Goal: Check status: Check status

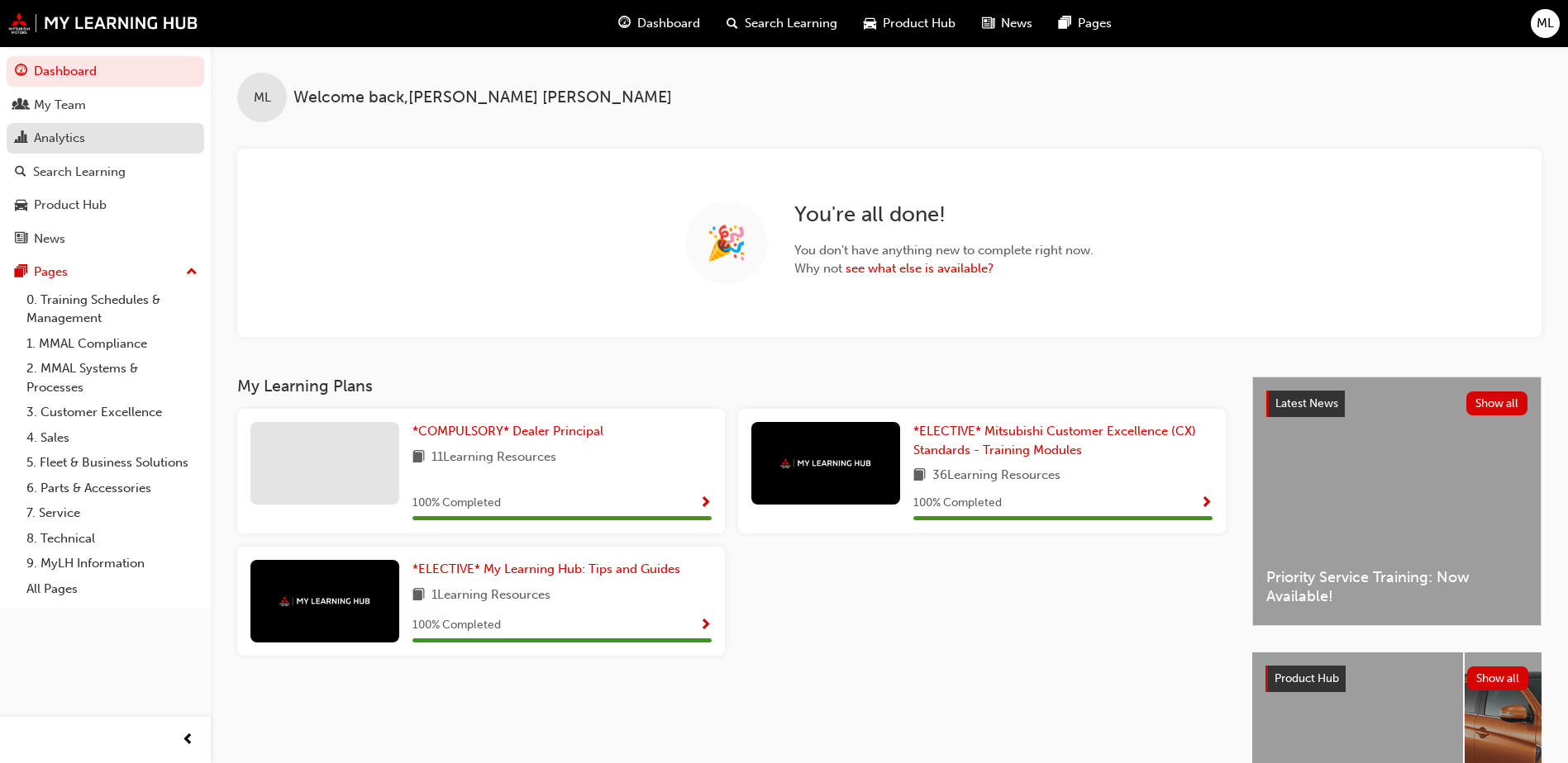
click at [70, 142] on div "Analytics" at bounding box center [59, 138] width 51 height 19
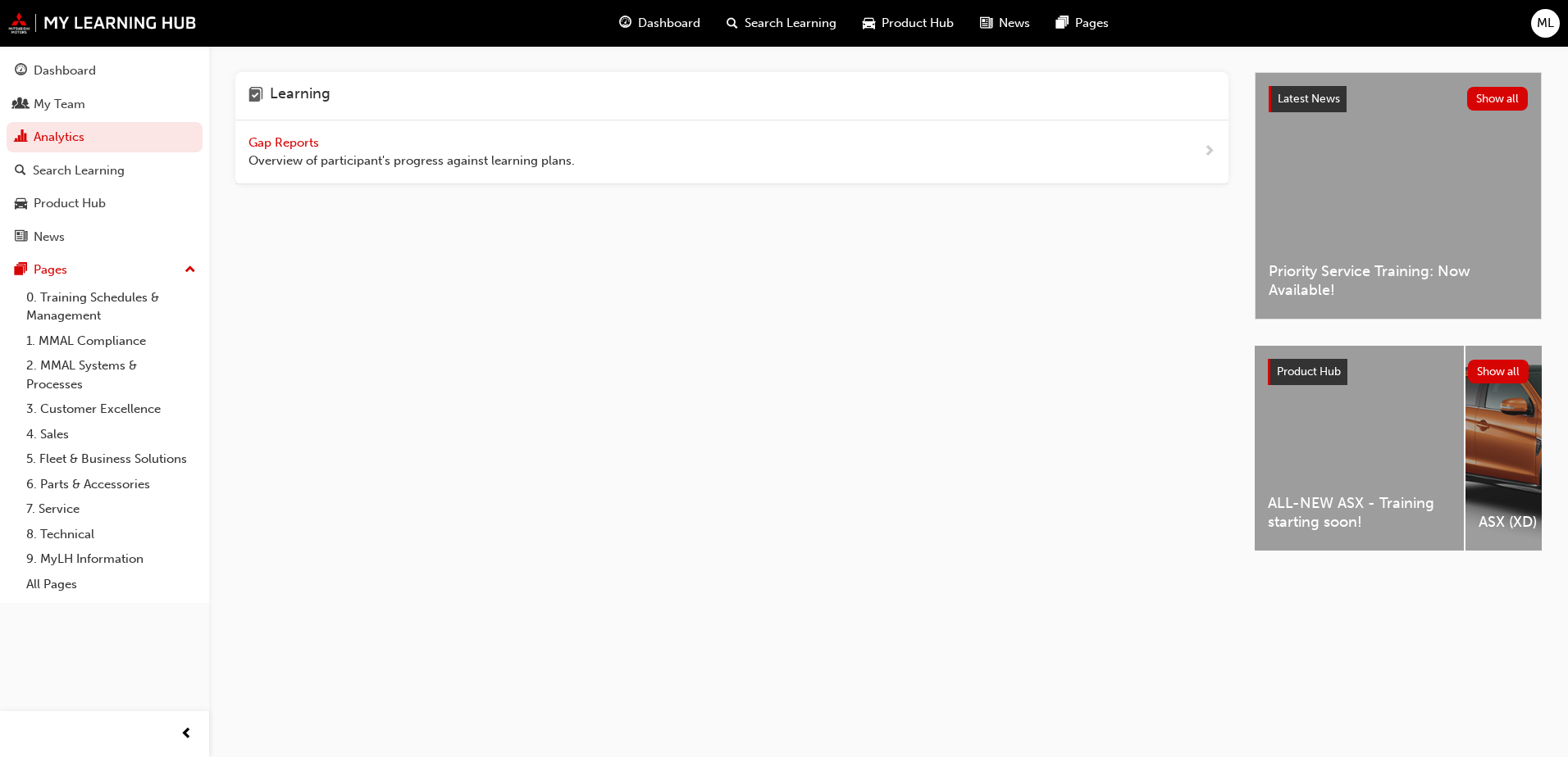
click at [288, 141] on span "Gap Reports" at bounding box center [285, 142] width 74 height 15
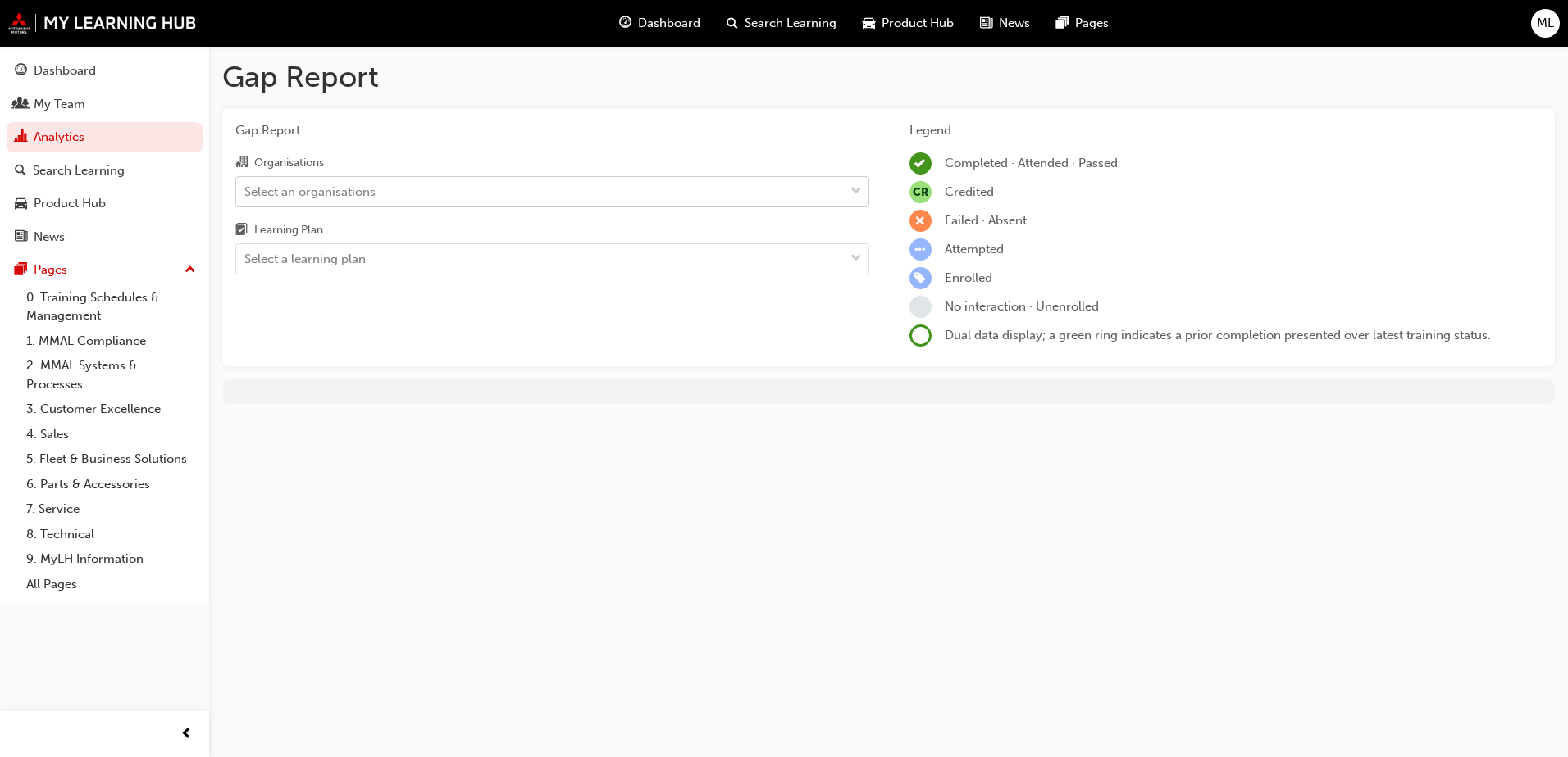
click at [512, 191] on div "Select an organisations" at bounding box center [540, 192] width 608 height 29
click at [246, 191] on input "Organisations Select an organisations" at bounding box center [246, 191] width 2 height 14
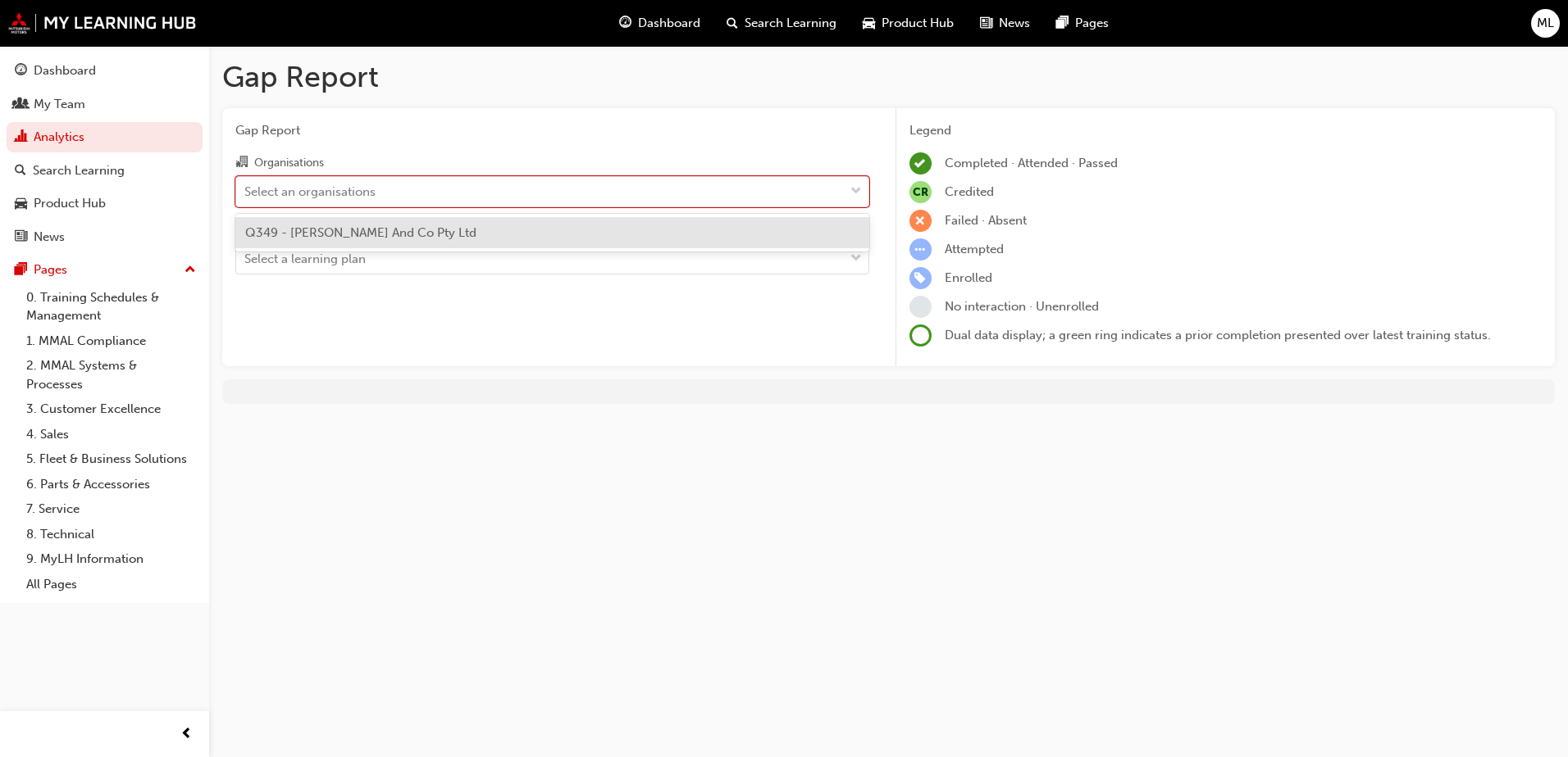
click at [366, 240] on span "Q349 - [PERSON_NAME] And Co Pty Ltd" at bounding box center [360, 233] width 231 height 15
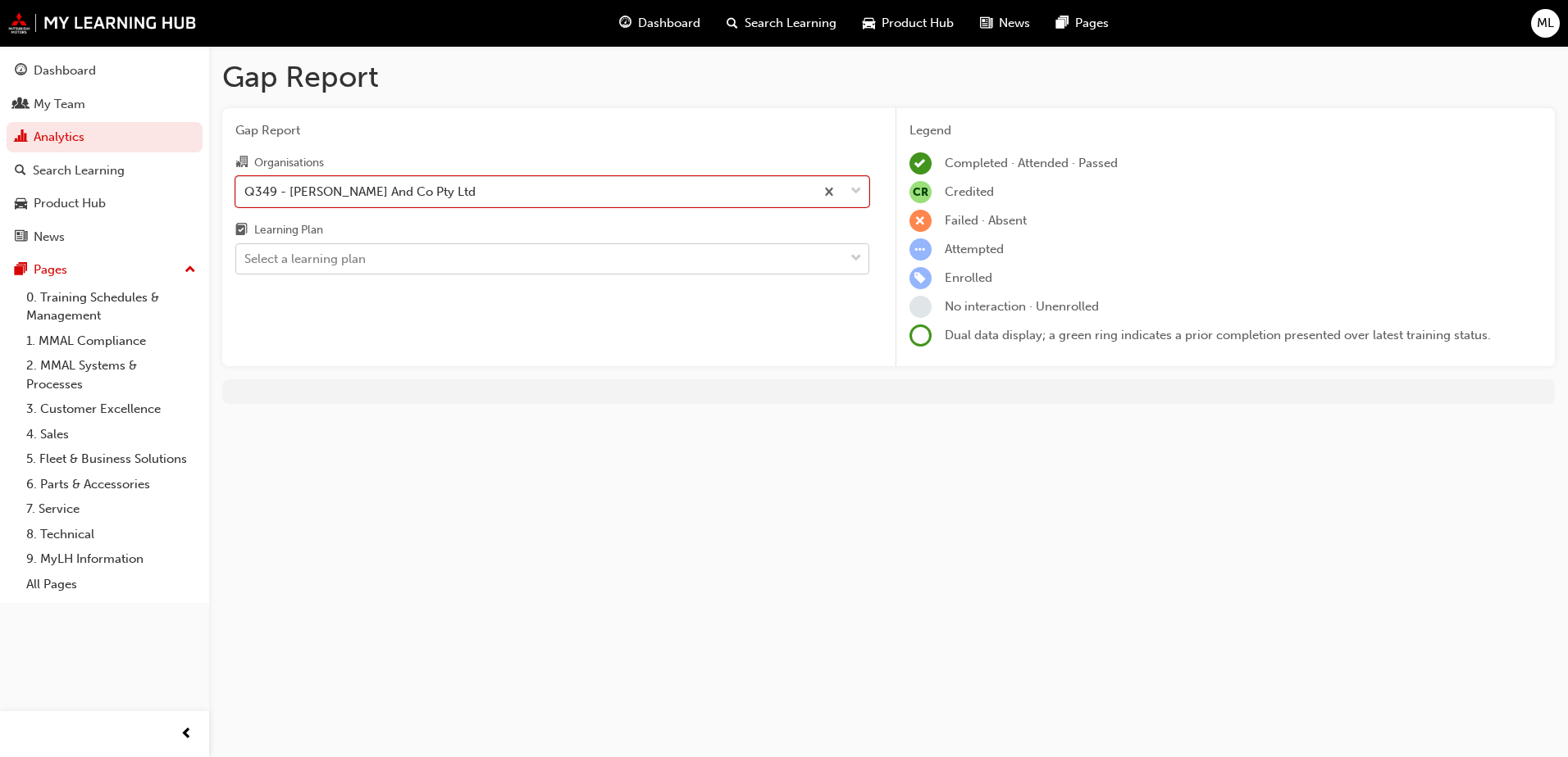
click at [359, 261] on div "Select a learning plan" at bounding box center [306, 259] width 122 height 19
click at [246, 261] on input "Learning Plan Select a learning plan" at bounding box center [246, 258] width 2 height 14
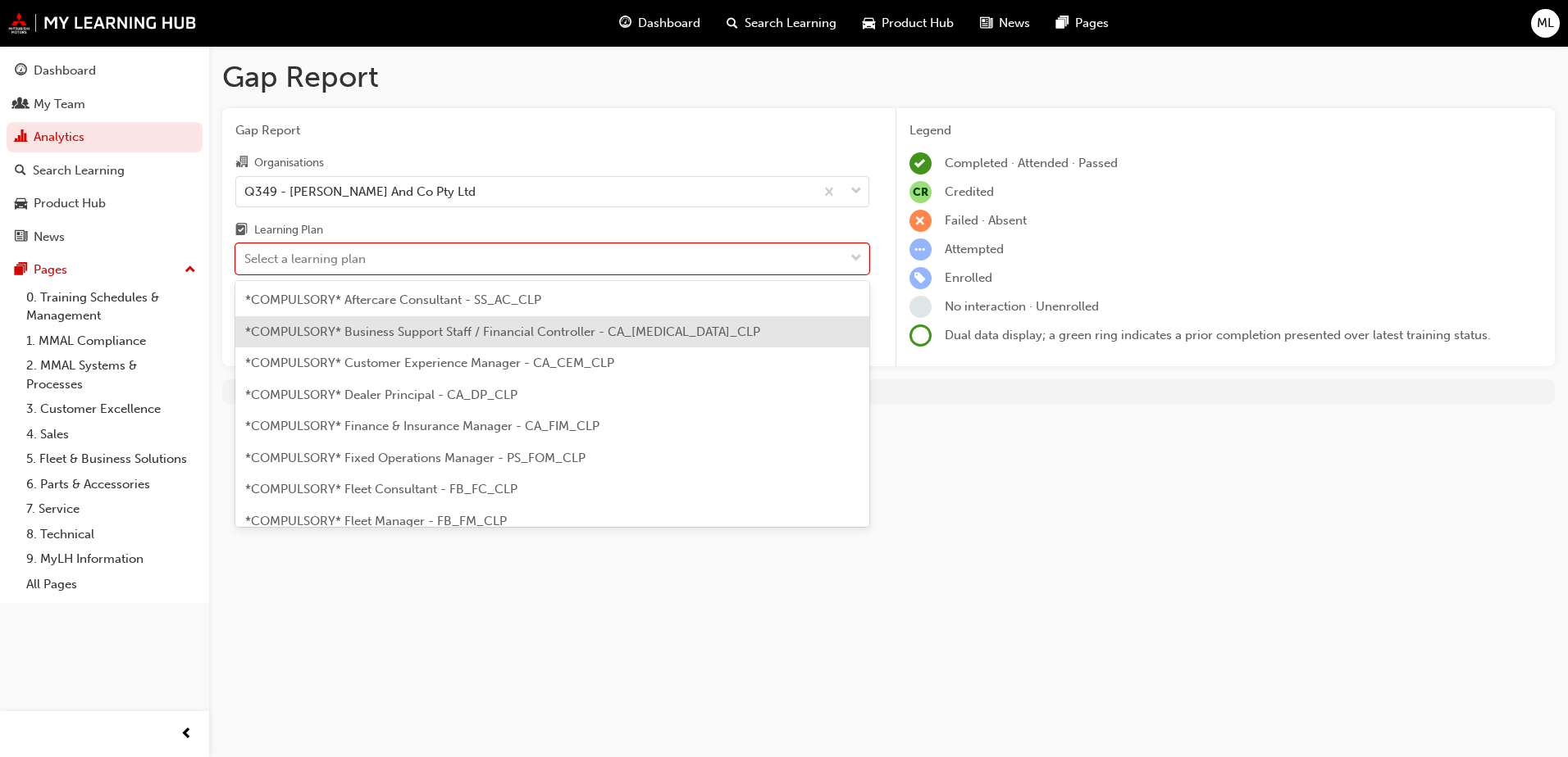
click at [496, 339] on div "*COMPULSORY* Business Support Staff / Financial Controller - CA_[MEDICAL_DATA]_…" at bounding box center [552, 332] width 634 height 32
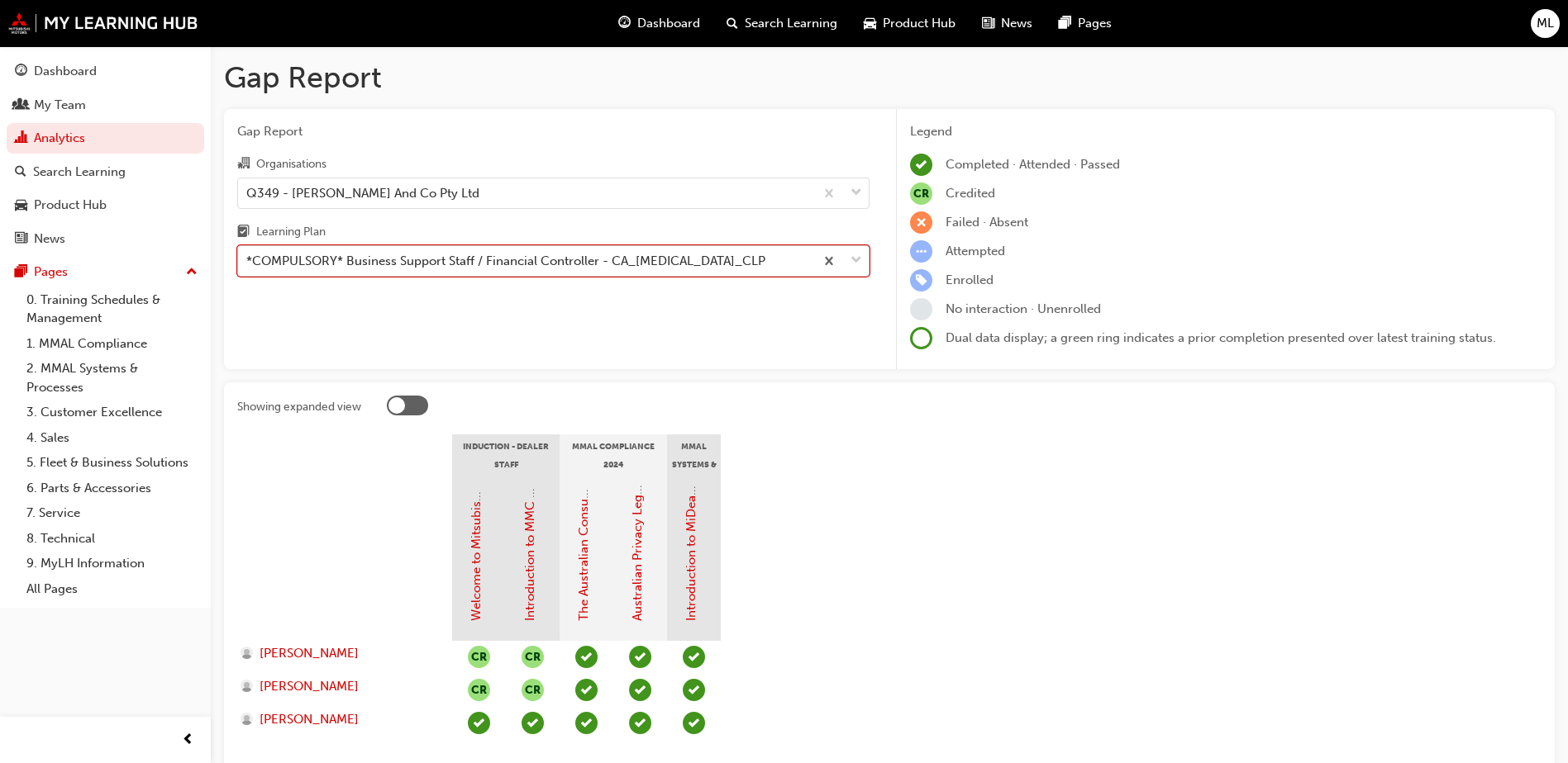
click at [866, 258] on div at bounding box center [841, 261] width 54 height 29
click at [248, 258] on input "Learning Plan option *COMPULSORY* Business Support Staff / Financial Controller…" at bounding box center [248, 260] width 2 height 14
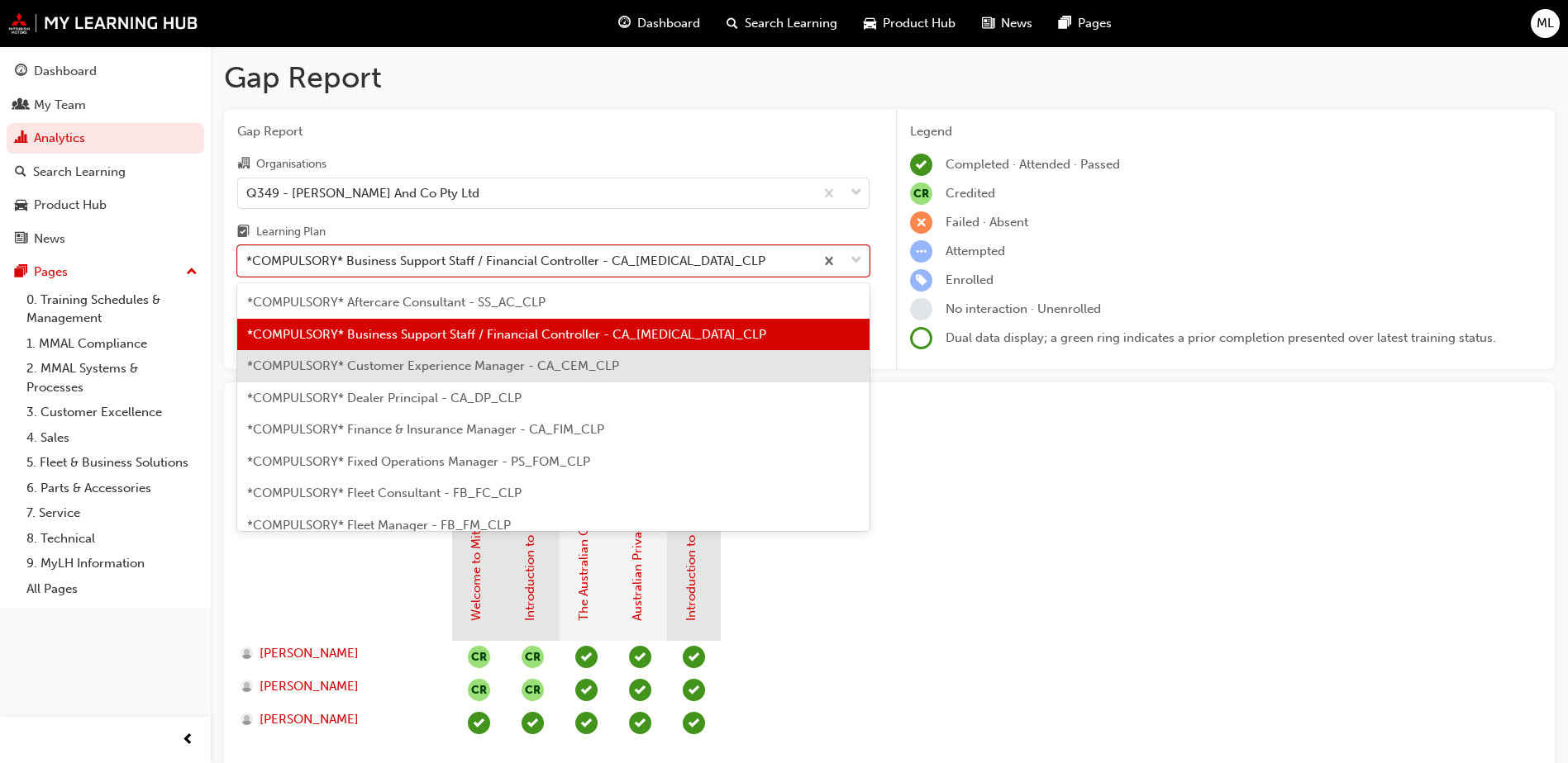
click at [472, 366] on span "*COMPULSORY* Customer Experience Manager - CA_CEM_CLP" at bounding box center [432, 366] width 372 height 15
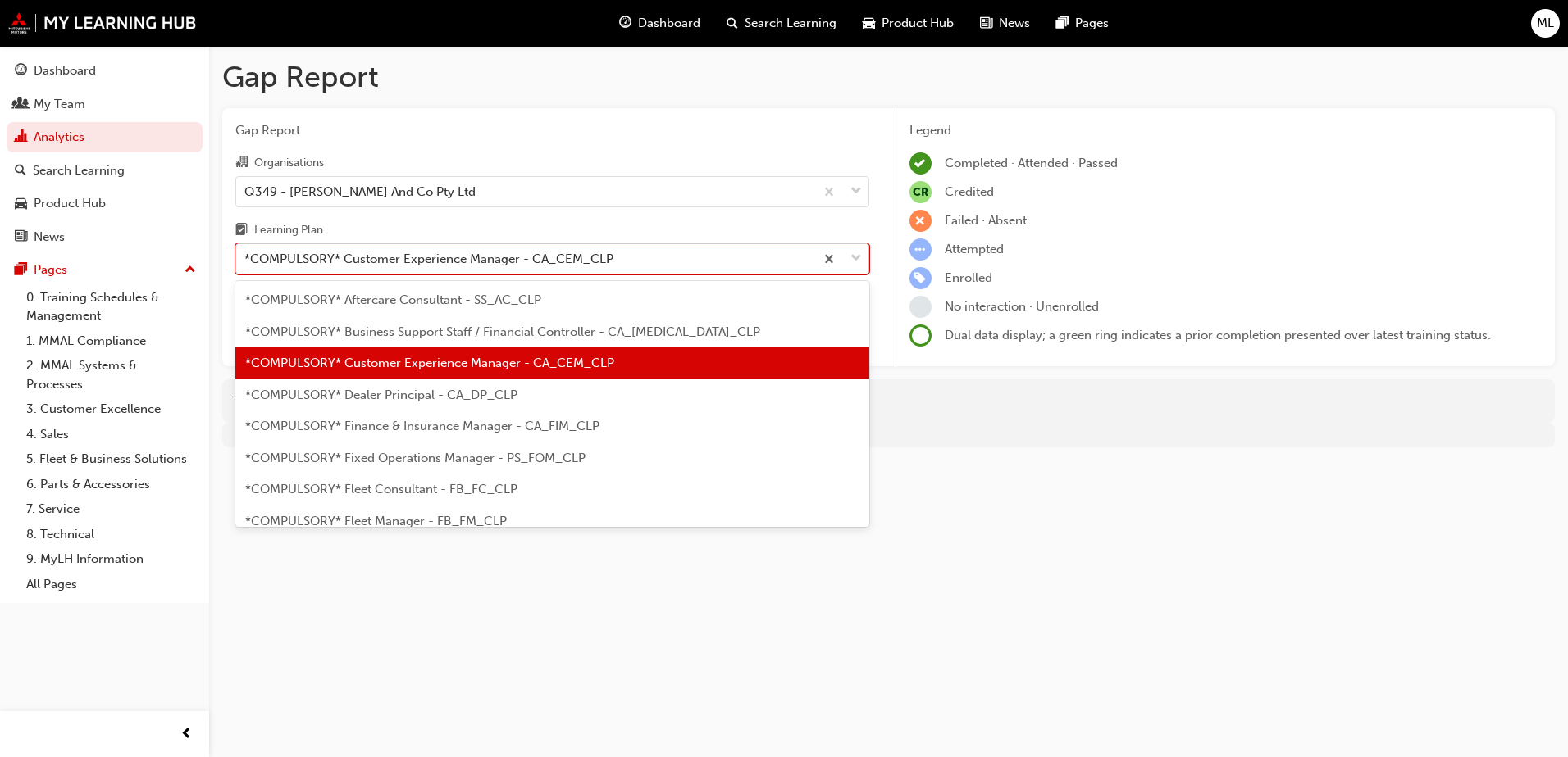
click at [846, 264] on div at bounding box center [840, 259] width 54 height 29
click at [246, 264] on input "Learning Plan option *COMPULSORY* Customer Experience Manager - CA_CEM_CLP, sel…" at bounding box center [246, 258] width 2 height 14
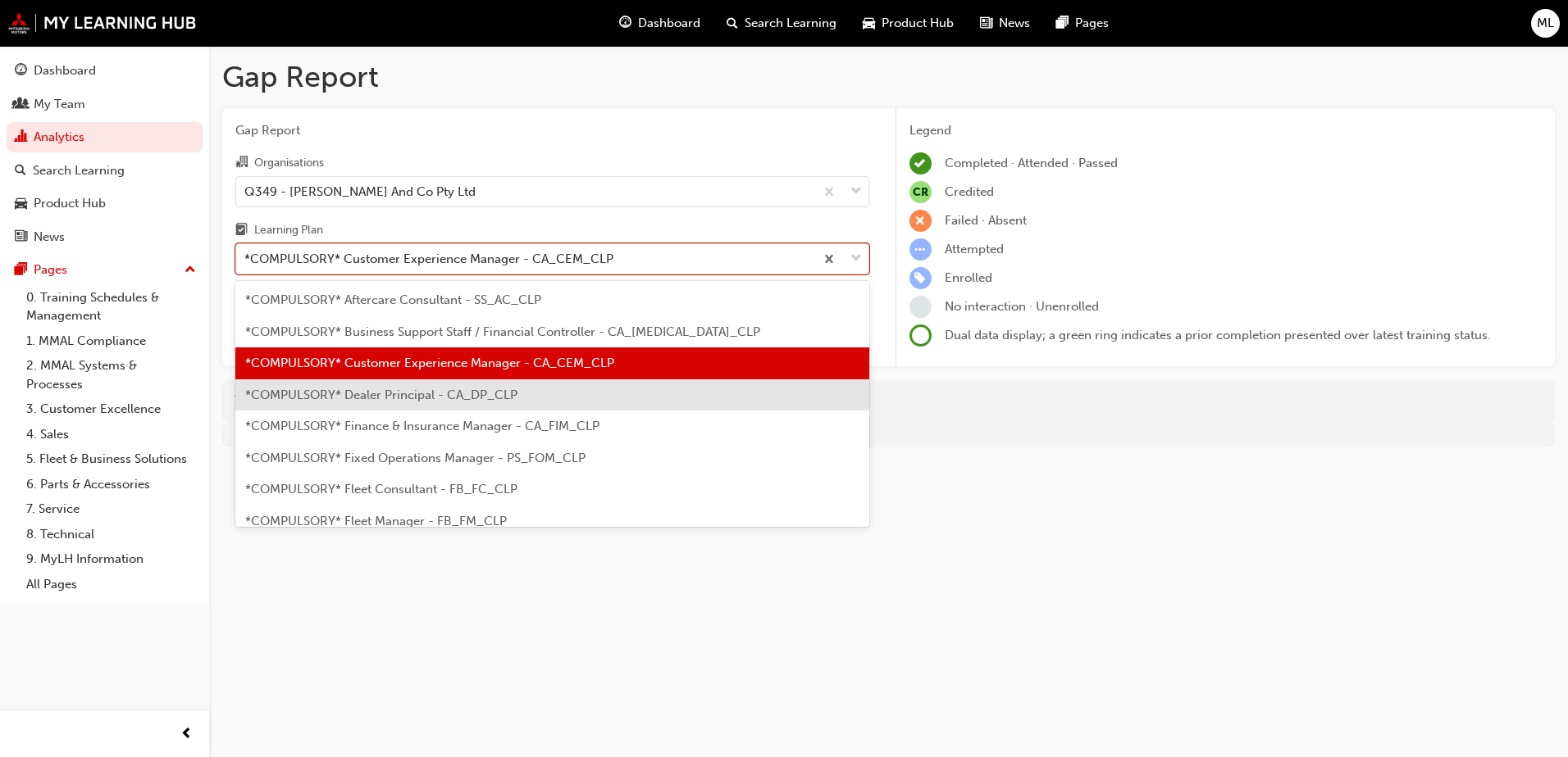
click at [436, 399] on span "*COMPULSORY* Dealer Principal - CA_DP_CLP" at bounding box center [381, 394] width 272 height 15
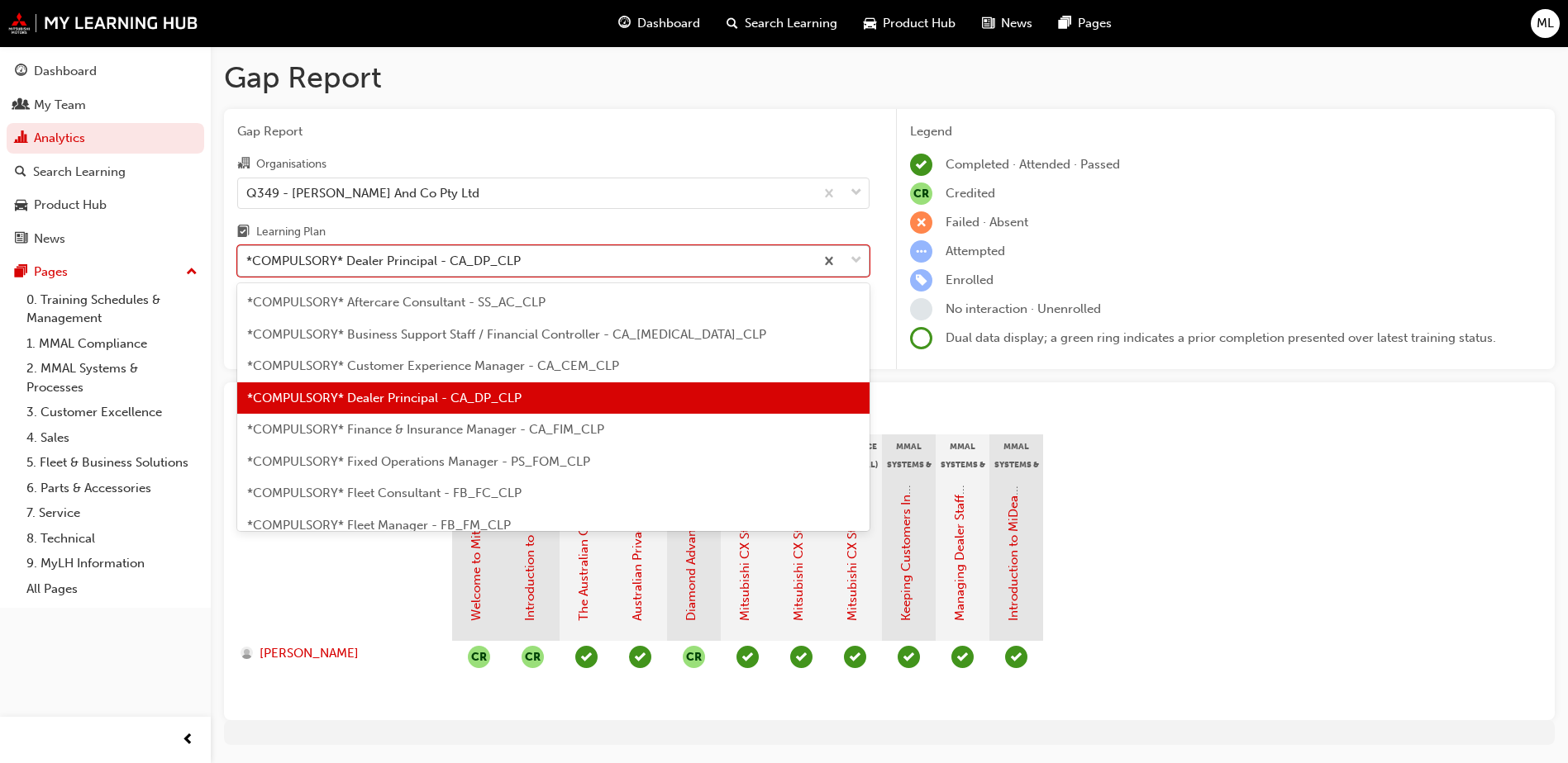
click at [857, 262] on span "down-icon" at bounding box center [856, 260] width 11 height 22
click at [248, 262] on input "Learning Plan option *COMPULSORY* Dealer Principal - CA_DP_CLP, selected. optio…" at bounding box center [248, 260] width 2 height 14
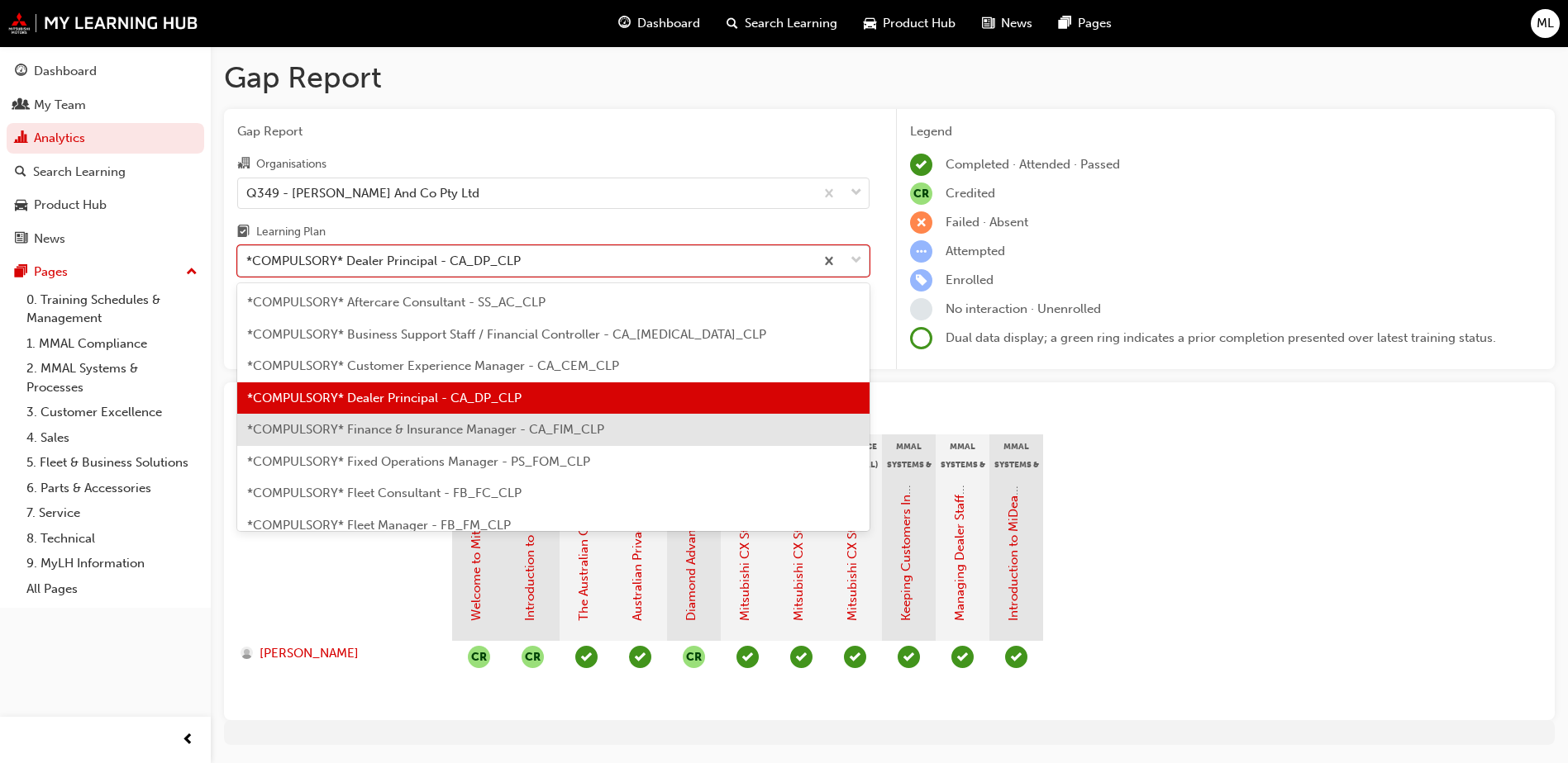
click at [488, 423] on span "*COMPULSORY* Finance & Insurance Manager - CA_FIM_CLP" at bounding box center [425, 429] width 357 height 15
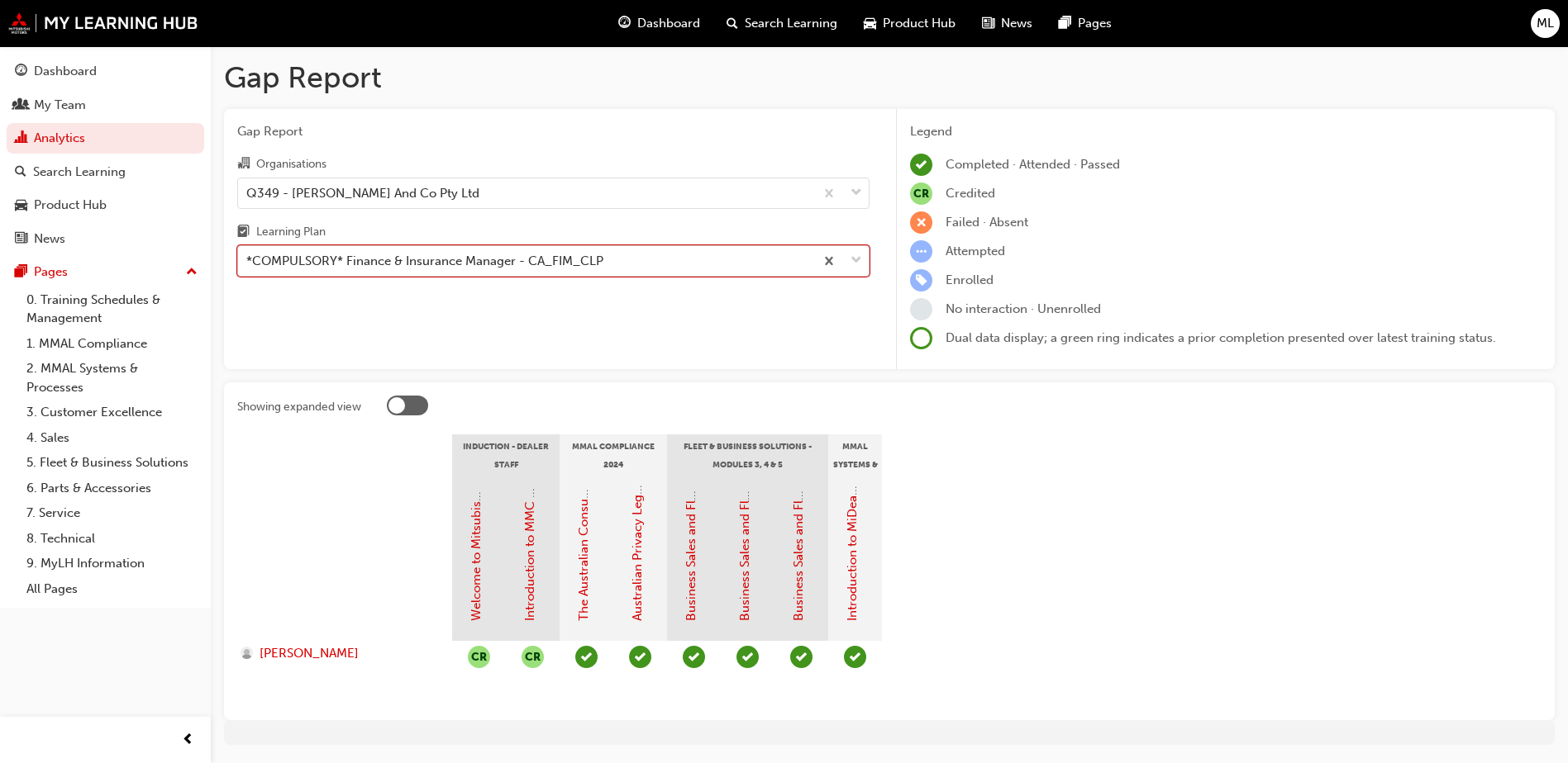
click at [858, 256] on span "down-icon" at bounding box center [856, 260] width 11 height 22
click at [248, 256] on input "Learning Plan option *COMPULSORY* Finance & Insurance Manager - [GEOGRAPHIC_DAT…" at bounding box center [248, 260] width 2 height 14
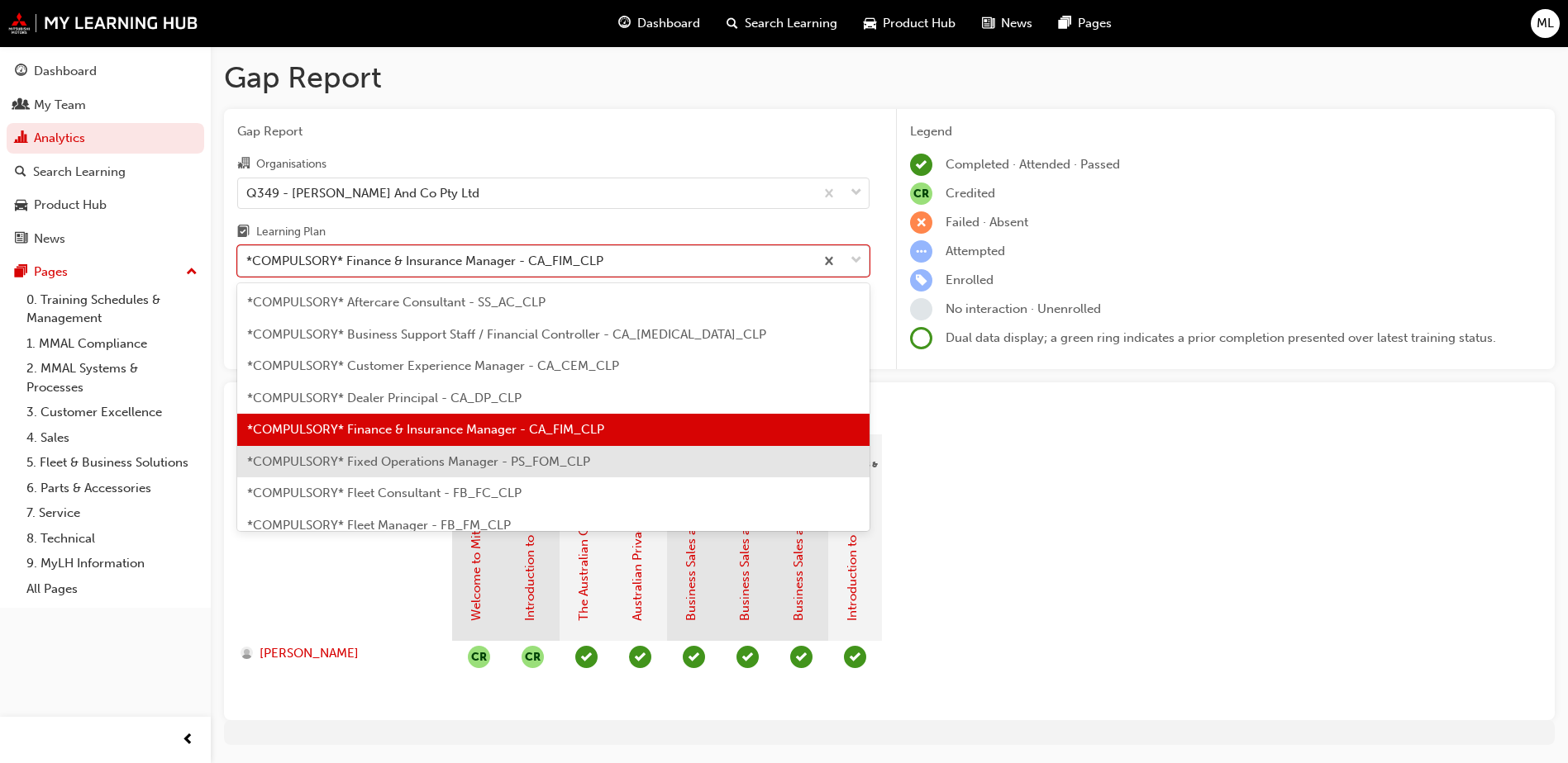
click at [468, 458] on span "*COMPULSORY* Fixed Operations Manager - PS_FOM_CLP" at bounding box center [418, 461] width 343 height 15
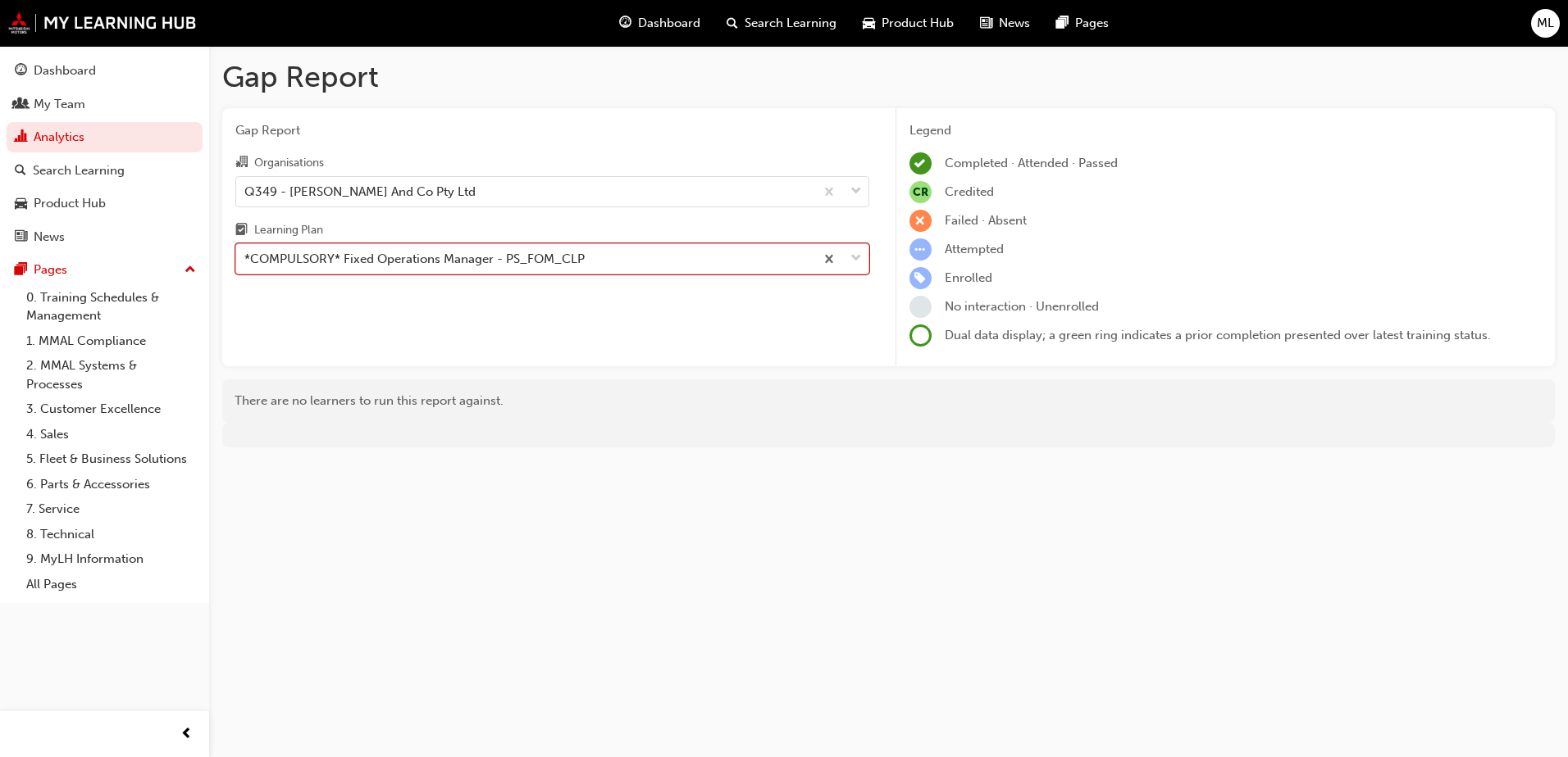
click at [858, 269] on div at bounding box center [840, 259] width 54 height 29
click at [246, 265] on input "Learning Plan option *COMPULSORY* Fixed Operations Manager - PS_FOM_CLP, select…" at bounding box center [246, 258] width 2 height 14
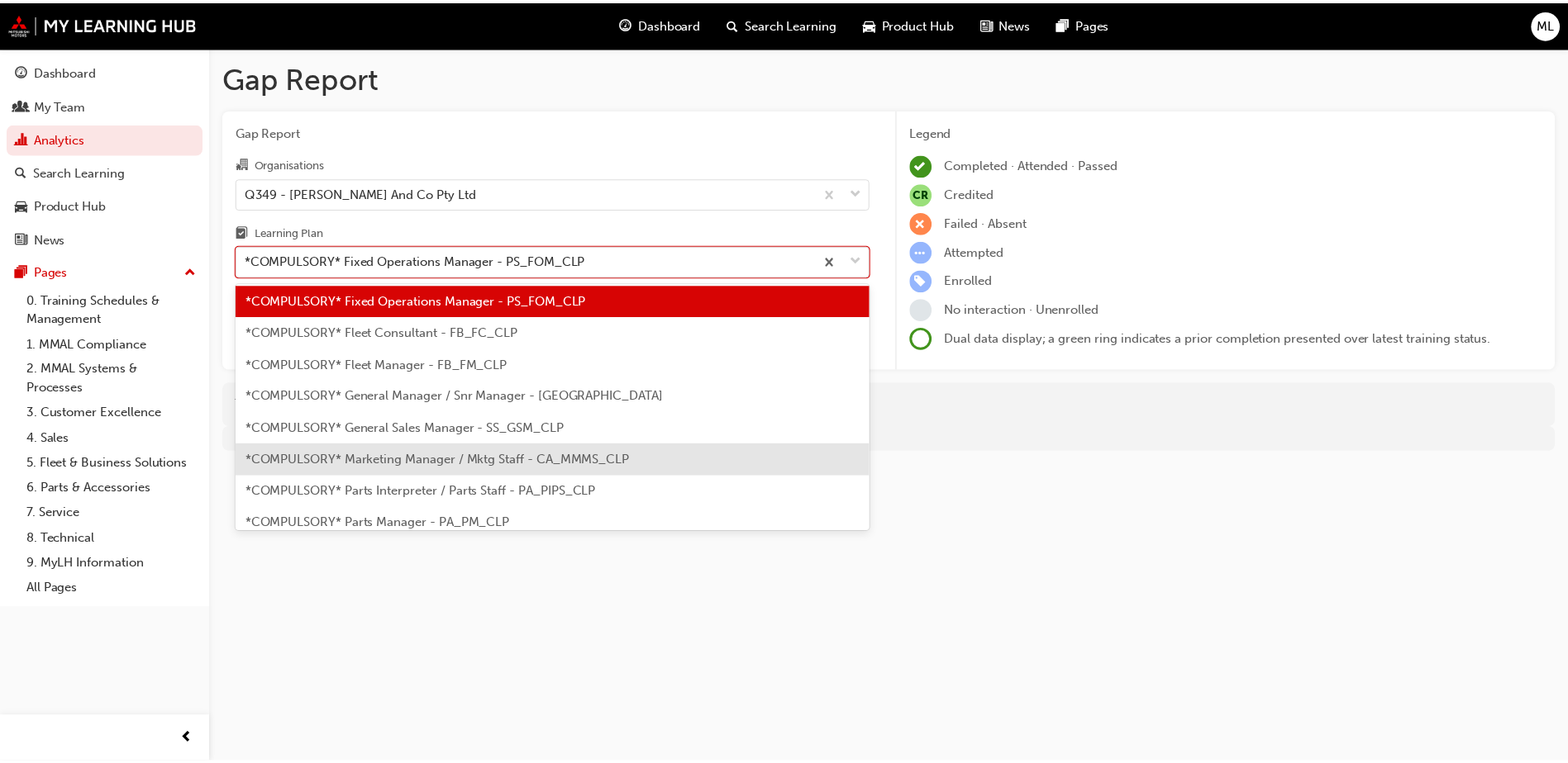
scroll to position [166, 0]
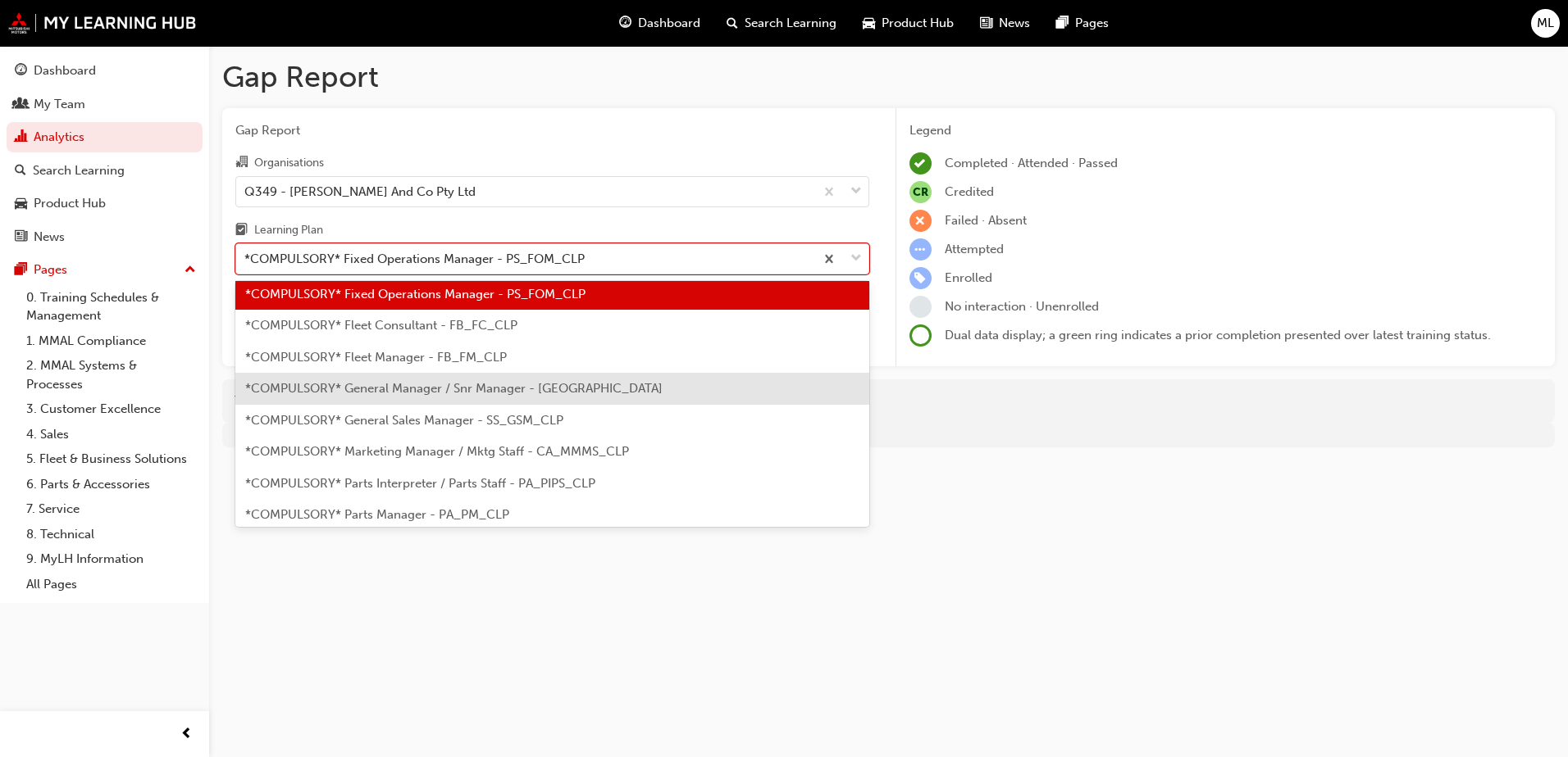
click at [465, 382] on span "*COMPULSORY* General Manager / Snr Manager - [GEOGRAPHIC_DATA]" at bounding box center [454, 388] width 418 height 15
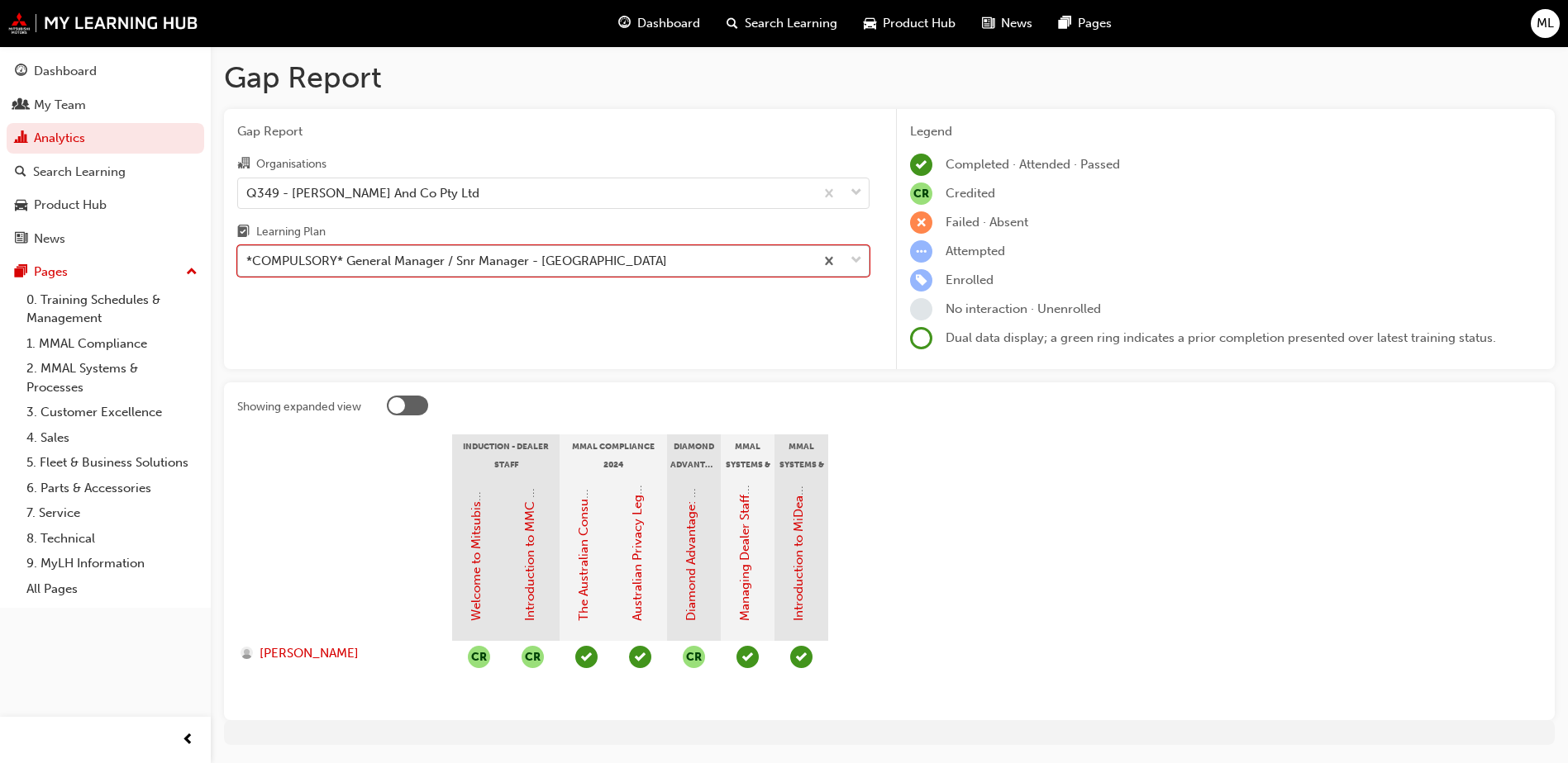
click at [855, 260] on span "down-icon" at bounding box center [856, 260] width 11 height 22
click at [248, 260] on input "Learning Plan option *COMPULSORY* General Manager / Snr Manager - [GEOGRAPHIC_D…" at bounding box center [248, 260] width 2 height 14
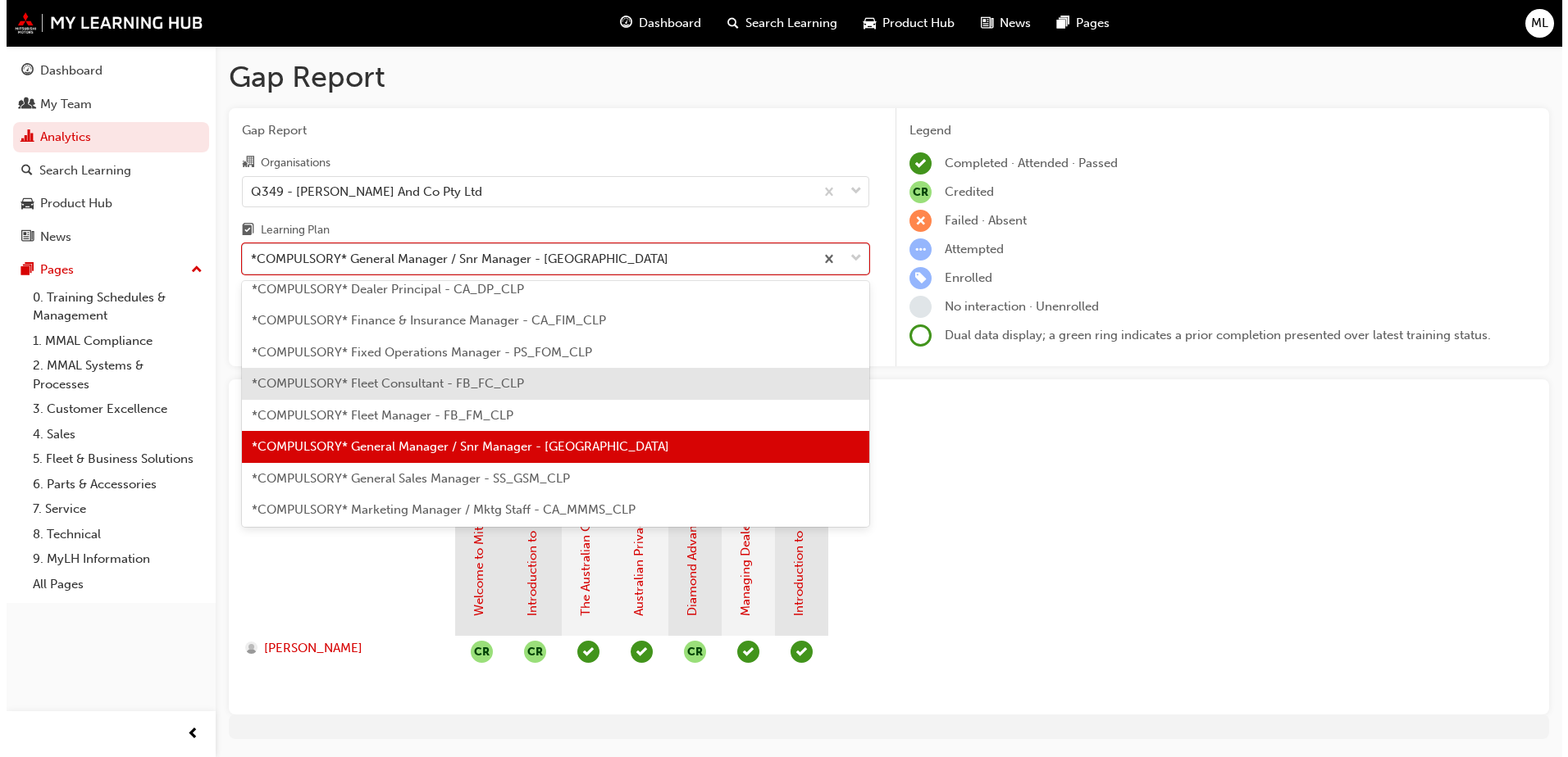
scroll to position [134, 0]
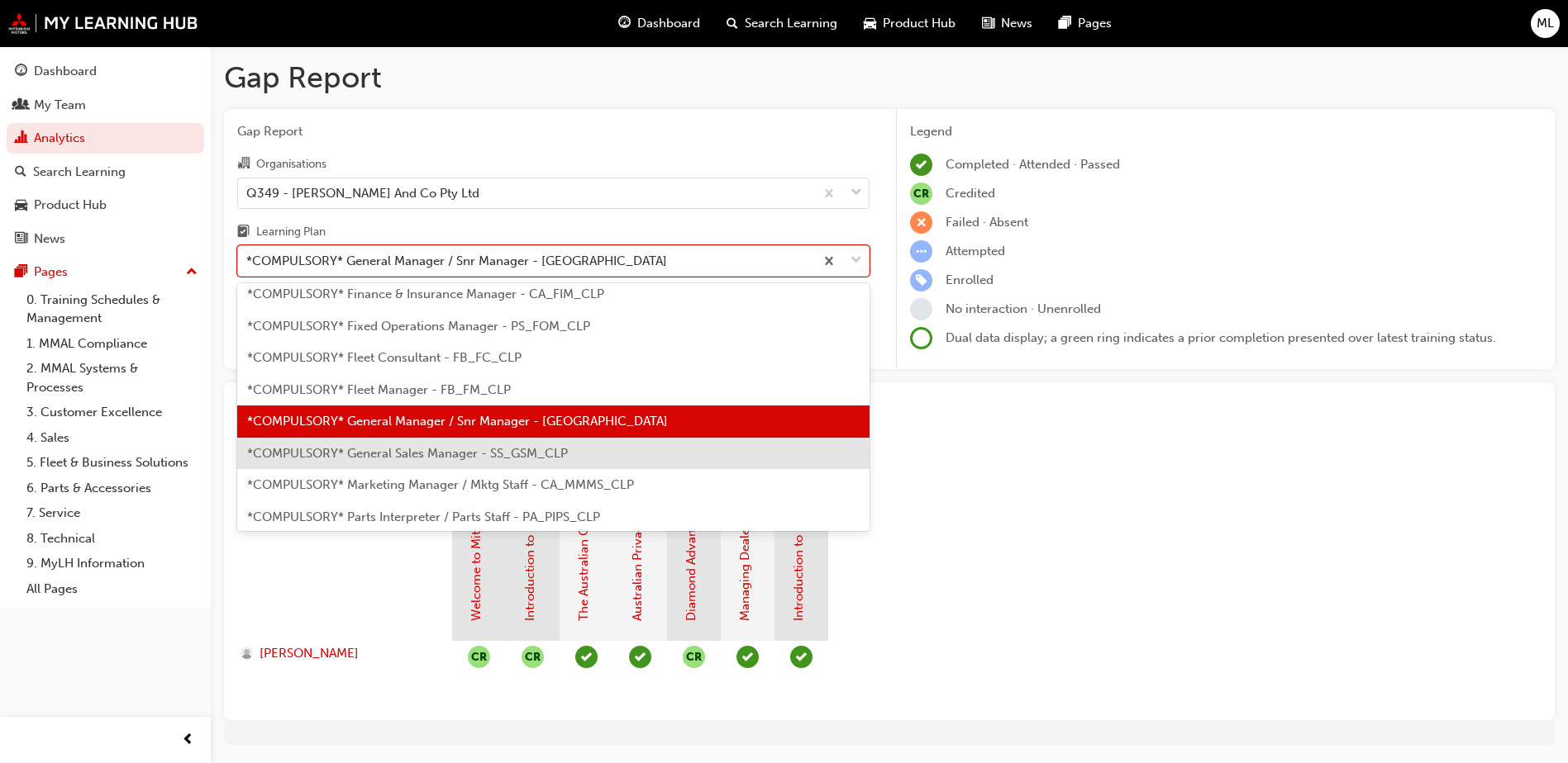
click at [434, 461] on div "*COMPULSORY* General Sales Manager - SS_GSM_CLP" at bounding box center [553, 453] width 632 height 32
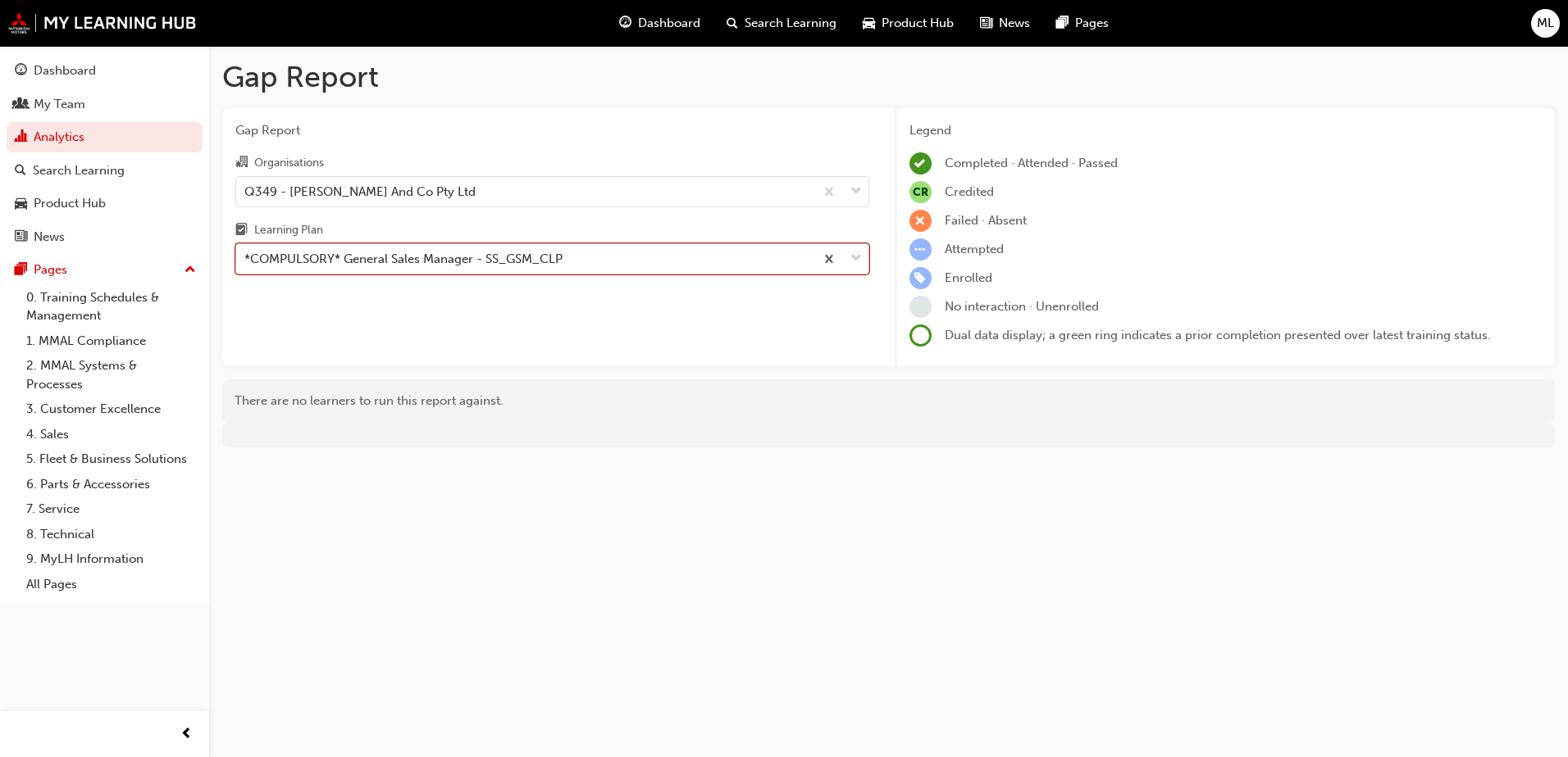
click at [862, 264] on div at bounding box center [840, 259] width 54 height 29
click at [246, 264] on input "Learning Plan option *COMPULSORY* General Sales Manager - SS_GSM_CLP, selected.…" at bounding box center [246, 258] width 2 height 14
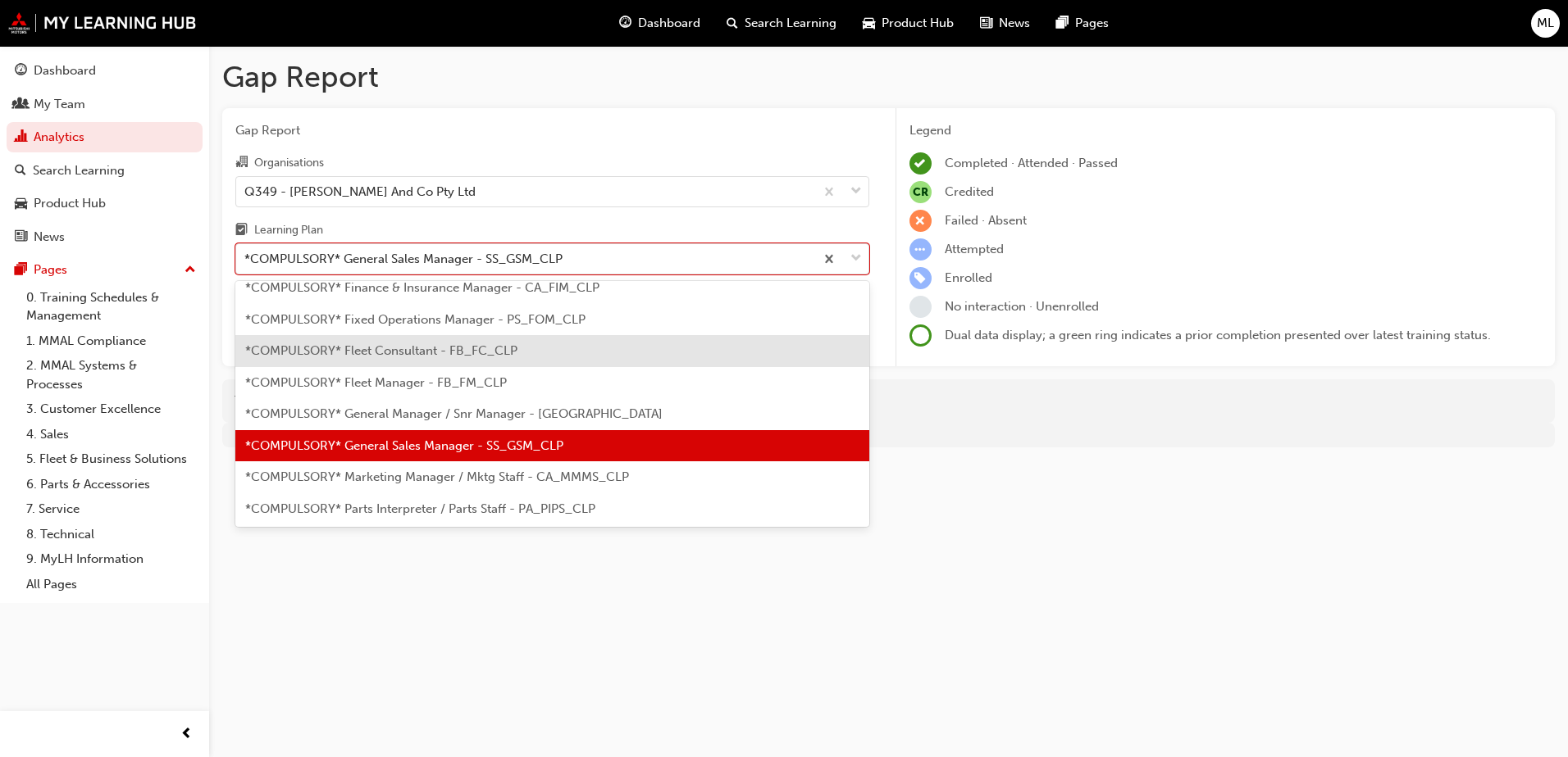
scroll to position [167, 0]
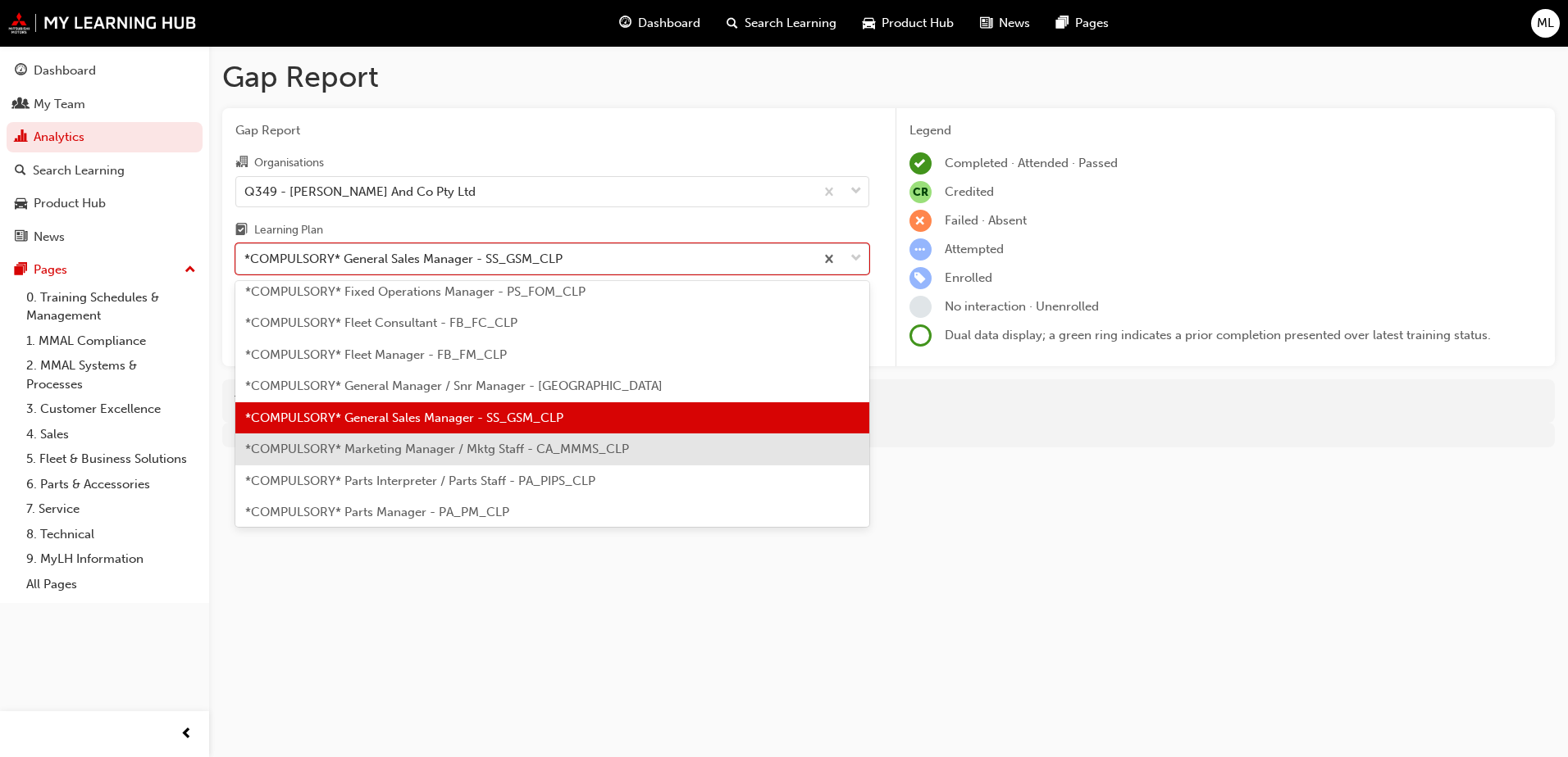
click at [403, 447] on span "*COMPULSORY* Marketing Manager / Mktg Staff - CA_MMMS_CLP" at bounding box center [437, 448] width 383 height 15
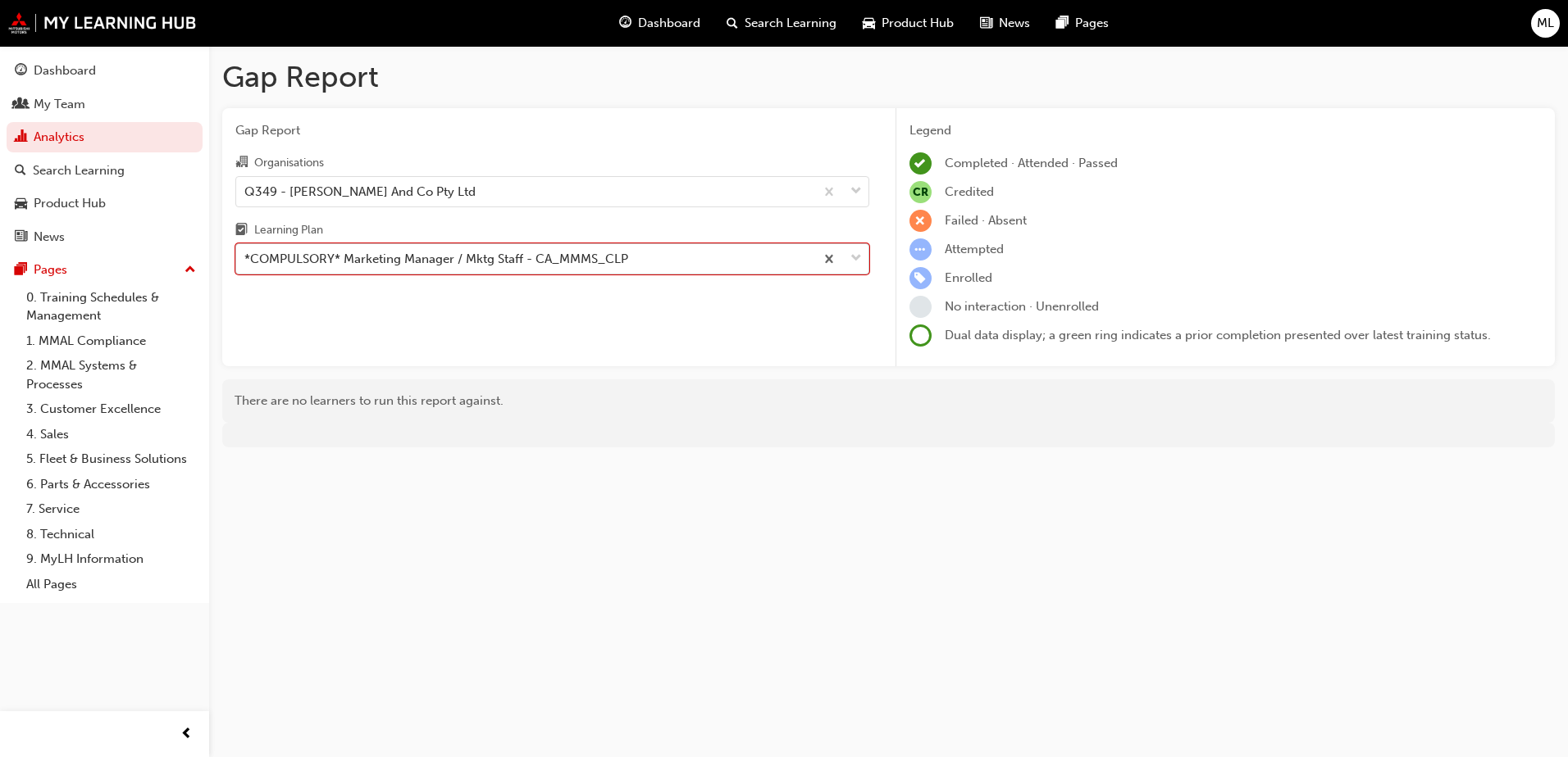
click at [852, 263] on span "down-icon" at bounding box center [856, 258] width 11 height 21
click at [246, 263] on input "Learning Plan option *COMPULSORY* Marketing Manager / Mktg Staff - CA_MMMS_CLP,…" at bounding box center [246, 258] width 2 height 14
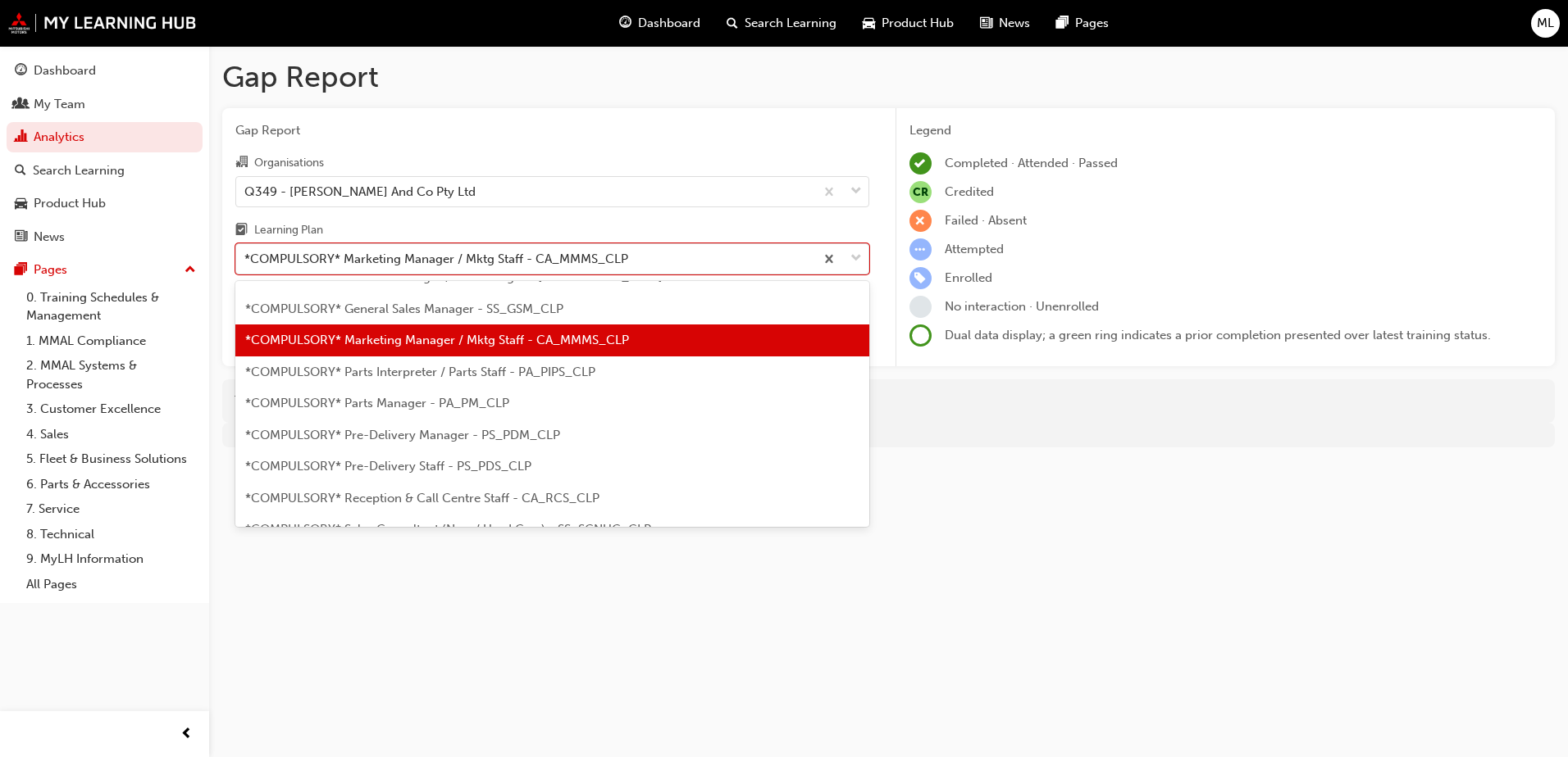
scroll to position [280, 0]
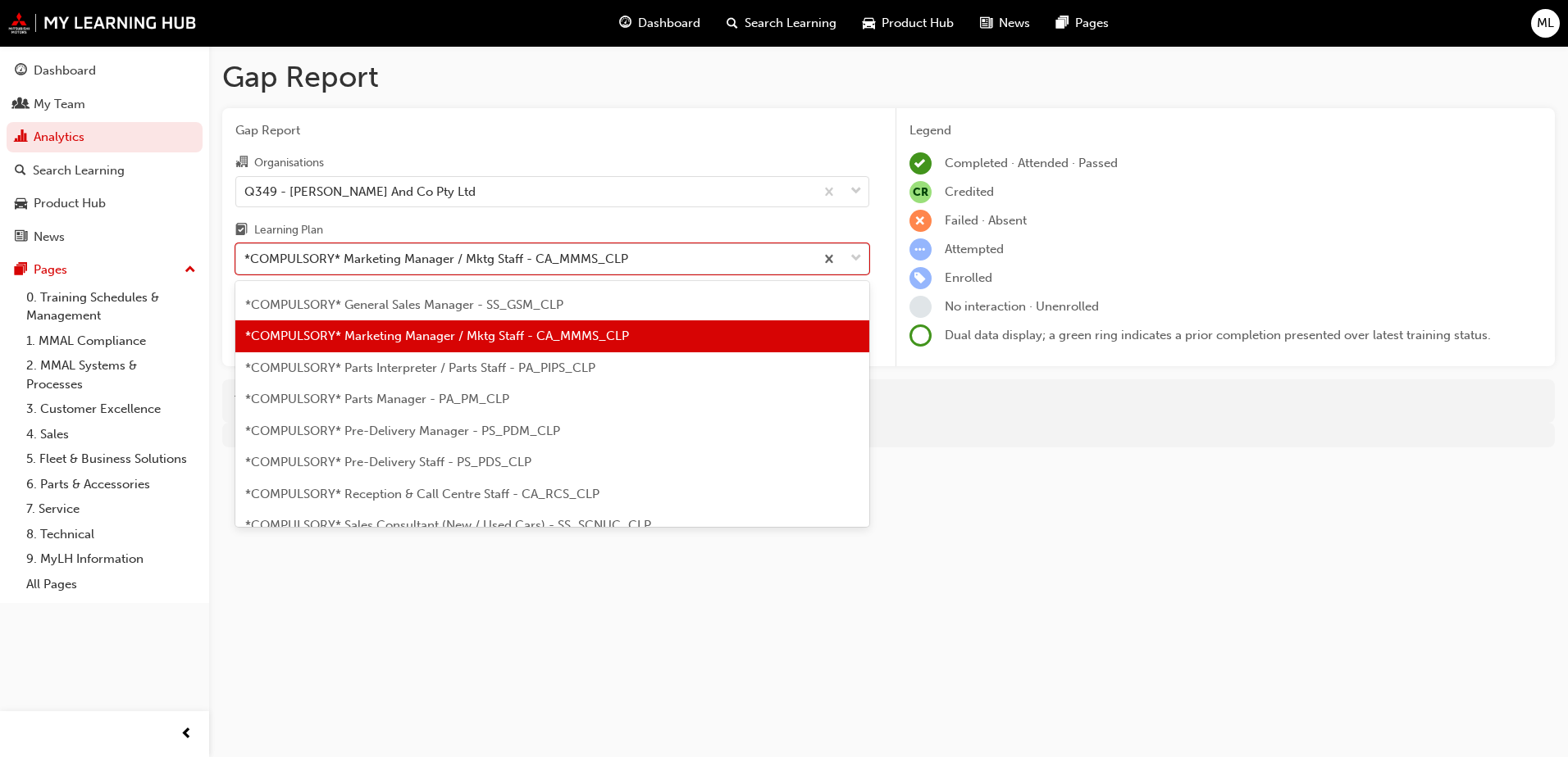
click at [461, 366] on span "*COMPULSORY* Parts Interpreter / Parts Staff - PA_PIPS_CLP" at bounding box center [419, 368] width 350 height 15
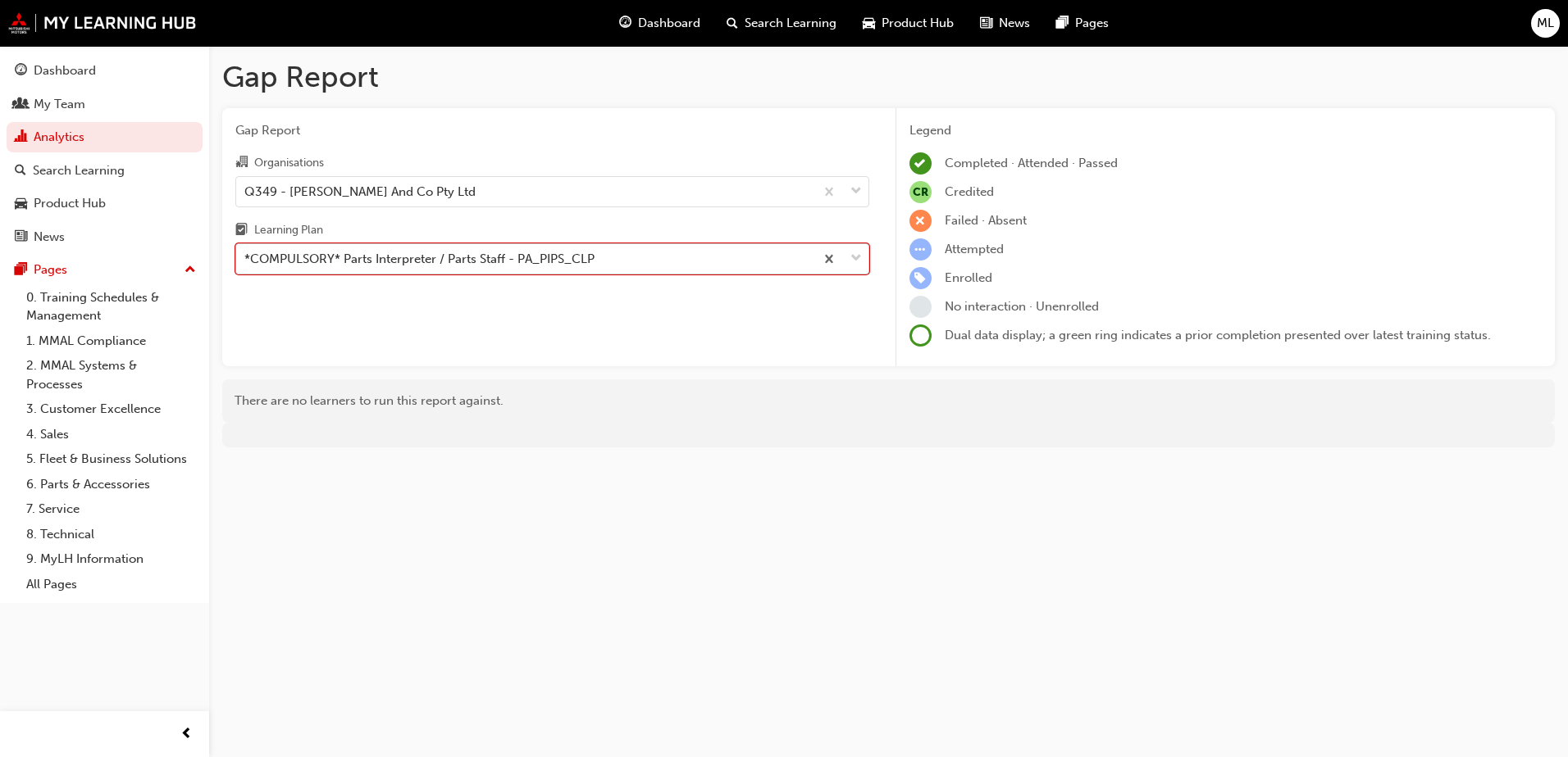
click at [853, 264] on span "down-icon" at bounding box center [856, 258] width 11 height 21
click at [246, 264] on input "Learning Plan option *COMPULSORY* Parts Interpreter / Parts Staff - PA_PIPS_CLP…" at bounding box center [246, 258] width 2 height 14
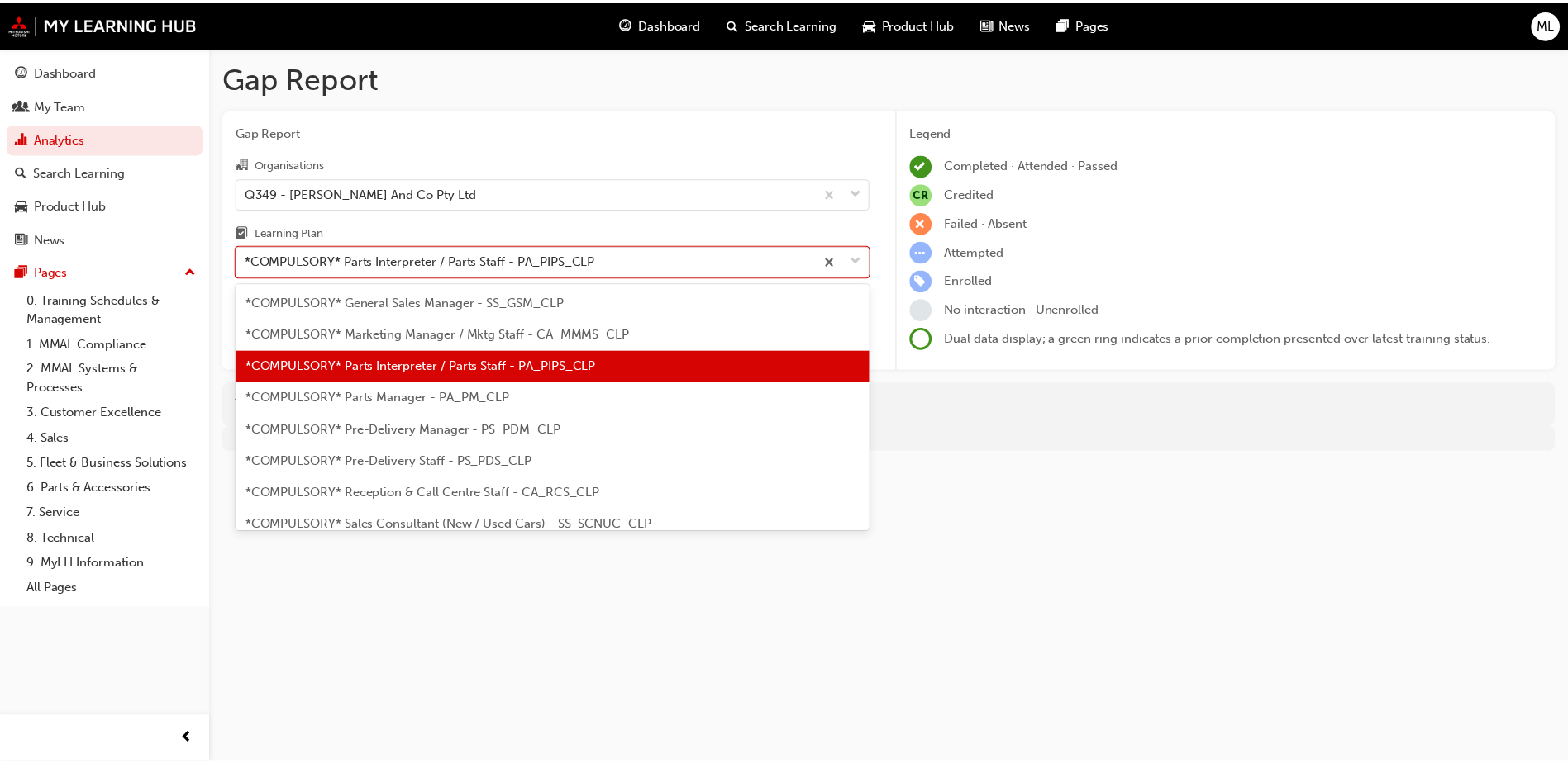
scroll to position [314, 0]
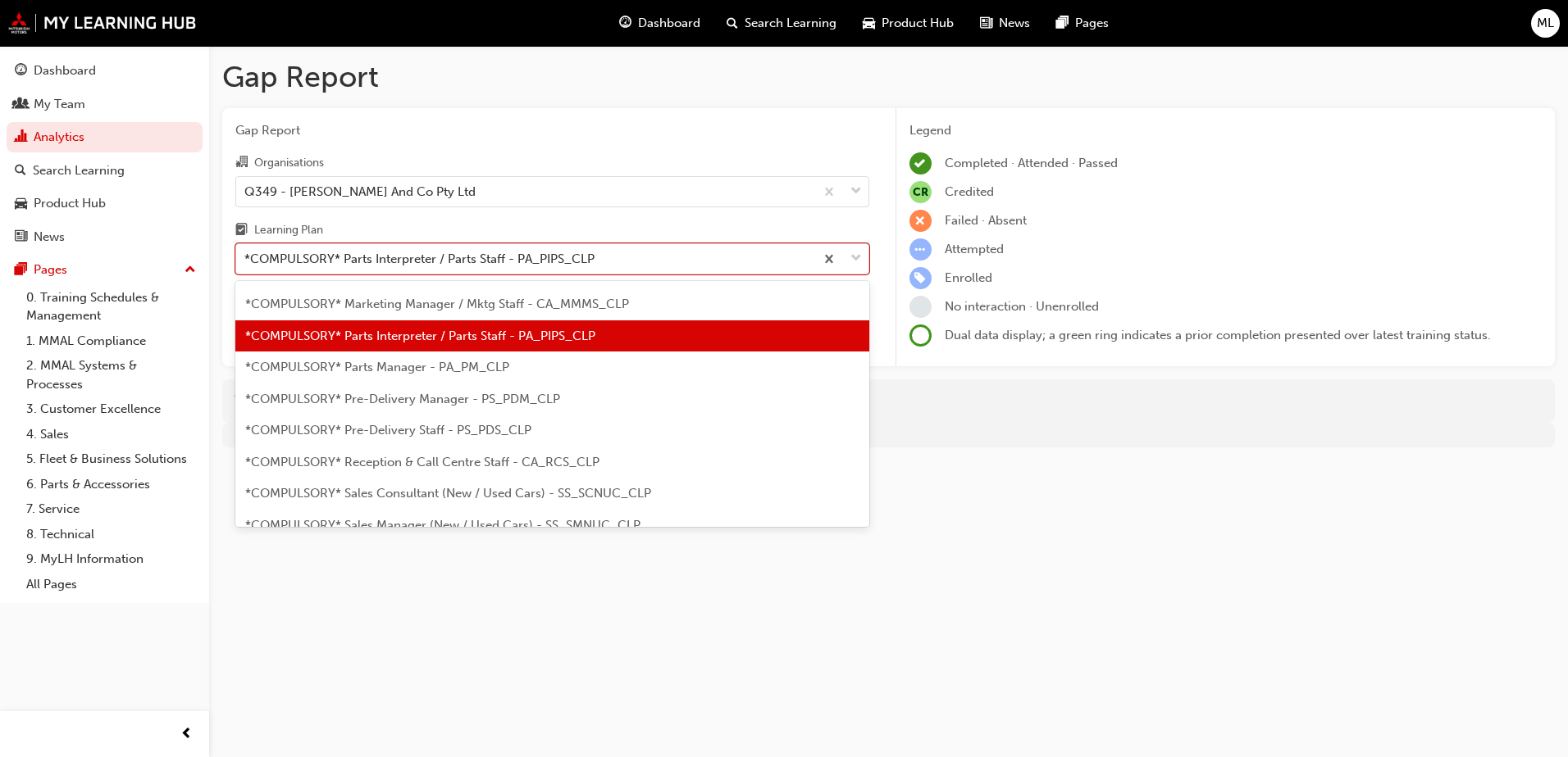
click at [406, 372] on span "*COMPULSORY* Parts Manager - PA_PM_CLP" at bounding box center [377, 367] width 264 height 15
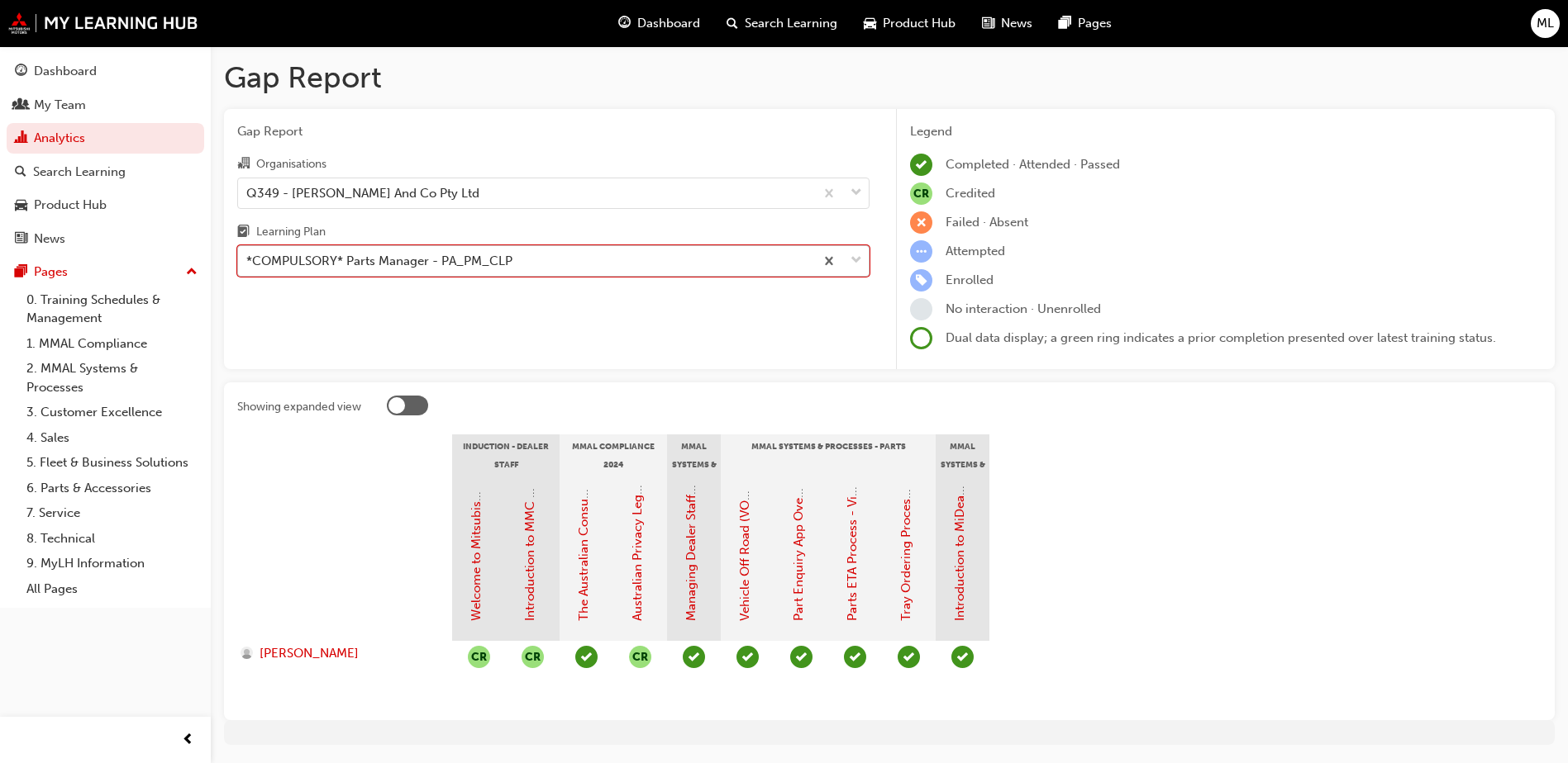
drag, startPoint x: 860, startPoint y: 258, endPoint x: 850, endPoint y: 269, distance: 14.9
click at [860, 260] on span "down-icon" at bounding box center [856, 260] width 11 height 22
click at [248, 260] on input "Learning Plan option *COMPULSORY* Parts Manager - PA_PM_CLP, selected. 0 result…" at bounding box center [248, 260] width 2 height 14
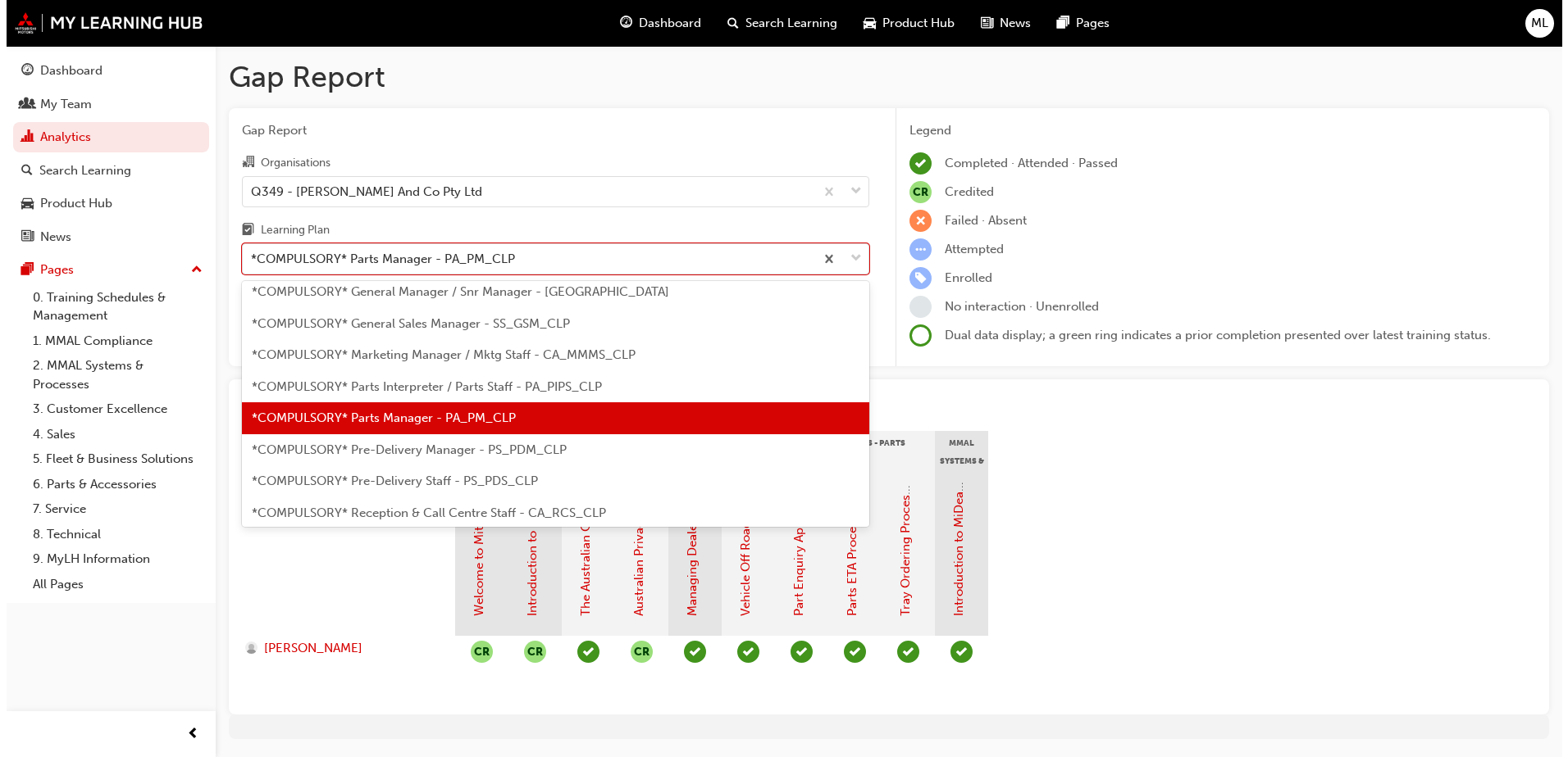
scroll to position [343, 0]
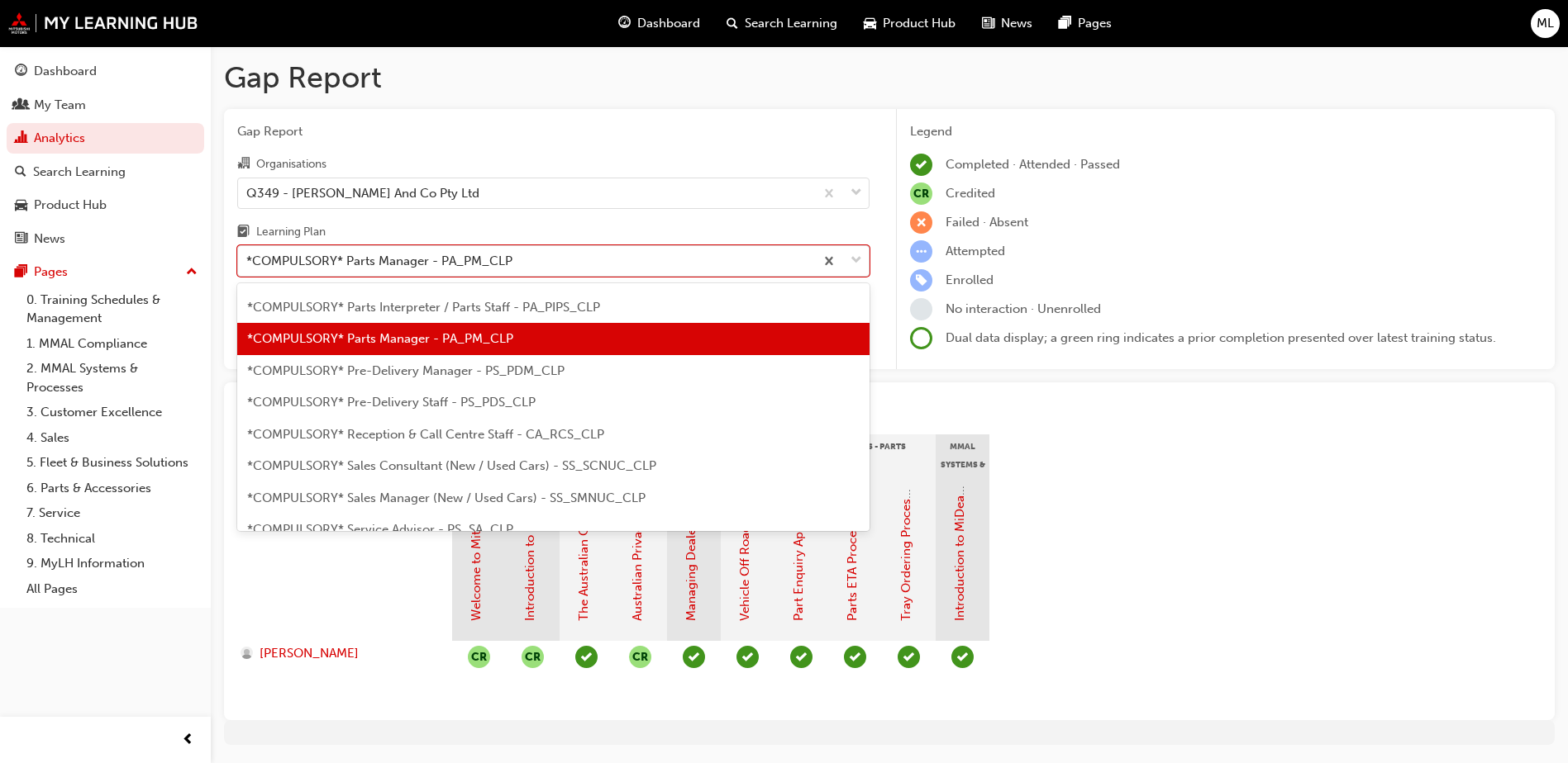
click at [457, 403] on span "*COMPULSORY* Pre-Delivery Staff - PS_PDS_CLP" at bounding box center [391, 402] width 288 height 15
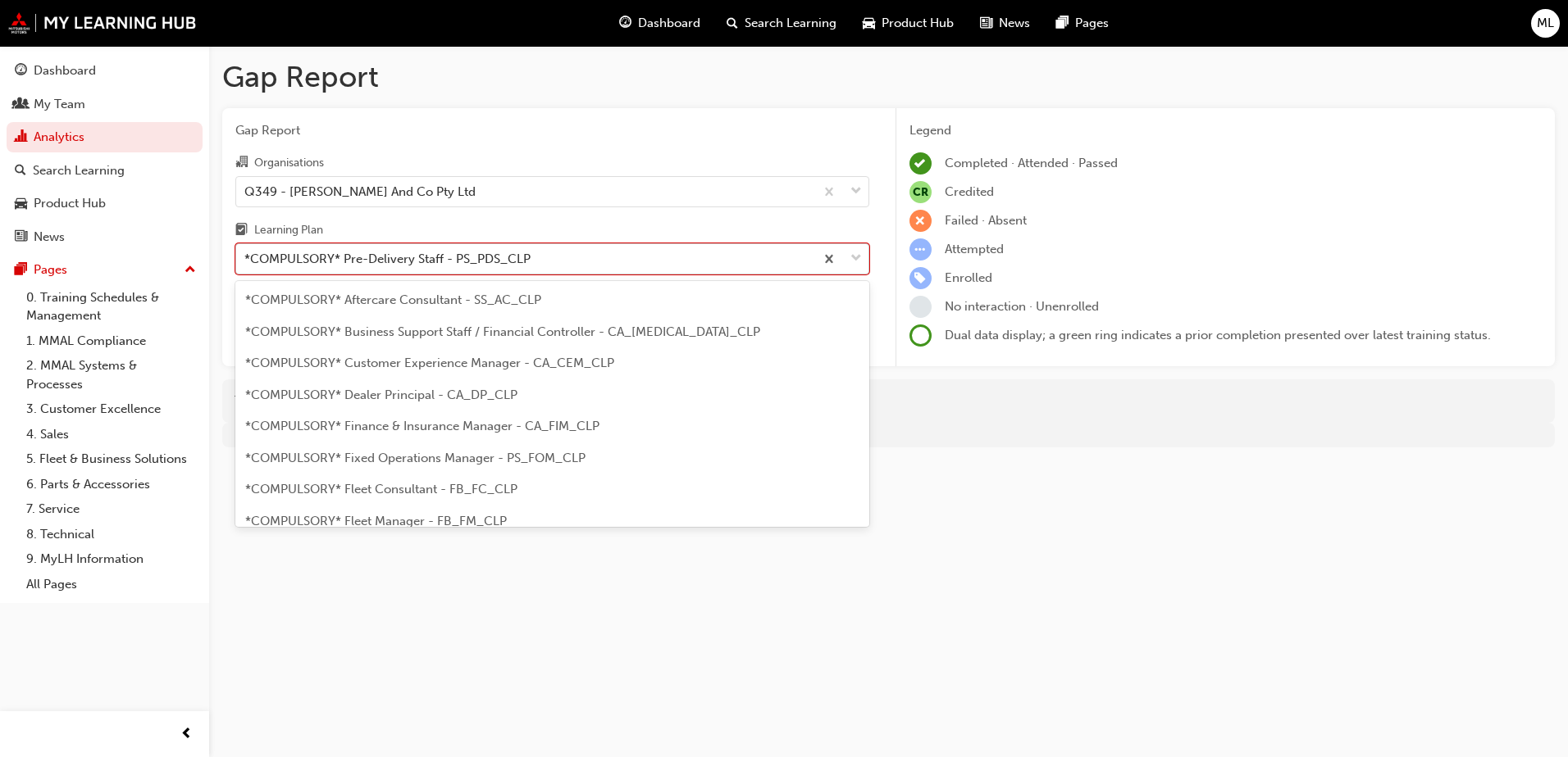
click at [858, 259] on span "down-icon" at bounding box center [856, 258] width 11 height 21
click at [246, 259] on input "Learning Plan option *COMPULSORY* Pre-Delivery Staff - PS_PDS_CLP, selected. op…" at bounding box center [246, 258] width 2 height 14
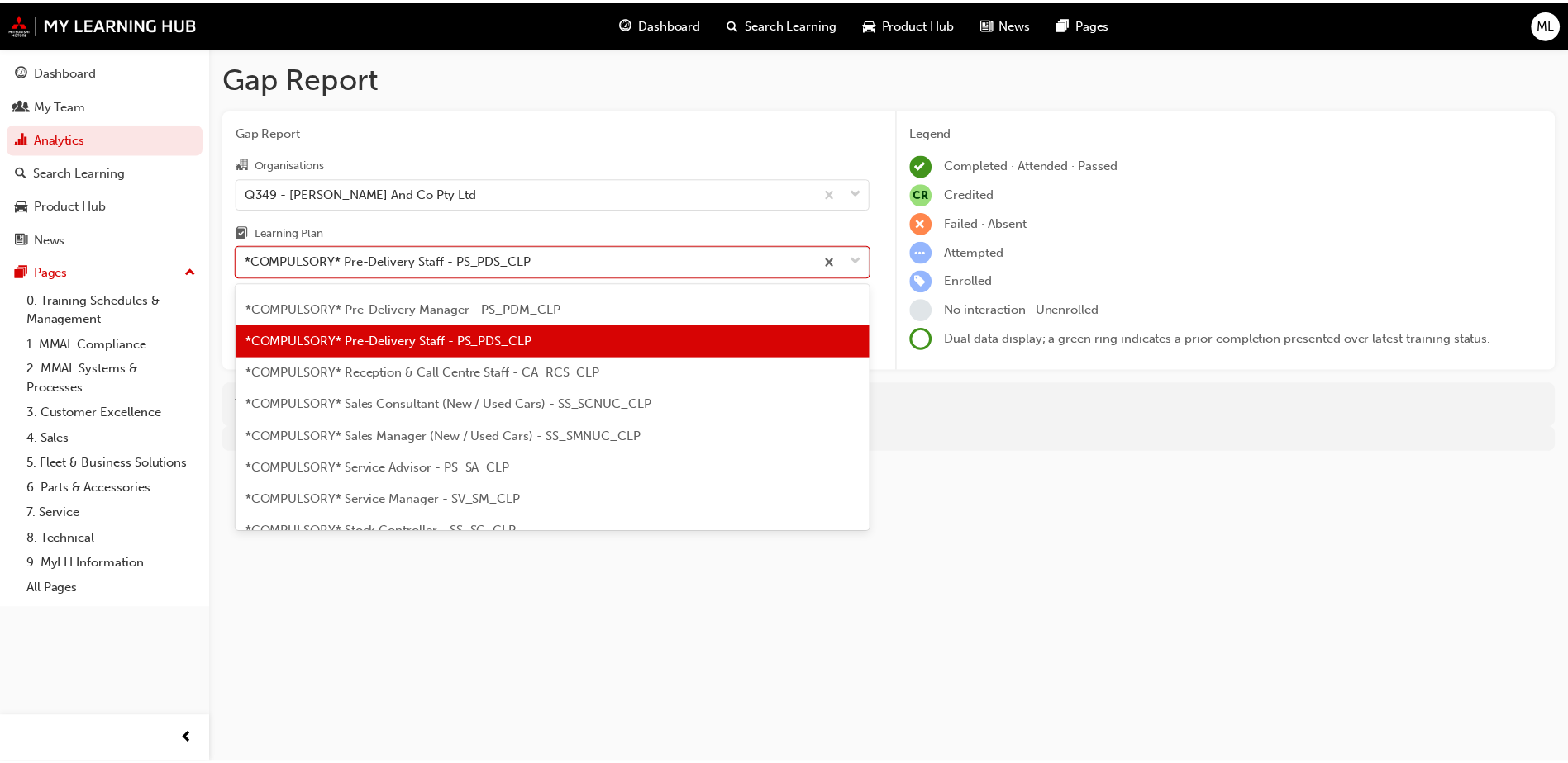
scroll to position [409, 0]
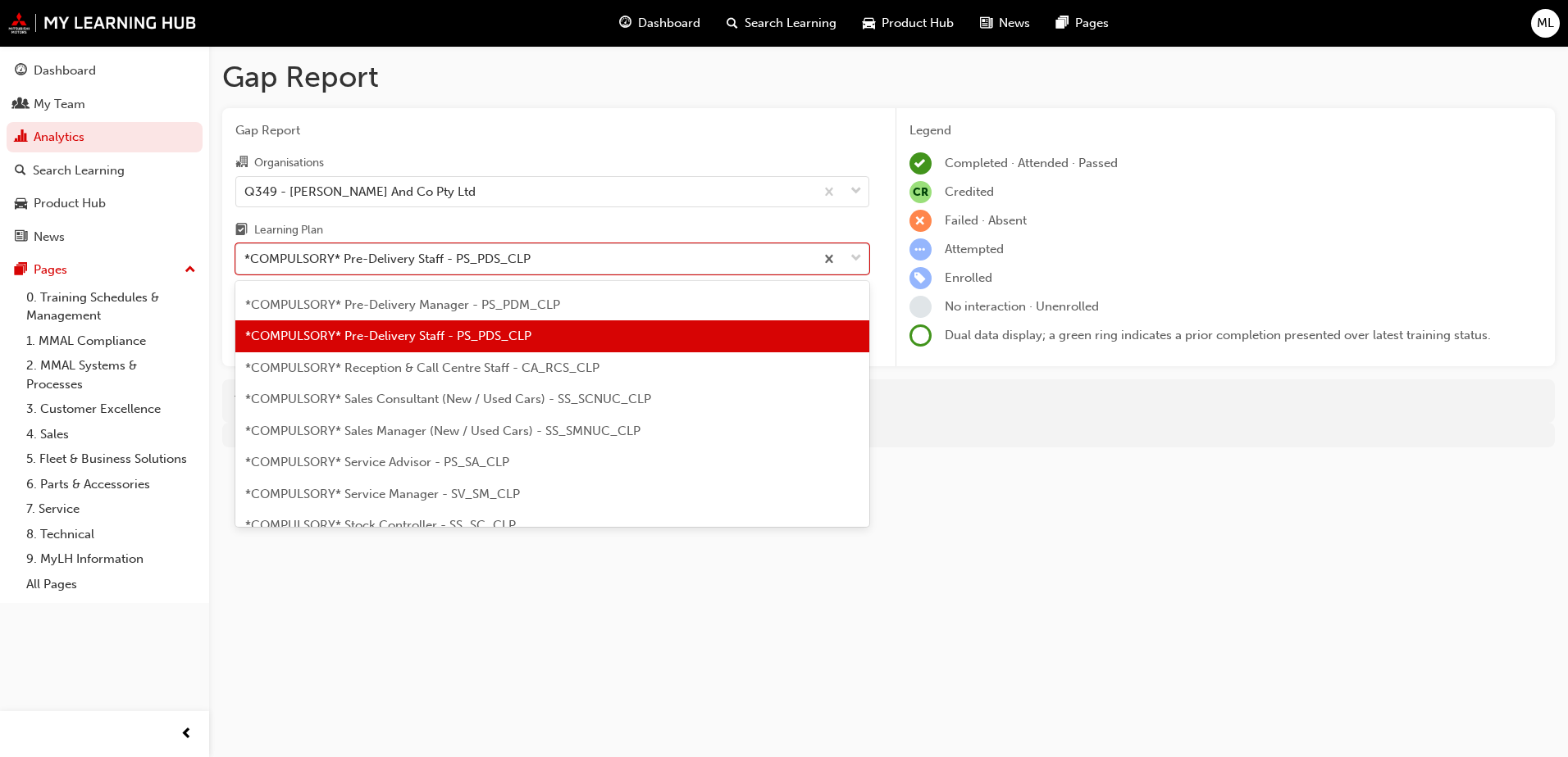
click at [547, 374] on span "*COMPULSORY* Reception & Call Centre Staff - CA_RCS_CLP" at bounding box center [422, 368] width 354 height 15
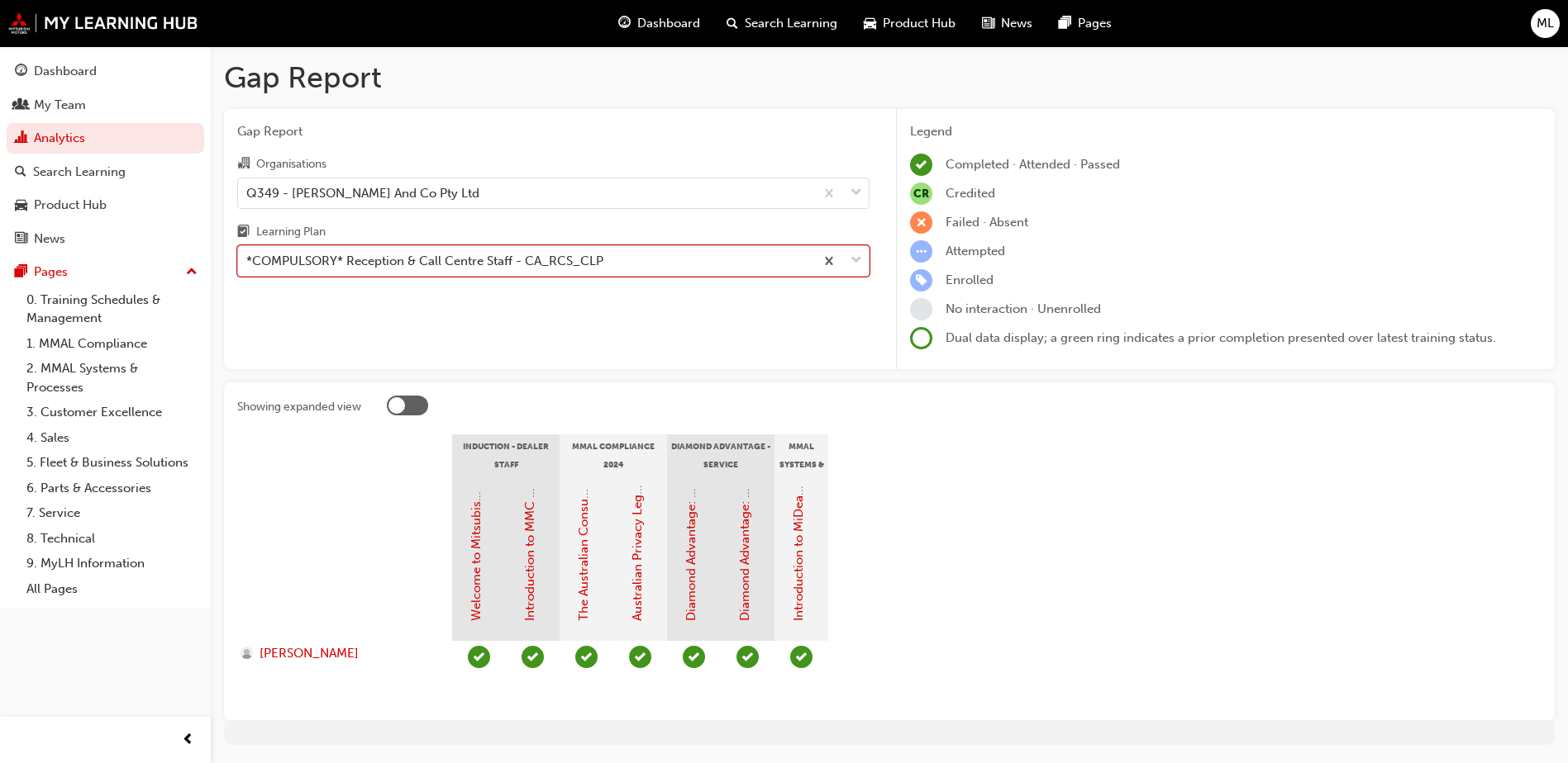
click at [855, 260] on span "down-icon" at bounding box center [856, 260] width 11 height 22
click at [248, 260] on input "Learning Plan option *COMPULSORY* Reception & Call Centre Staff - CA_RCS_CLP, s…" at bounding box center [248, 260] width 2 height 14
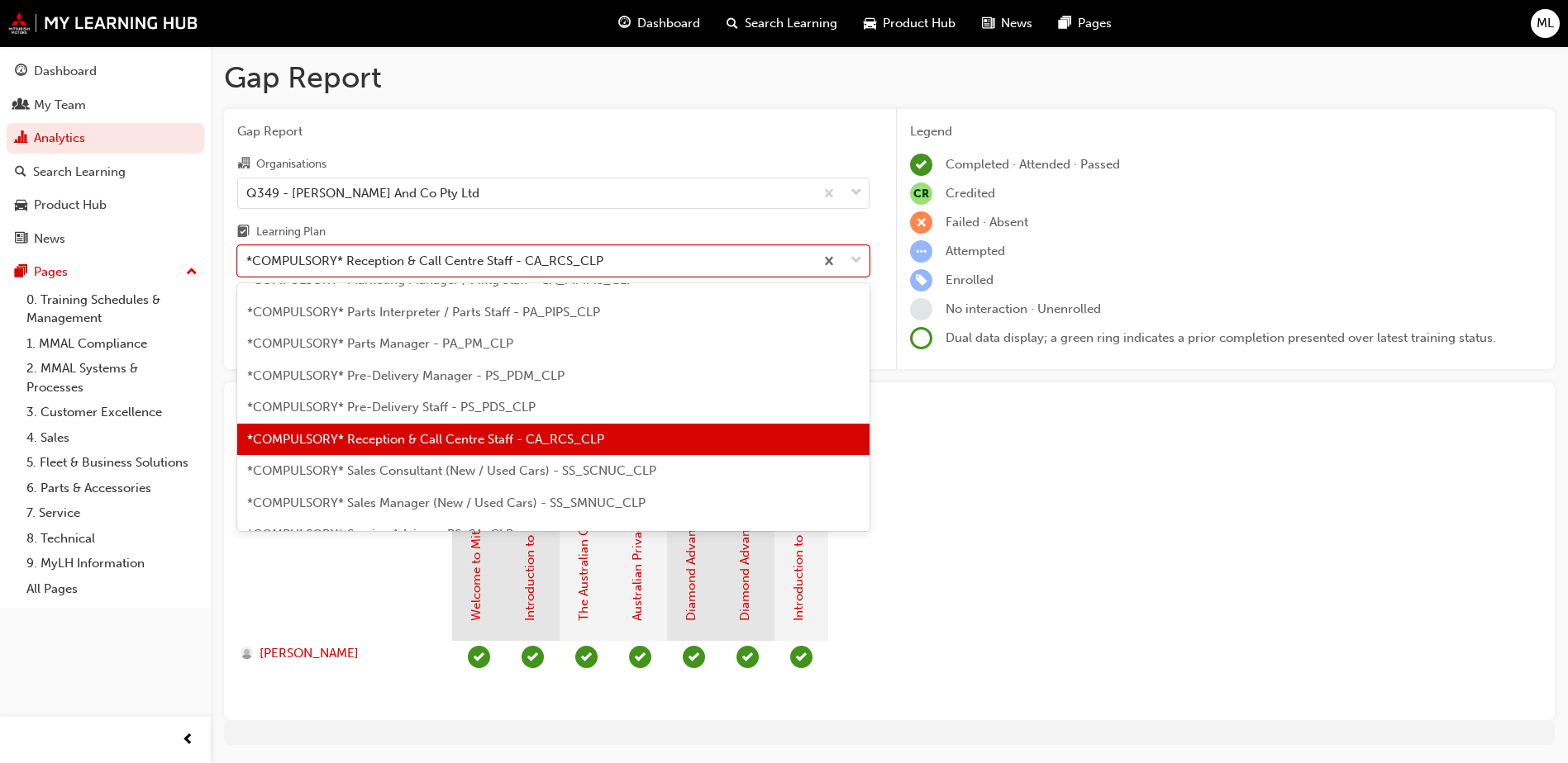
scroll to position [441, 0]
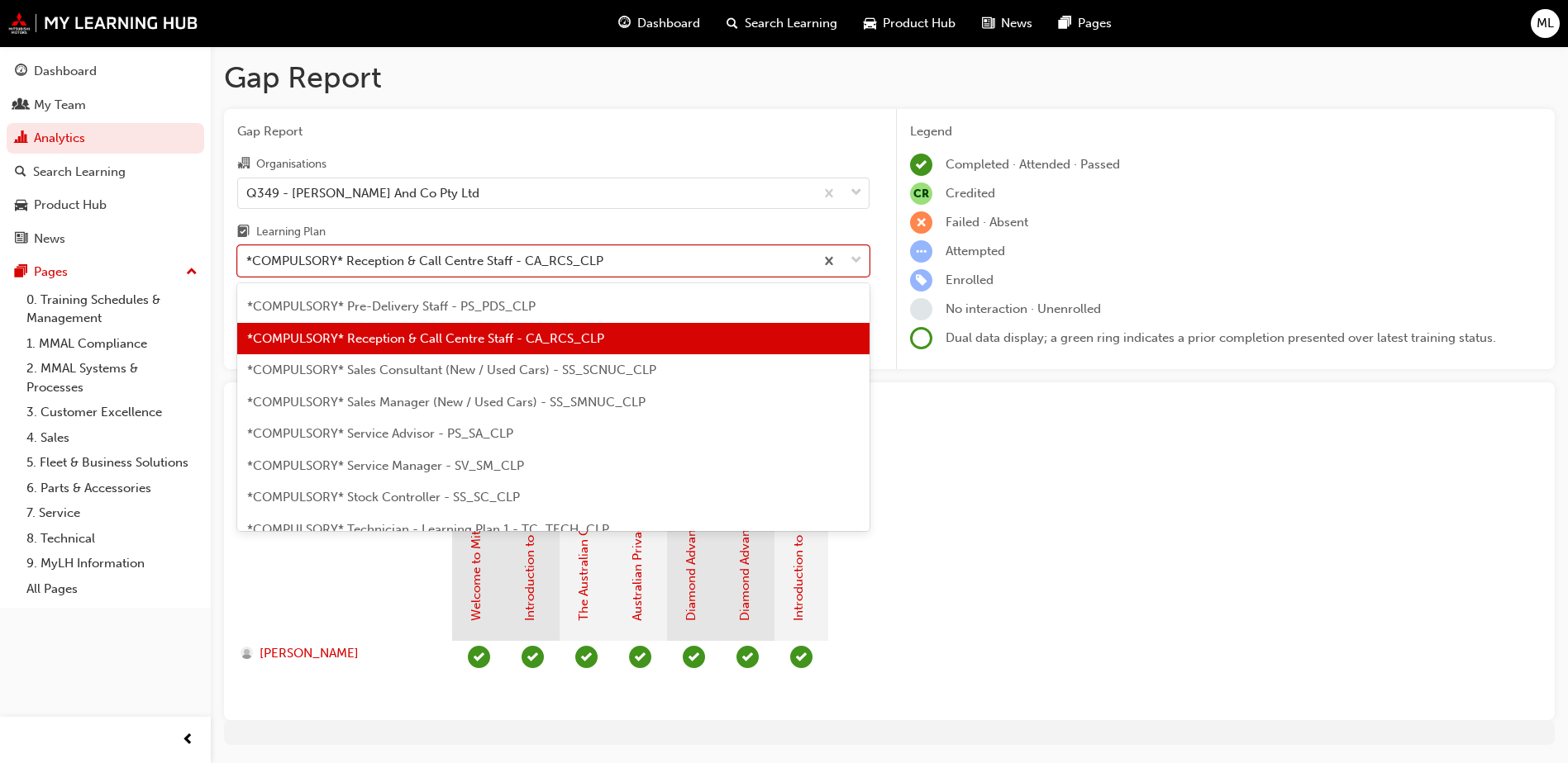
click at [448, 373] on span "*COMPULSORY* Sales Consultant (New / Used Cars) - SS_SCNUC_CLP" at bounding box center [451, 370] width 409 height 15
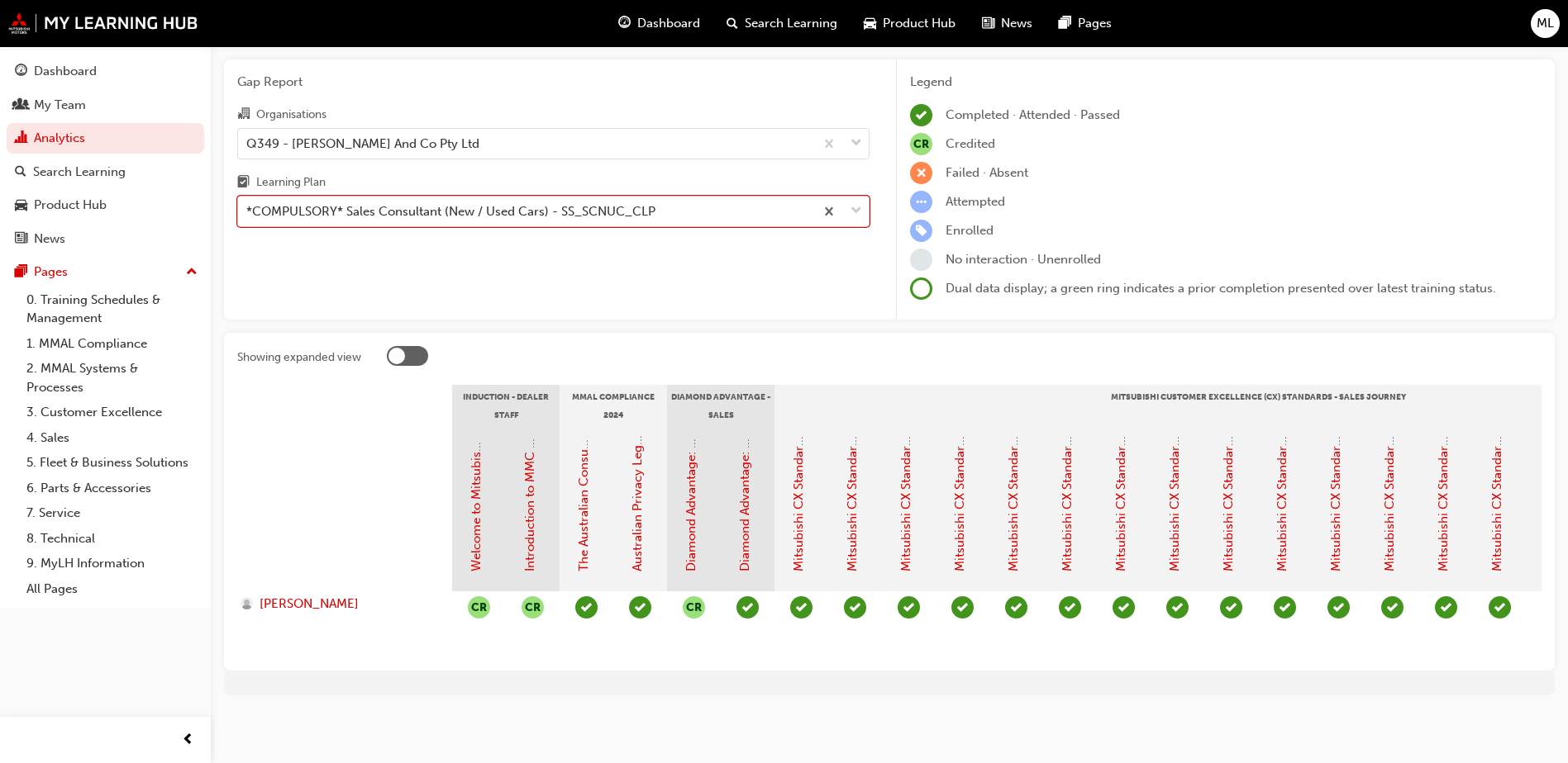
click at [860, 201] on span "down-icon" at bounding box center [856, 211] width 11 height 22
click at [248, 204] on input "Learning Plan option *COMPULSORY* Sales Consultant (New / Used Cars) - SS_SCNUC…" at bounding box center [248, 211] width 2 height 14
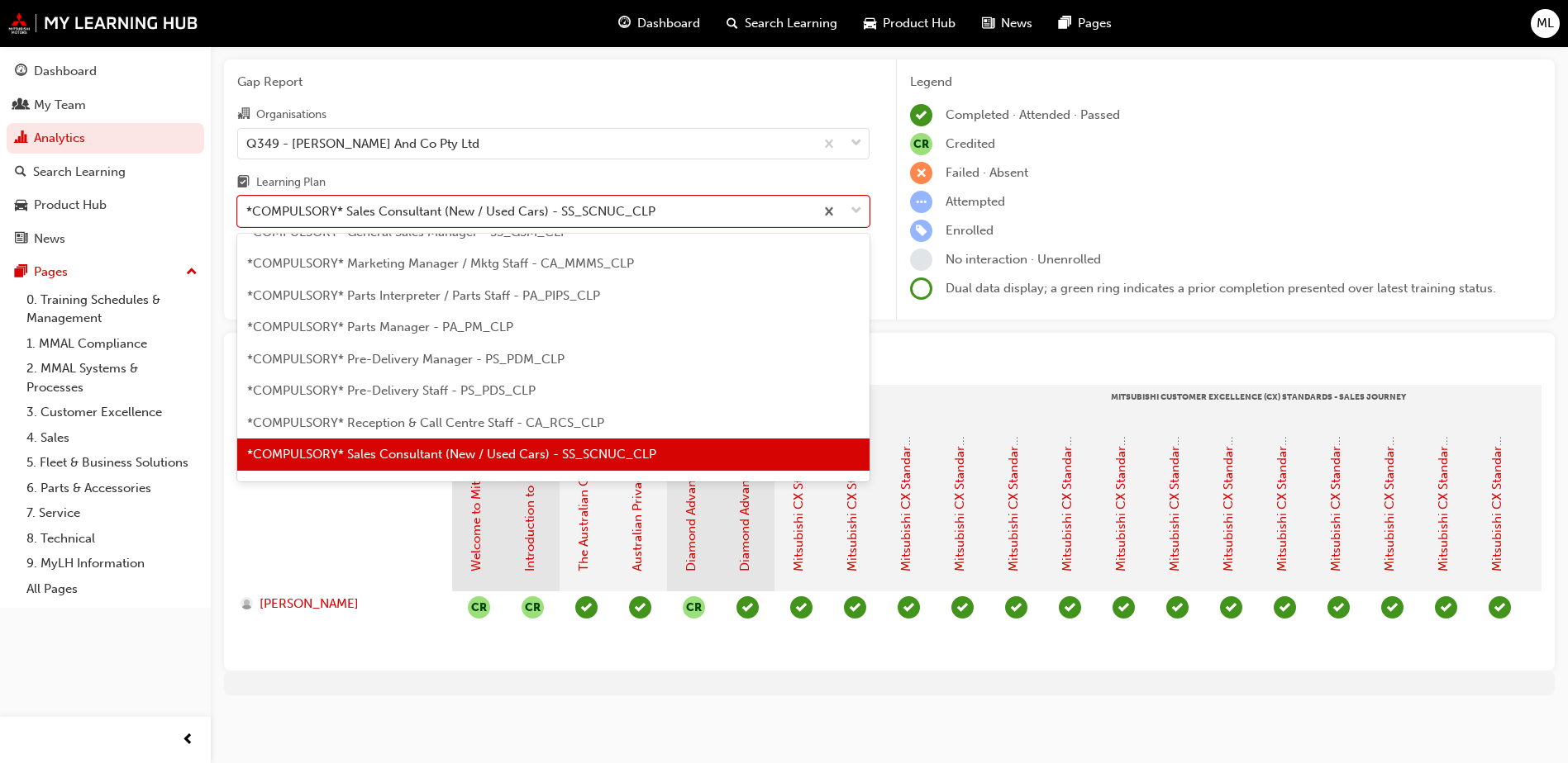
scroll to position [390, 0]
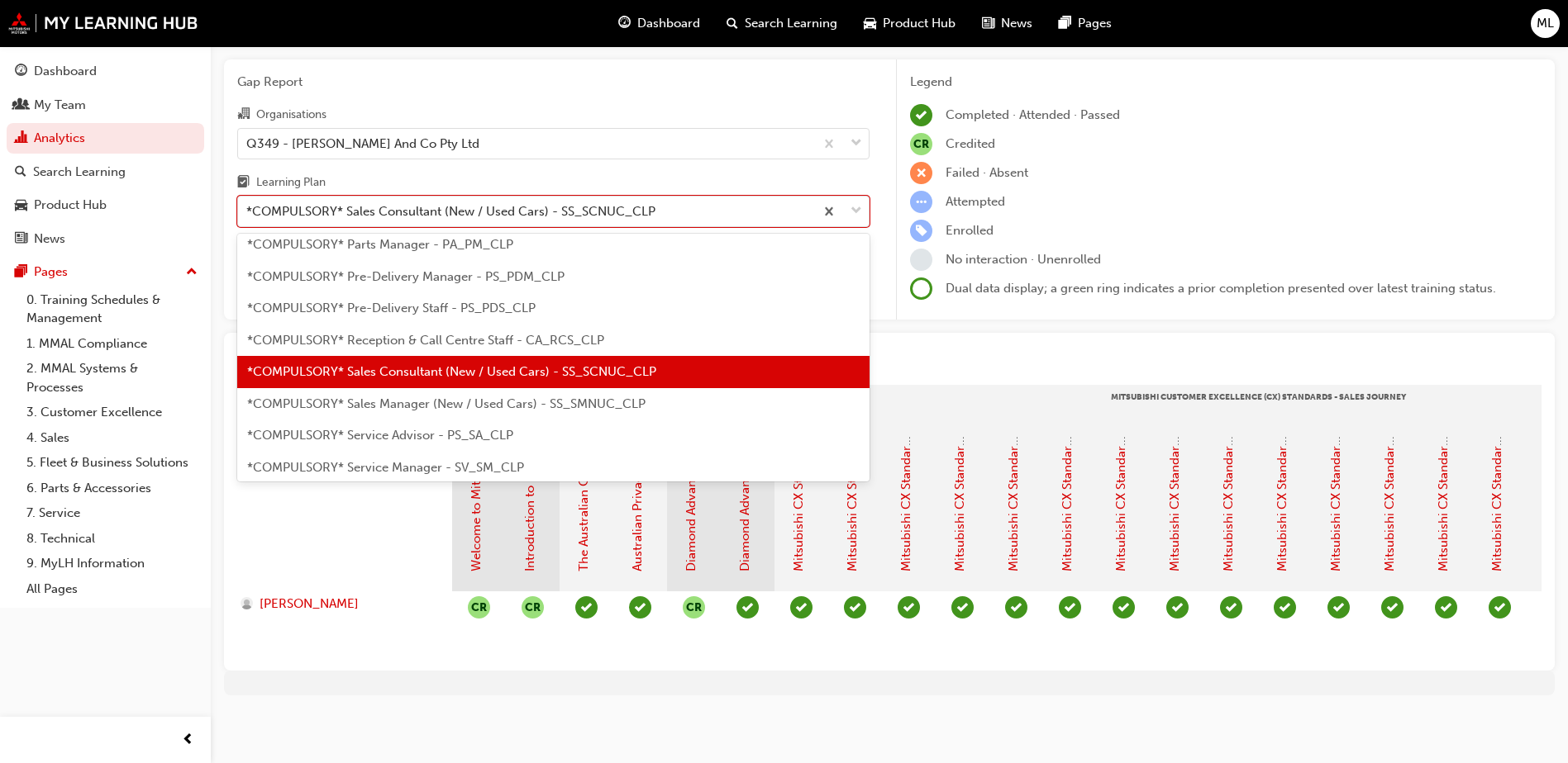
click at [471, 401] on div "*COMPULSORY* Sales Manager (New / Used Cars) - SS_SMNUC_CLP" at bounding box center [553, 403] width 632 height 32
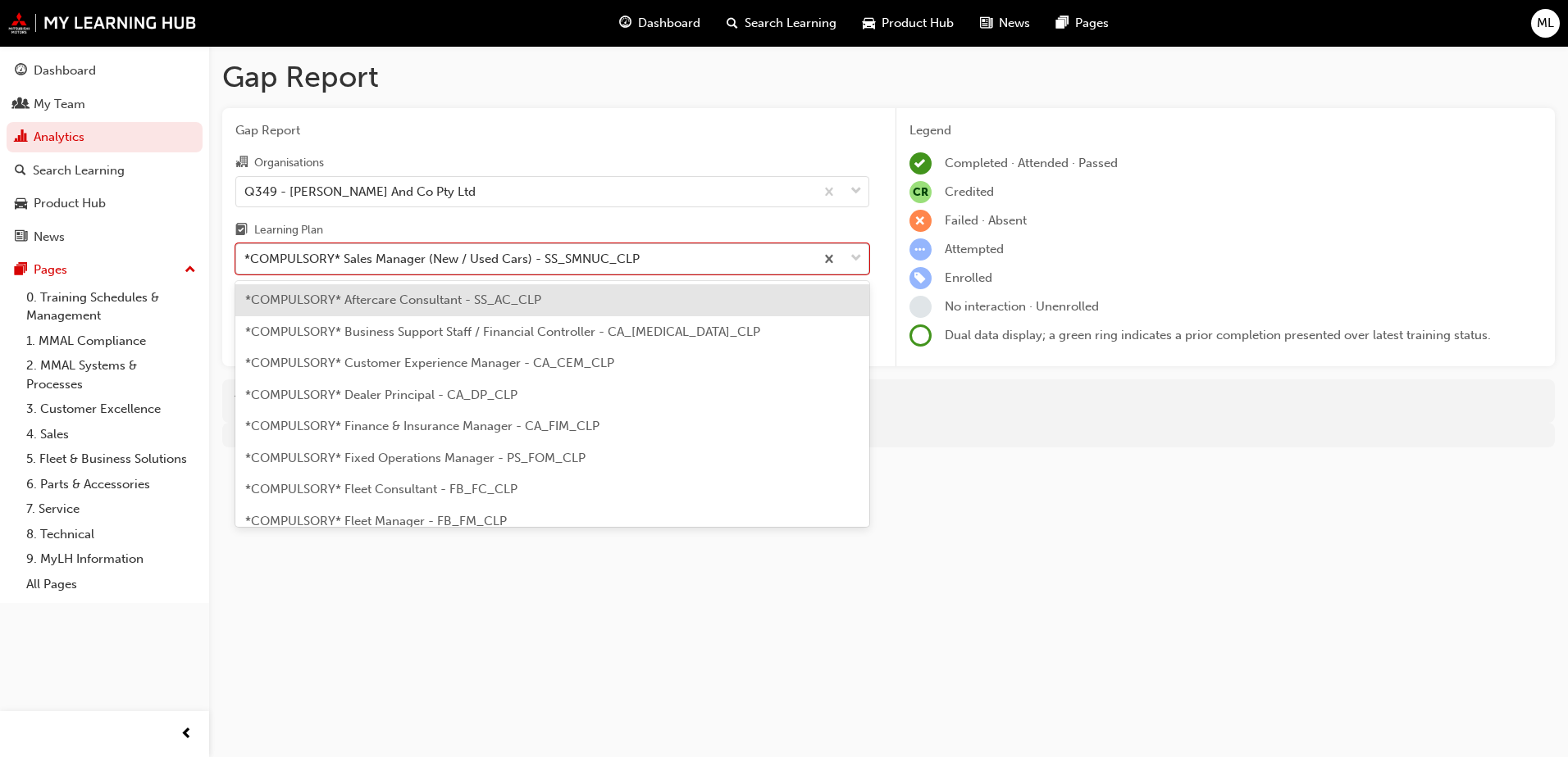
click at [860, 265] on span "down-icon" at bounding box center [856, 258] width 11 height 21
click at [246, 265] on input "Learning Plan option *COMPULSORY* Sales Manager (New / Used Cars) - SS_SMNUC_CL…" at bounding box center [246, 258] width 2 height 14
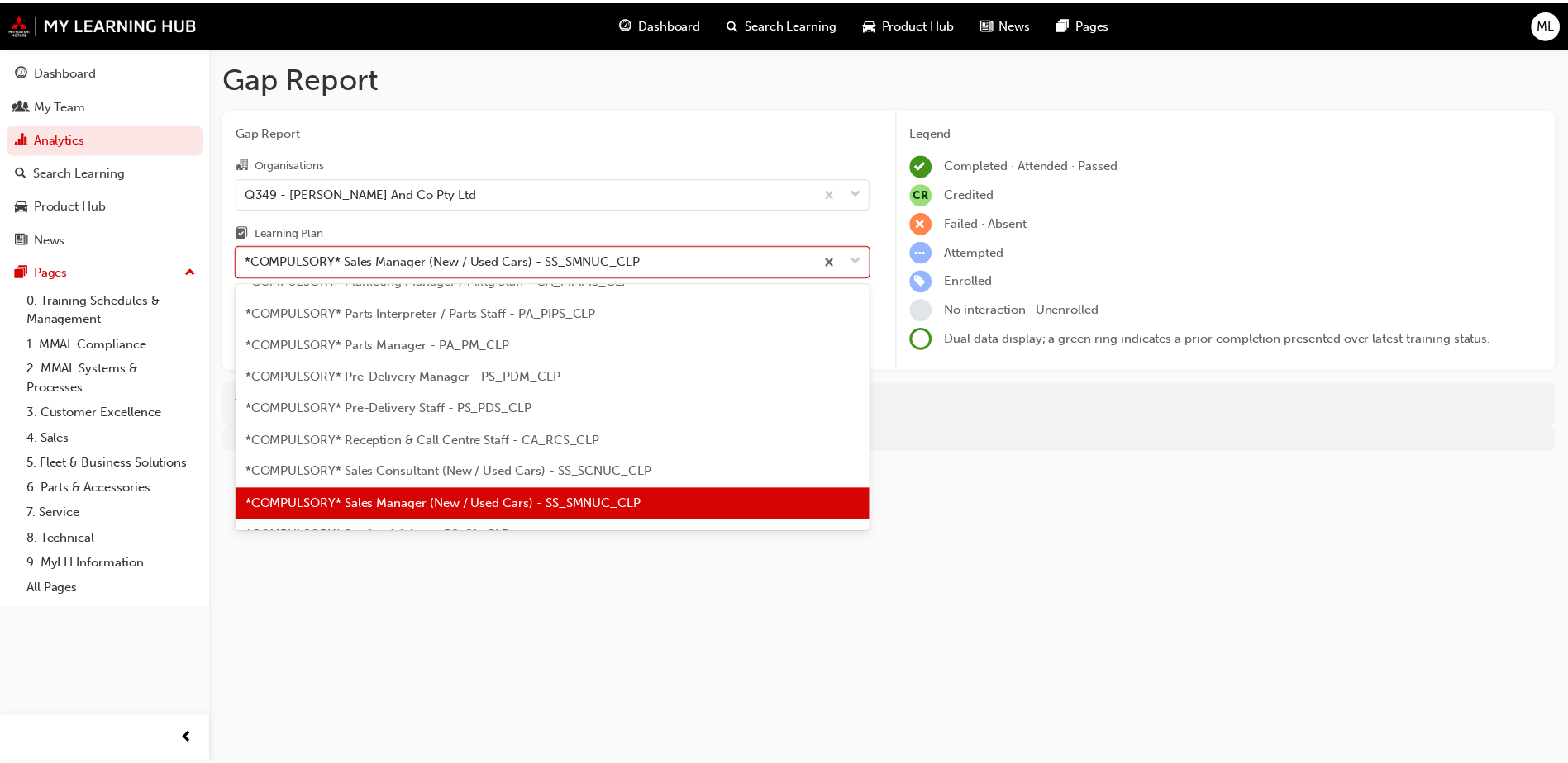
scroll to position [422, 0]
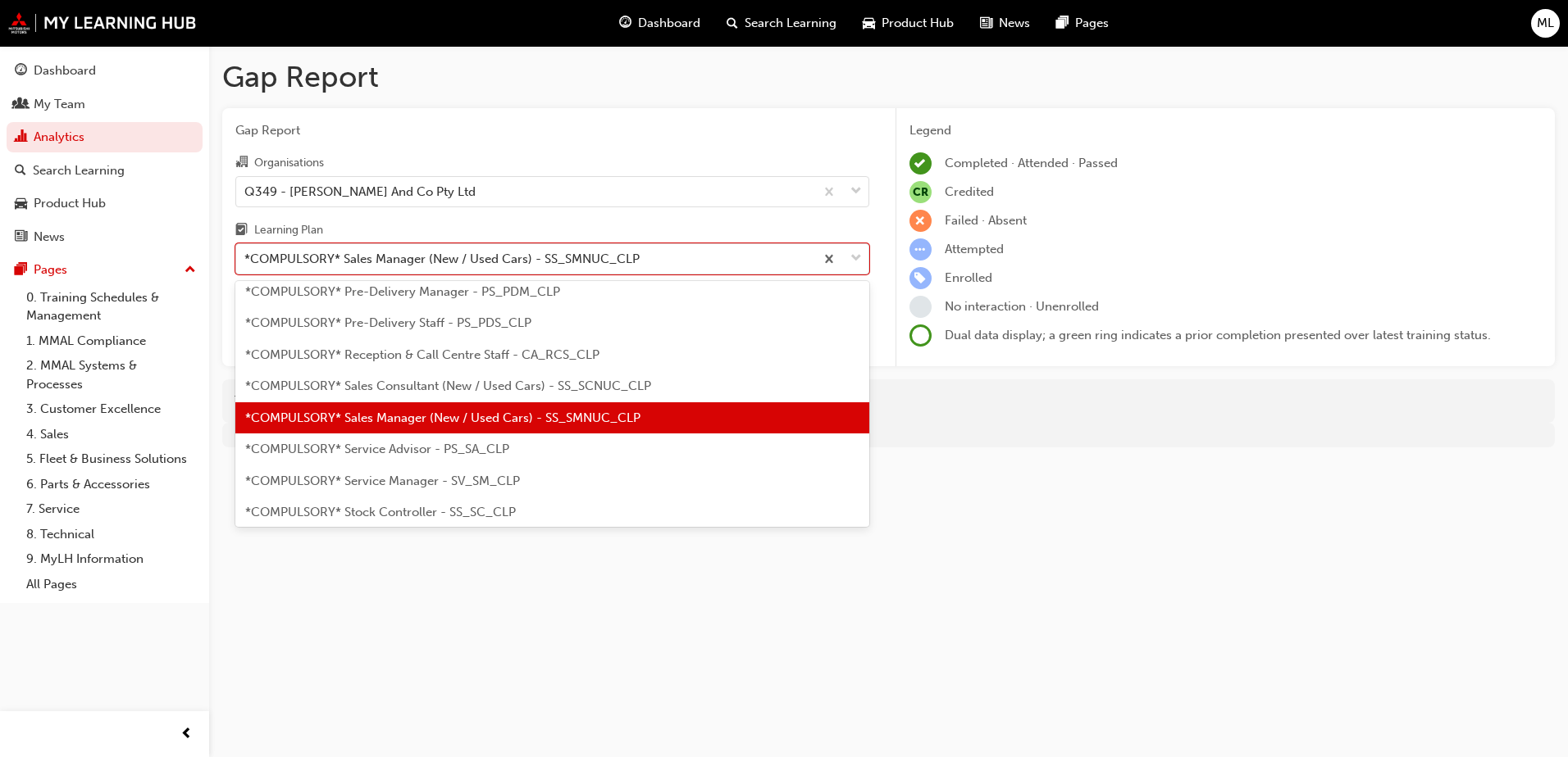
click at [493, 449] on span "*COMPULSORY* Service Advisor - PS_SA_CLP" at bounding box center [377, 448] width 264 height 15
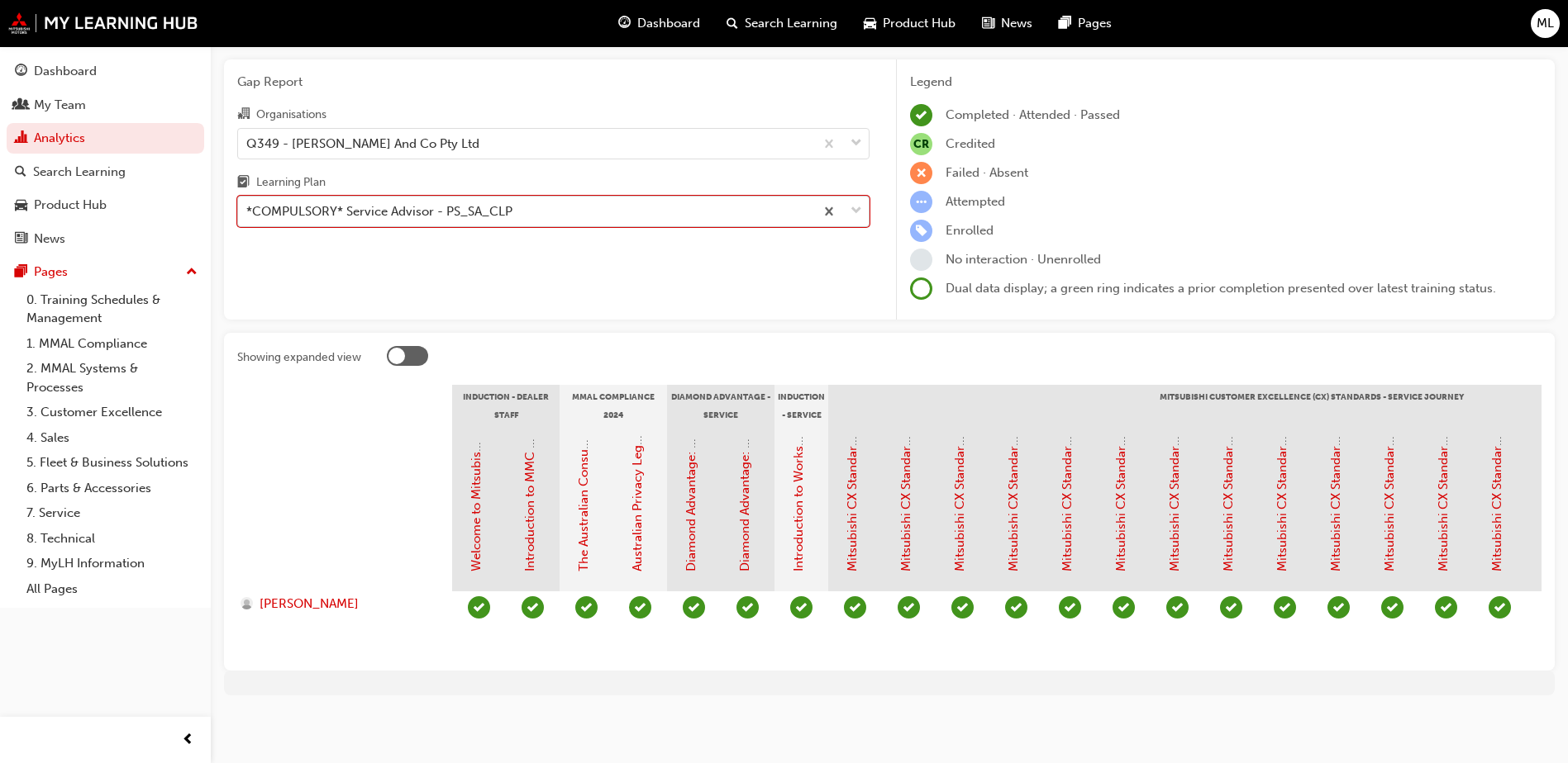
click at [853, 201] on span "down-icon" at bounding box center [856, 211] width 11 height 22
click at [248, 204] on input "Learning Plan option *COMPULSORY* Service Advisor - PS_SA_CLP, selected. 0 resu…" at bounding box center [248, 211] width 2 height 14
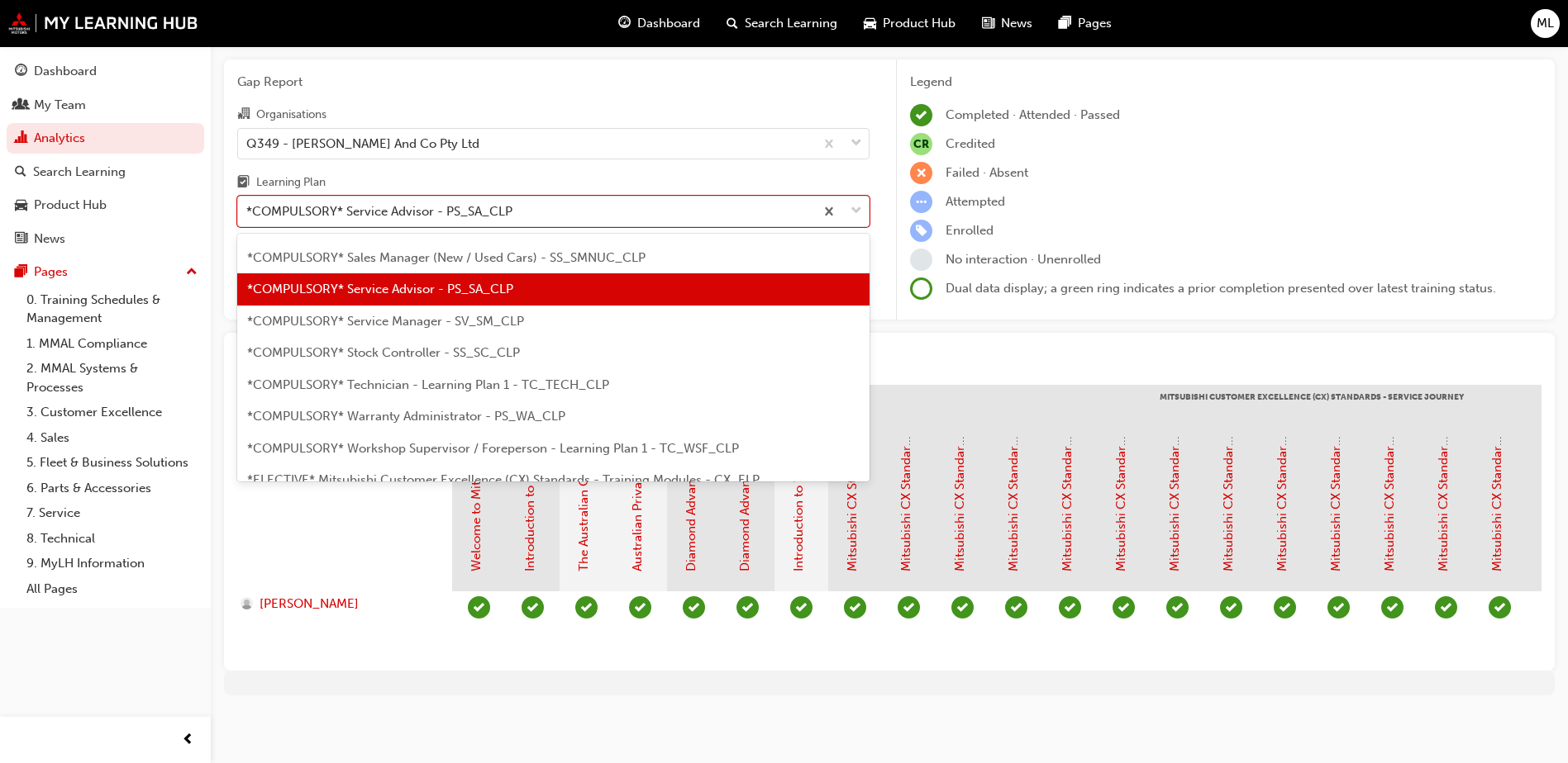
scroll to position [619, 0]
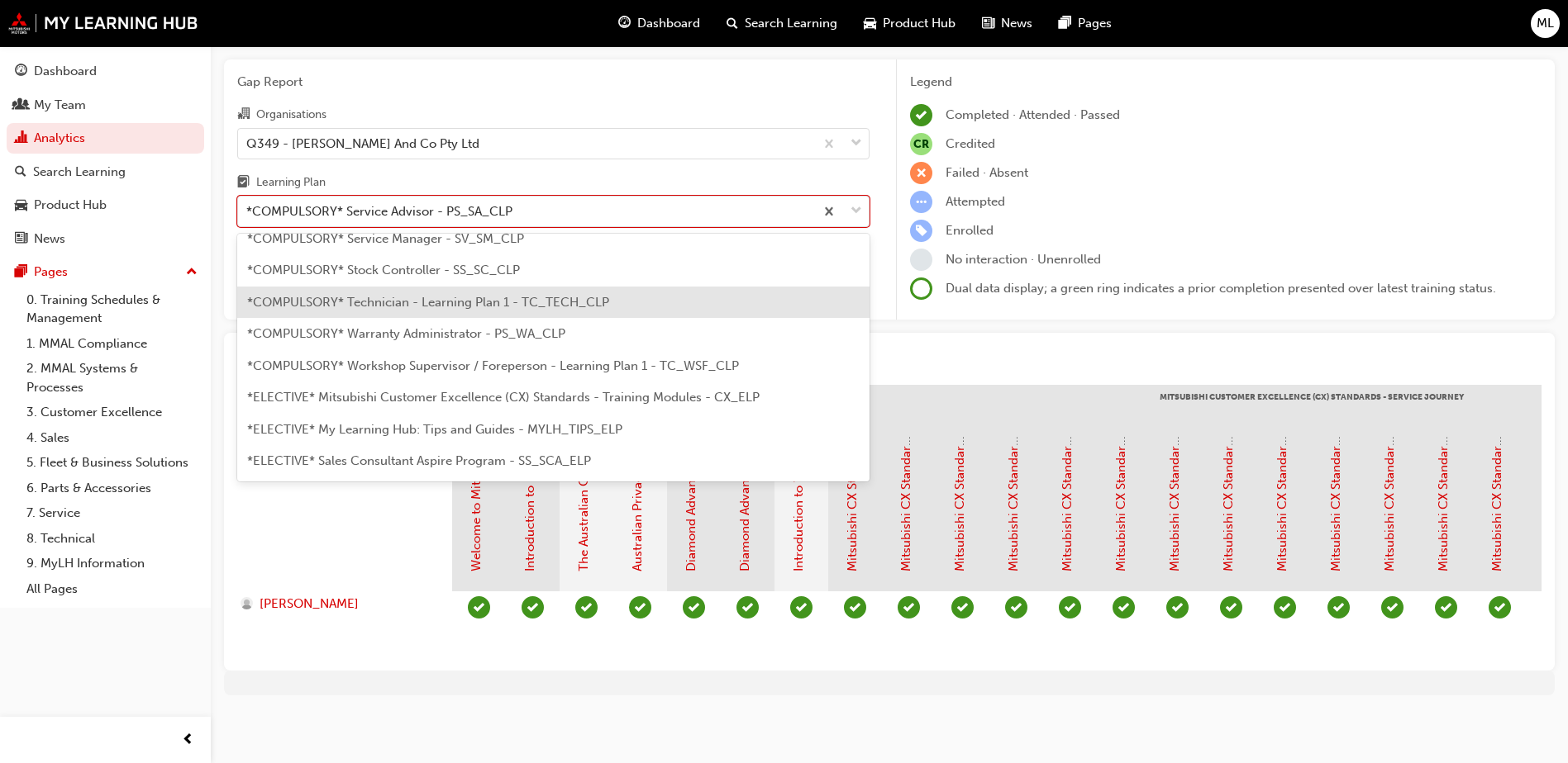
click at [504, 295] on span "*COMPULSORY* Technician - Learning Plan 1 - TC_TECH_CLP" at bounding box center [428, 302] width 362 height 15
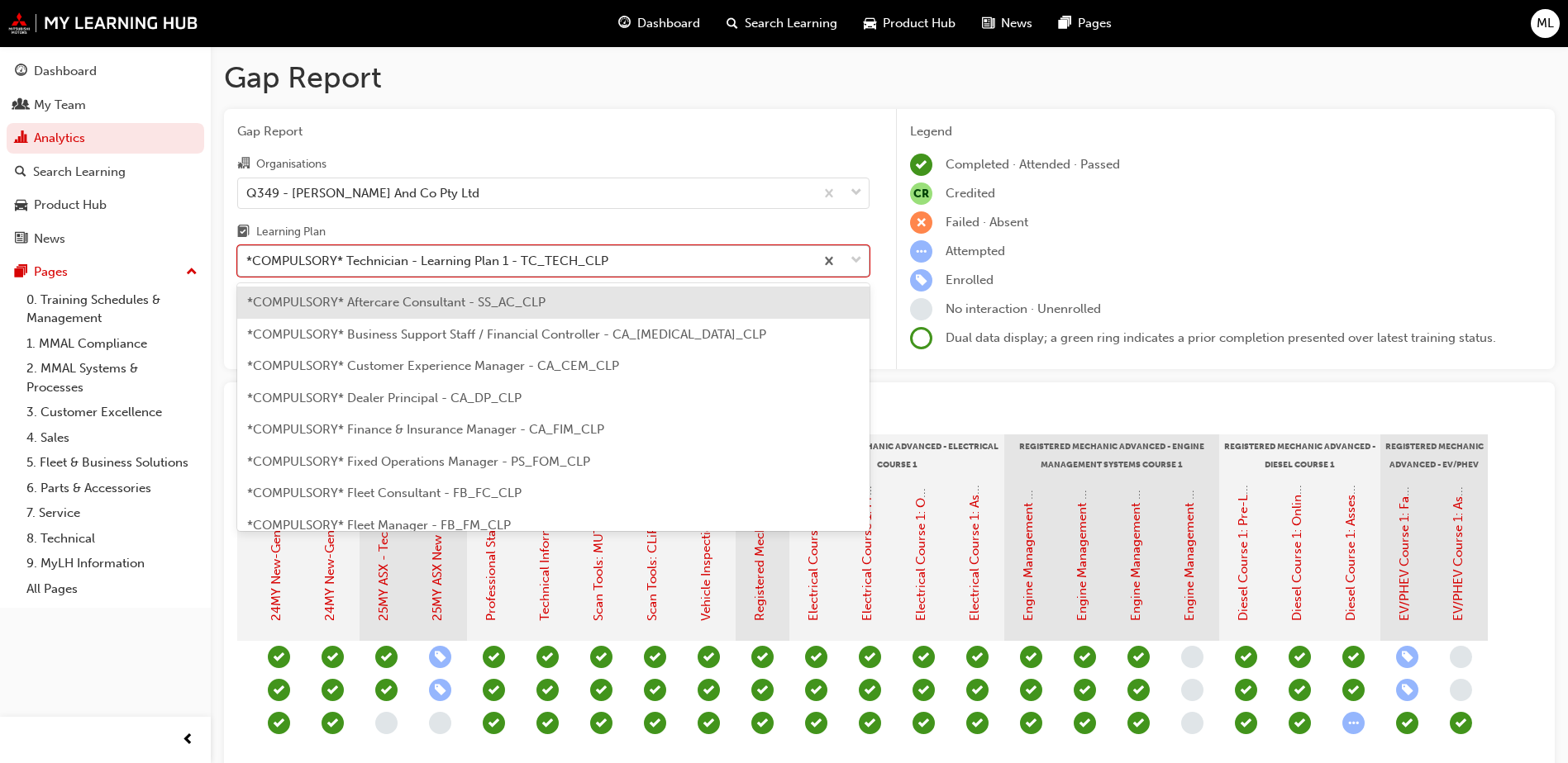
click at [857, 256] on span "down-icon" at bounding box center [856, 260] width 11 height 22
click at [248, 256] on input "Learning Plan option *COMPULSORY* Technician - Learning Plan 1 - TC_TECH_CLP, s…" at bounding box center [248, 260] width 2 height 14
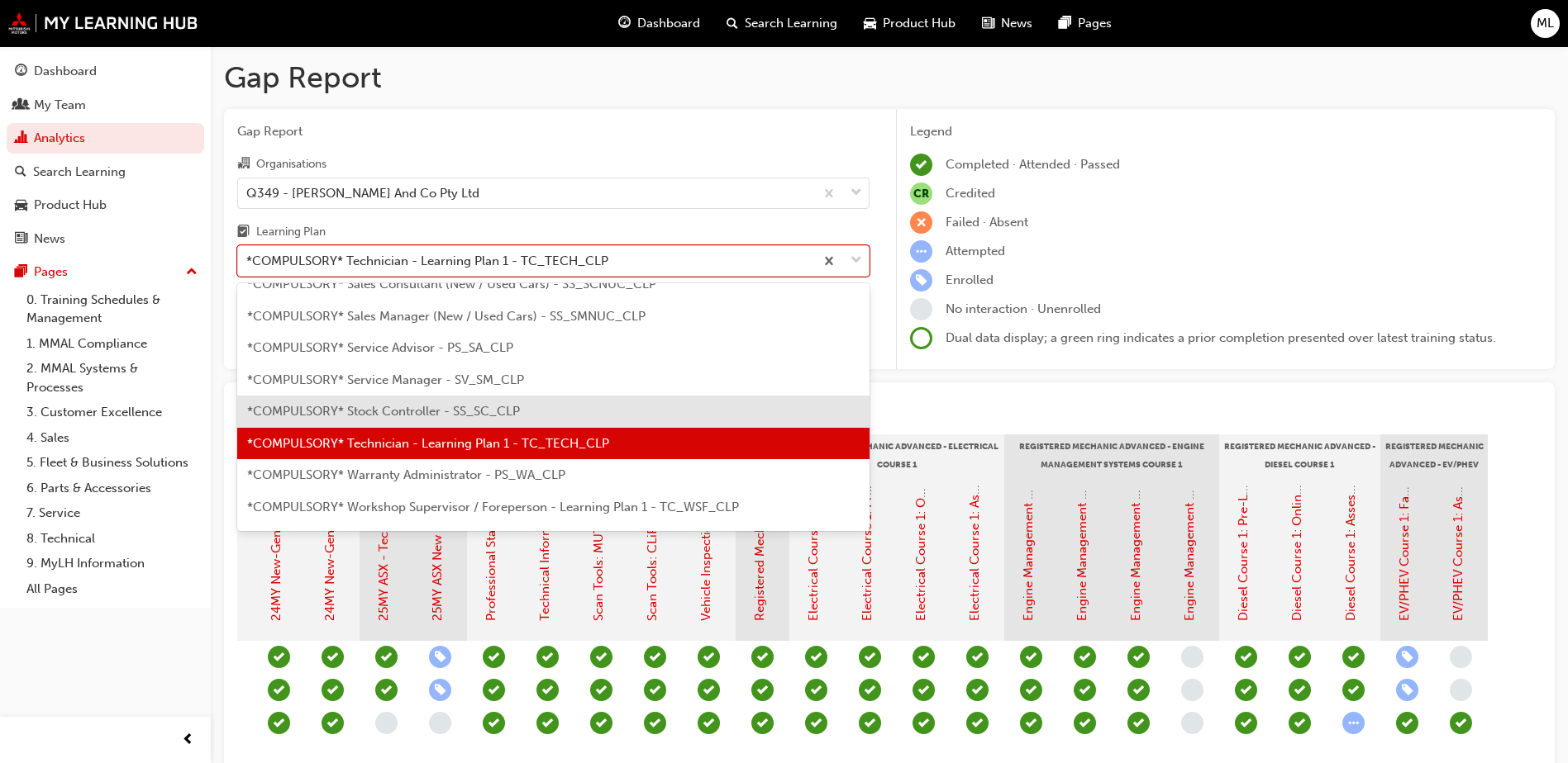
scroll to position [549, 0]
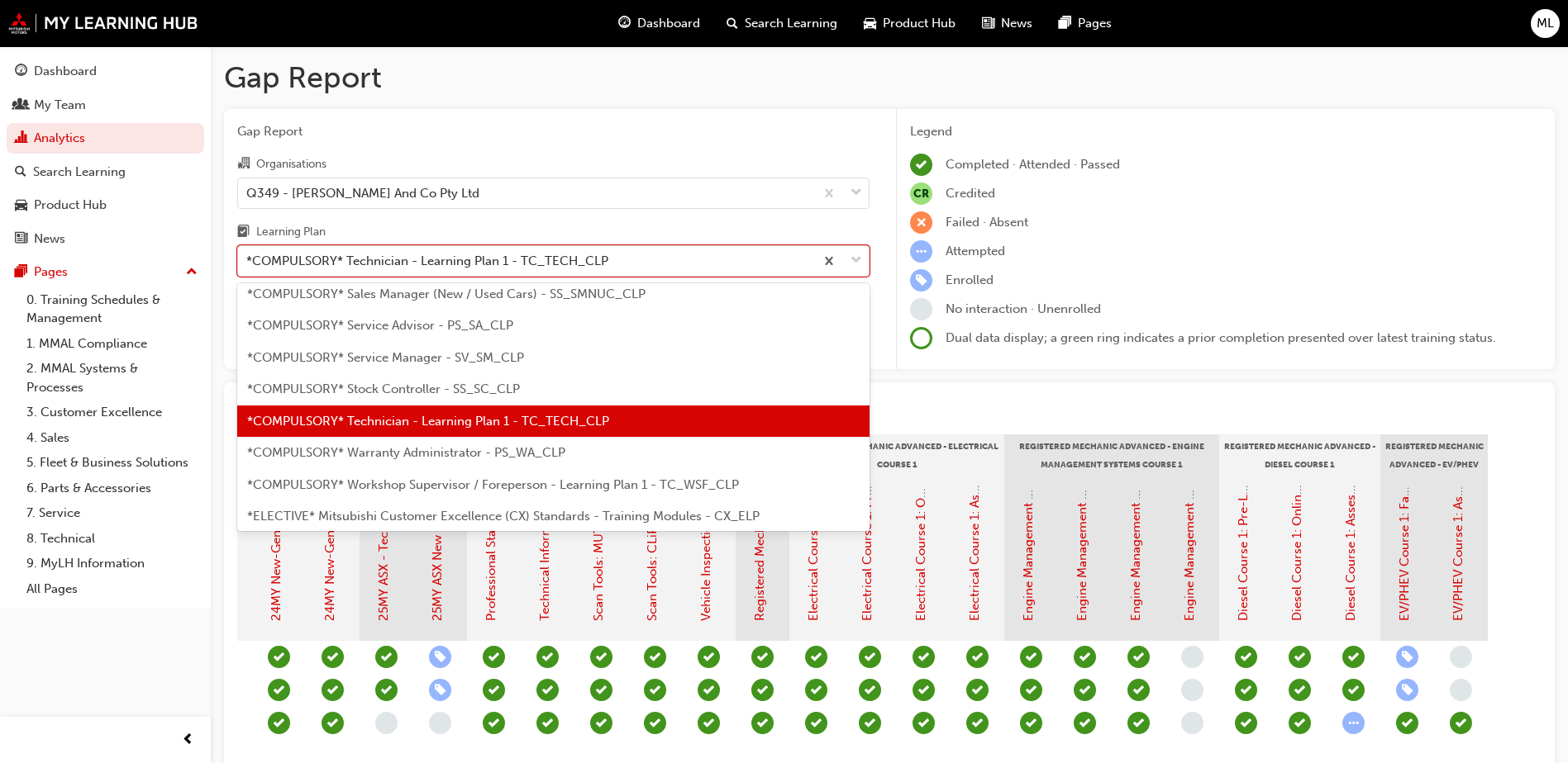
click at [465, 491] on span "*COMPULSORY* Workshop Supervisor / Foreperson - Learning Plan 1 - TC_WSF_CLP" at bounding box center [492, 485] width 492 height 15
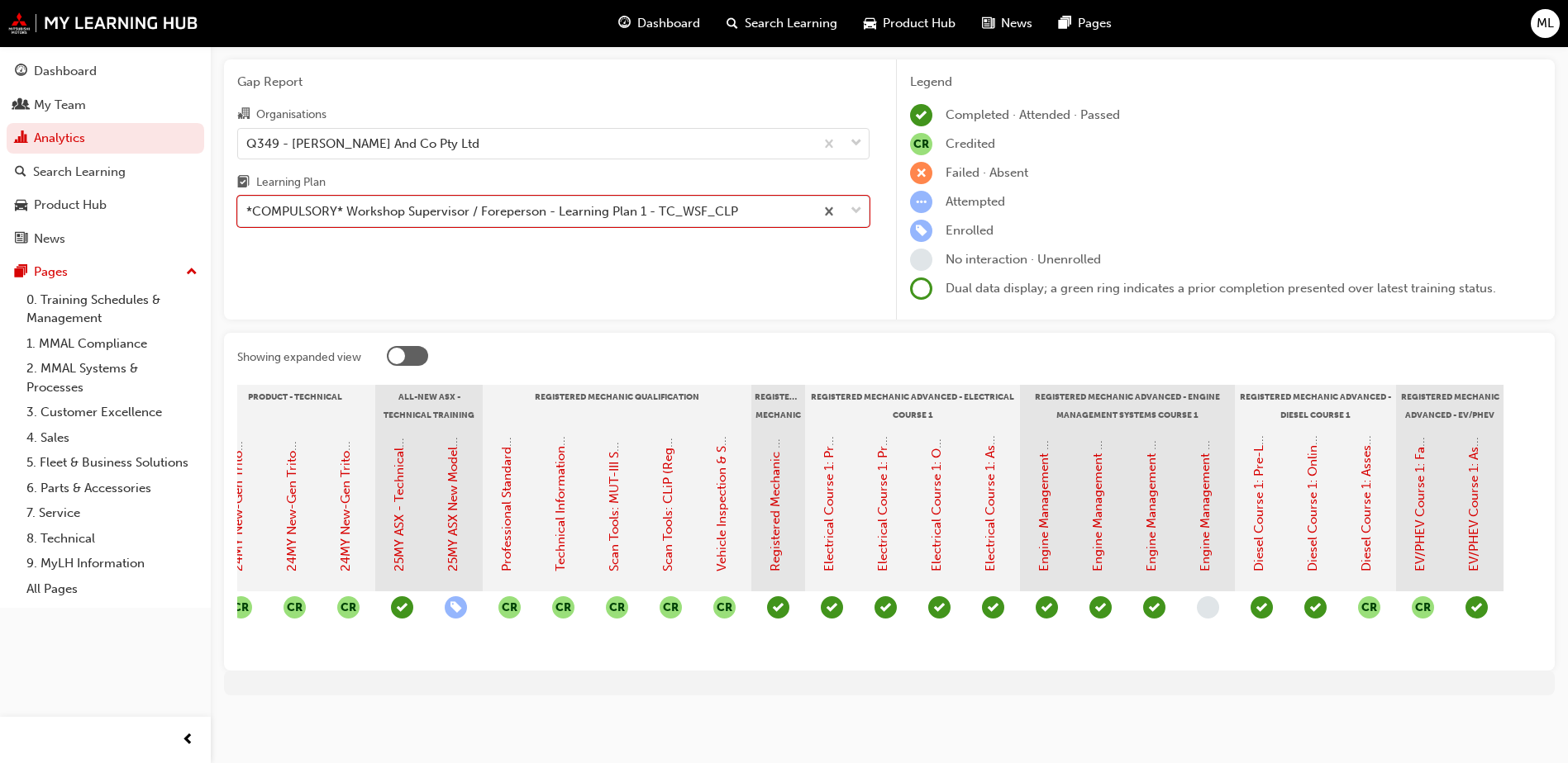
scroll to position [0, 737]
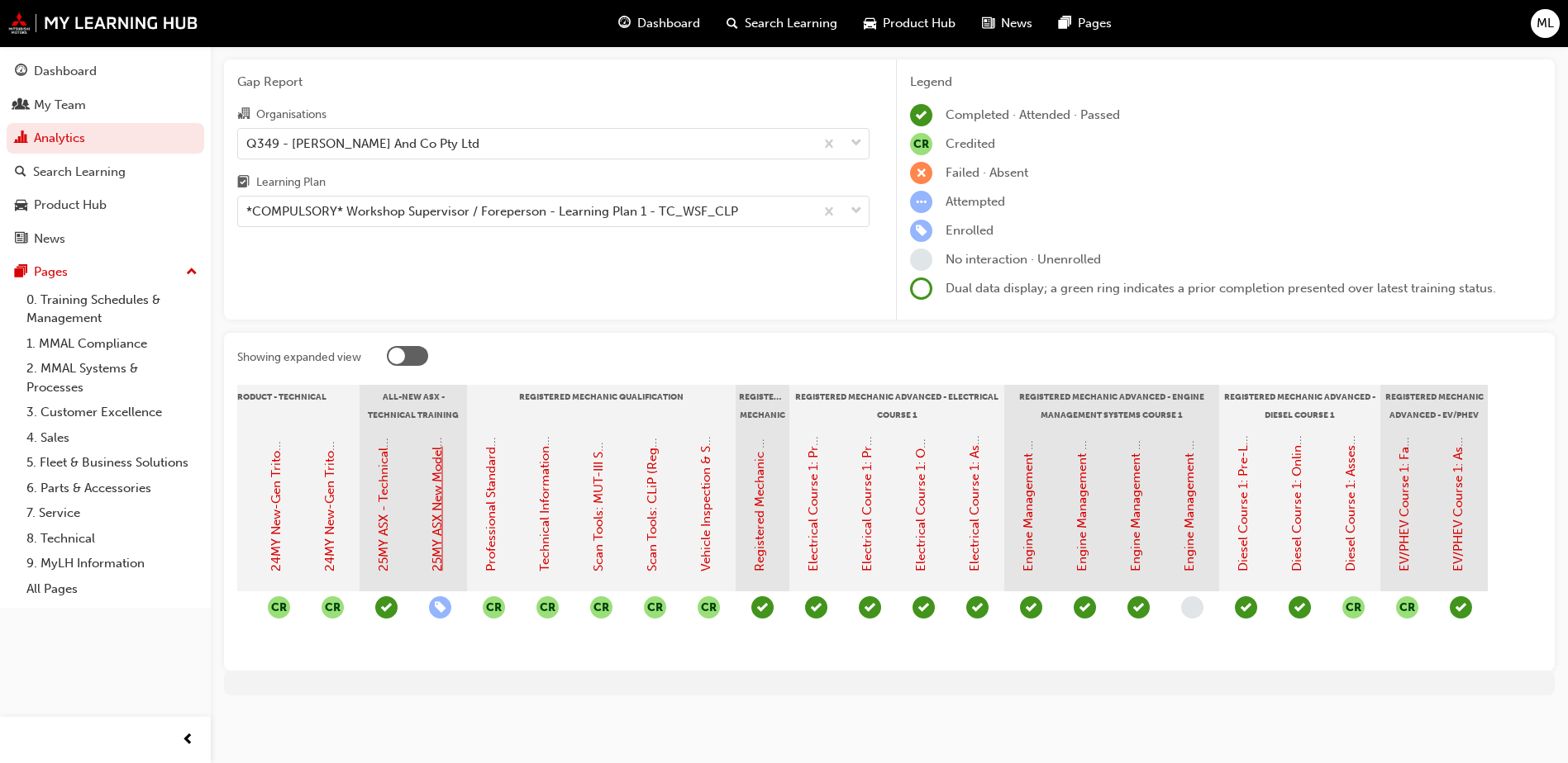
click at [441, 492] on link "25MY ASX New Model Introduction: Online Instructor Led Training" at bounding box center [436, 383] width 15 height 378
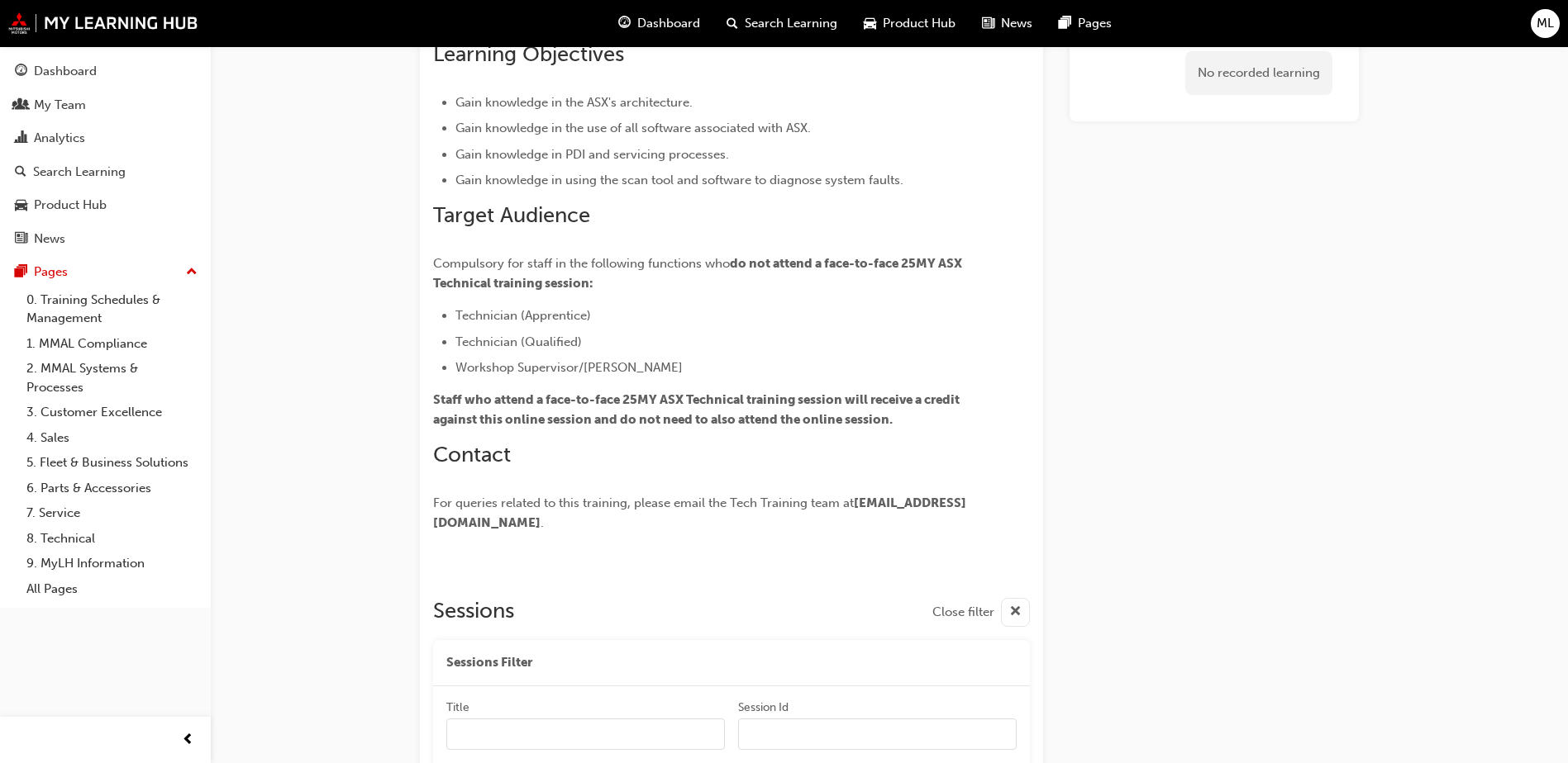
scroll to position [298, 0]
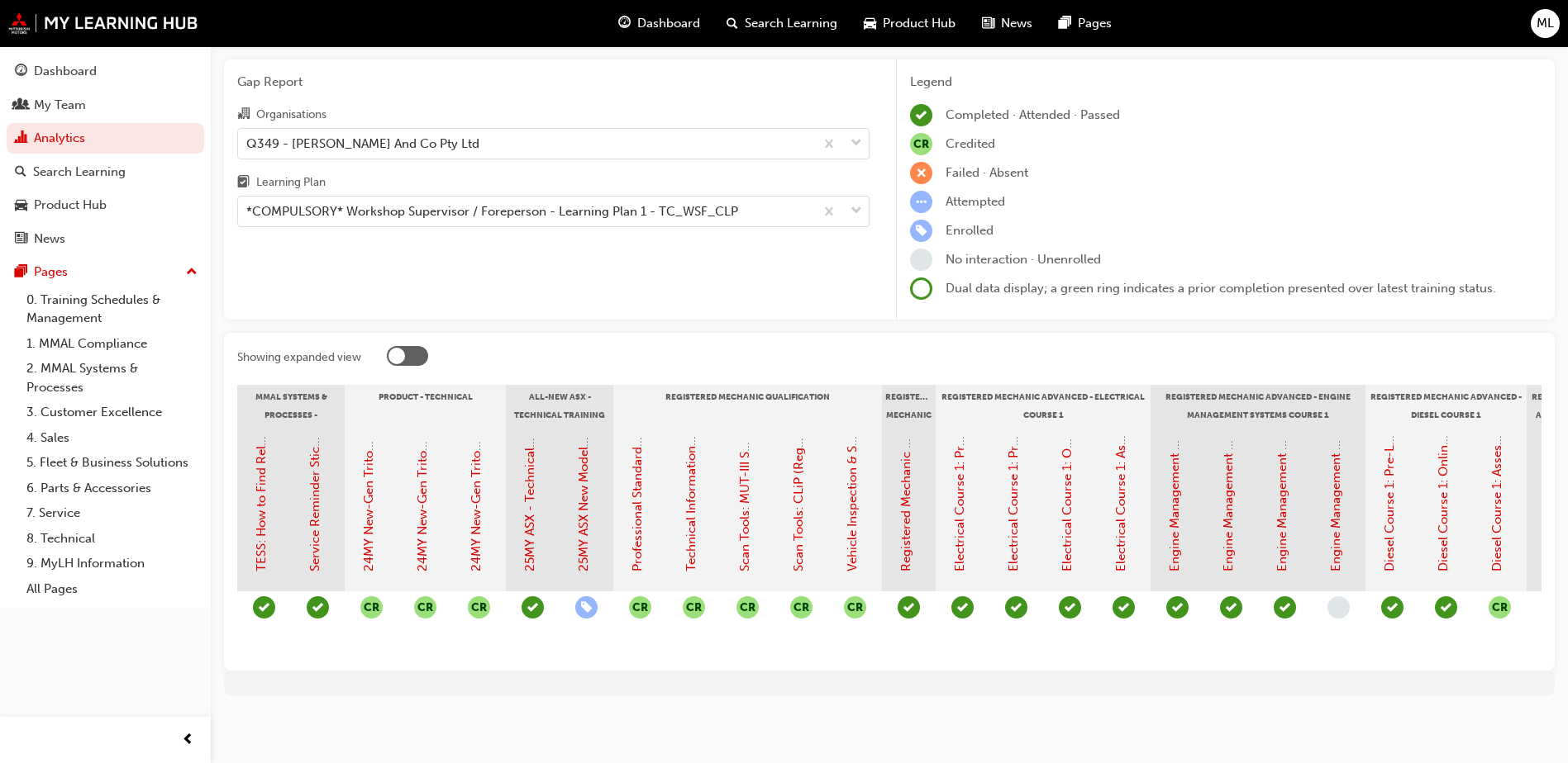
scroll to position [0, 737]
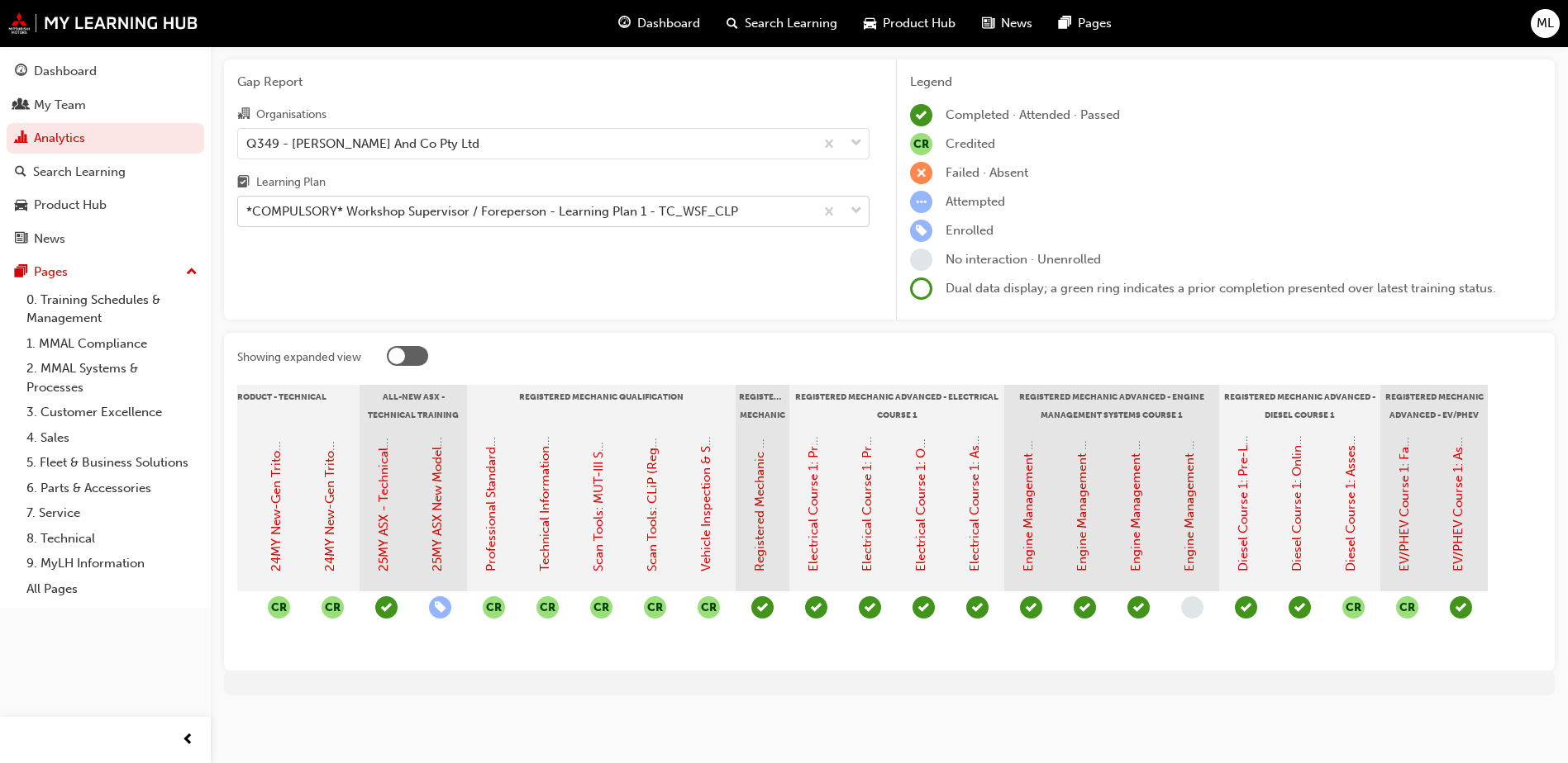
click at [526, 203] on div "*COMPULSORY* Workshop Supervisor / Foreperson - Learning Plan 1 - TC_WSF_CLP" at bounding box center [492, 212] width 492 height 19
click at [248, 204] on input "Learning Plan *COMPULSORY* Workshop Supervisor / Foreperson - Learning Plan 1 -…" at bounding box center [248, 211] width 2 height 14
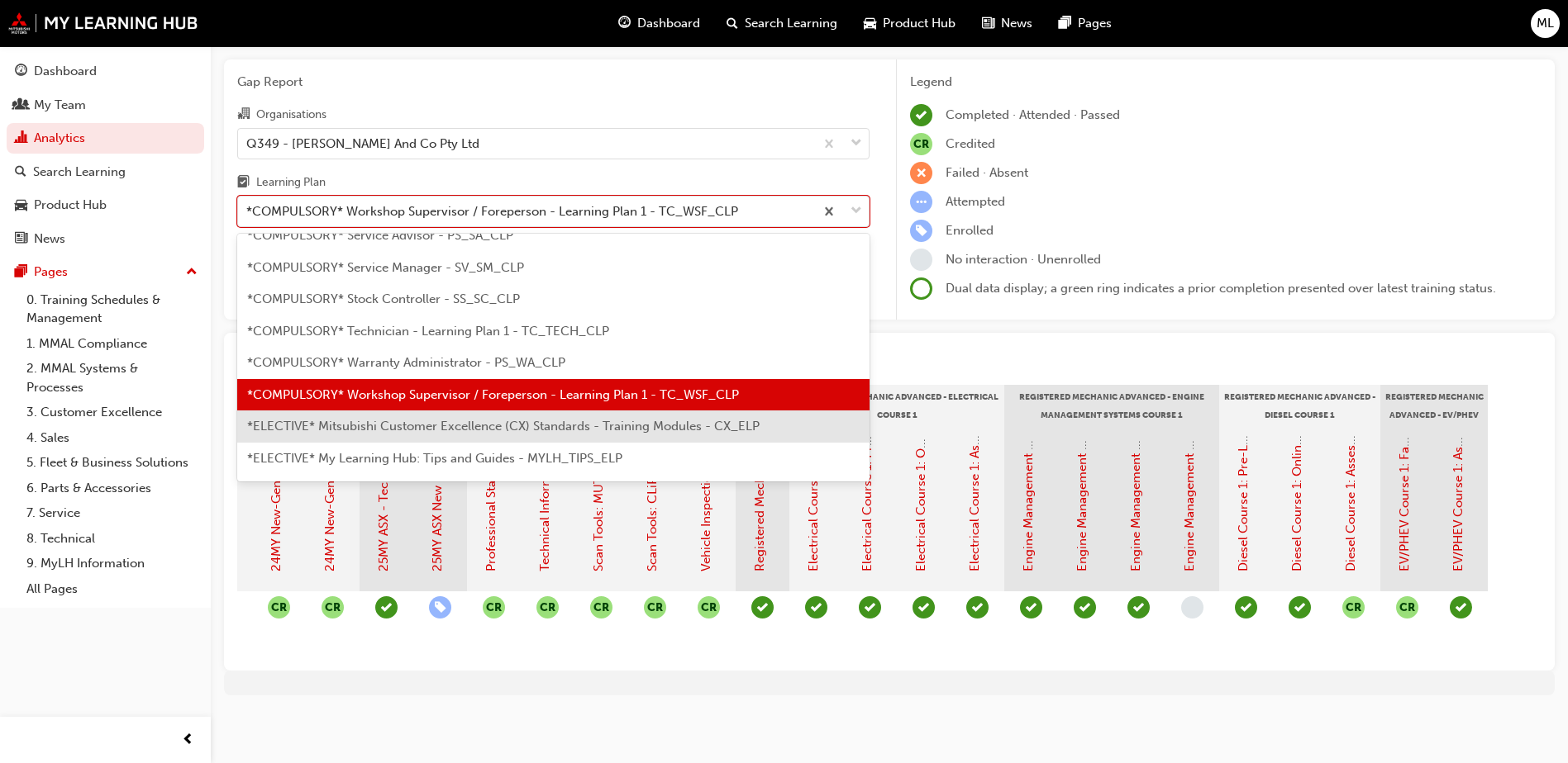
scroll to position [613, 0]
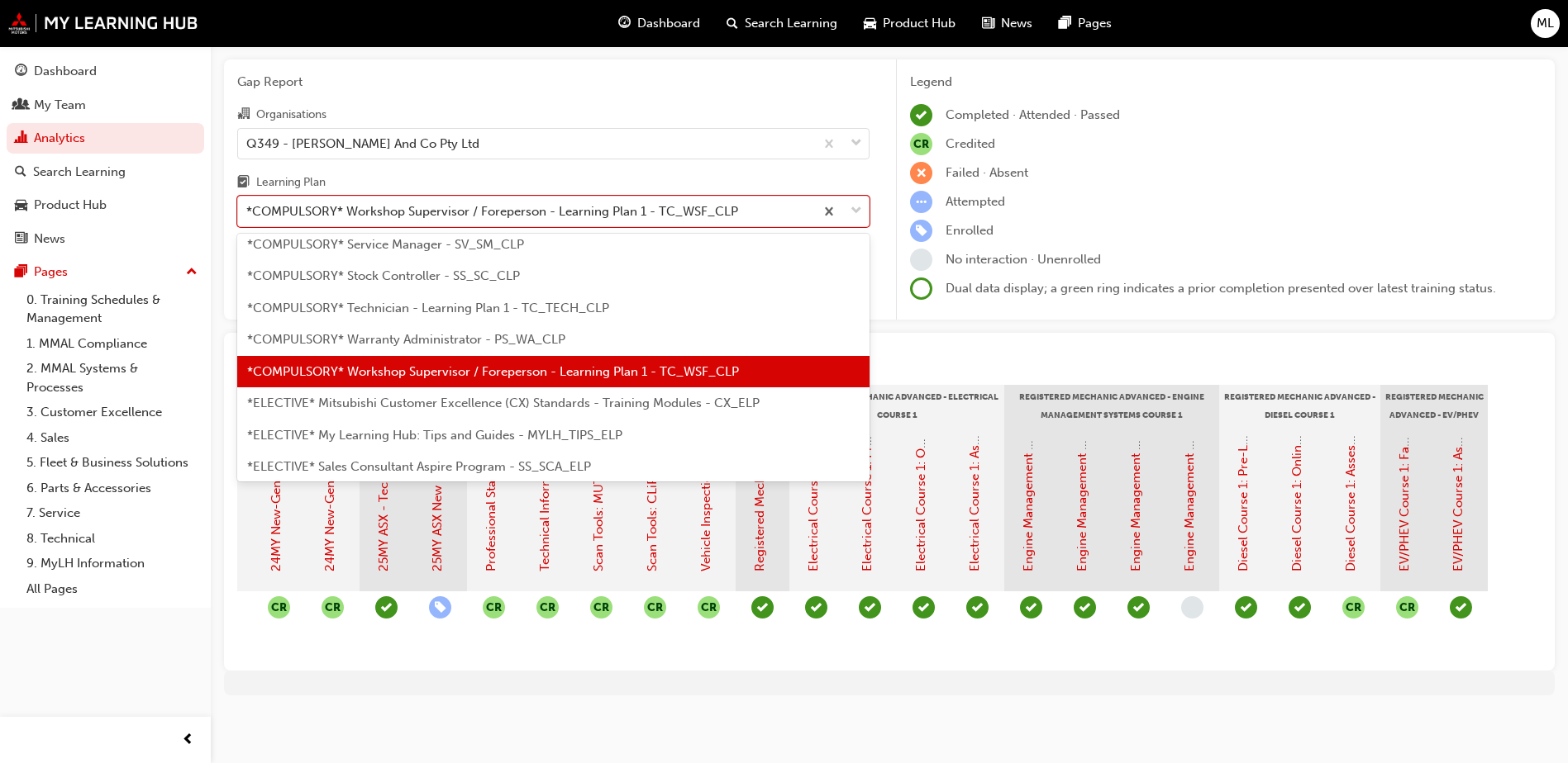
click at [496, 396] on span "*ELECTIVE* Mitsubishi Customer Excellence (CX) Standards - Training Modules - C…" at bounding box center [503, 403] width 512 height 15
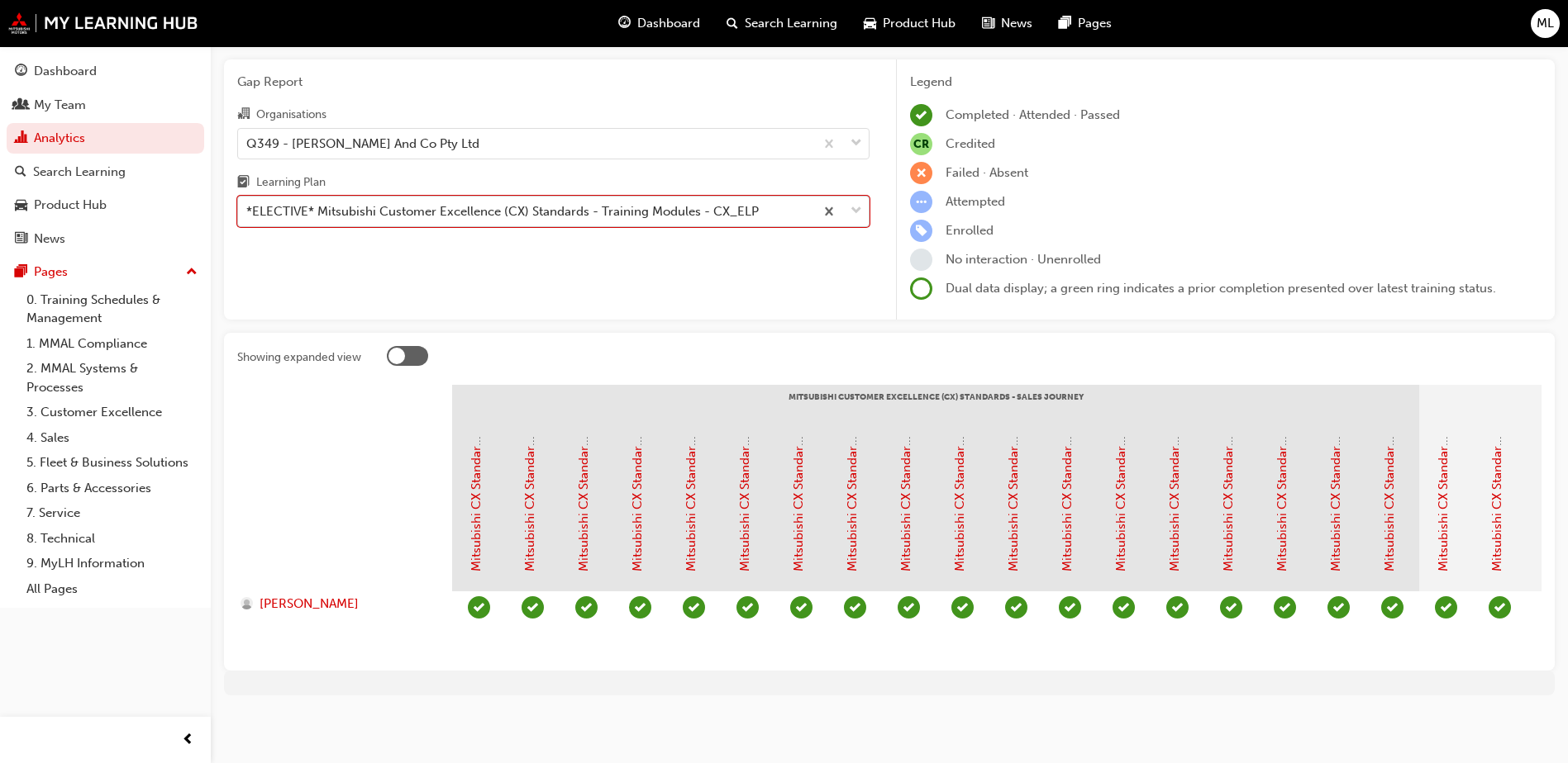
click at [859, 202] on span "down-icon" at bounding box center [856, 211] width 11 height 22
click at [248, 204] on input "Learning Plan option *ELECTIVE* Mitsubishi Customer Excellence (CX) Standards -…" at bounding box center [248, 211] width 2 height 14
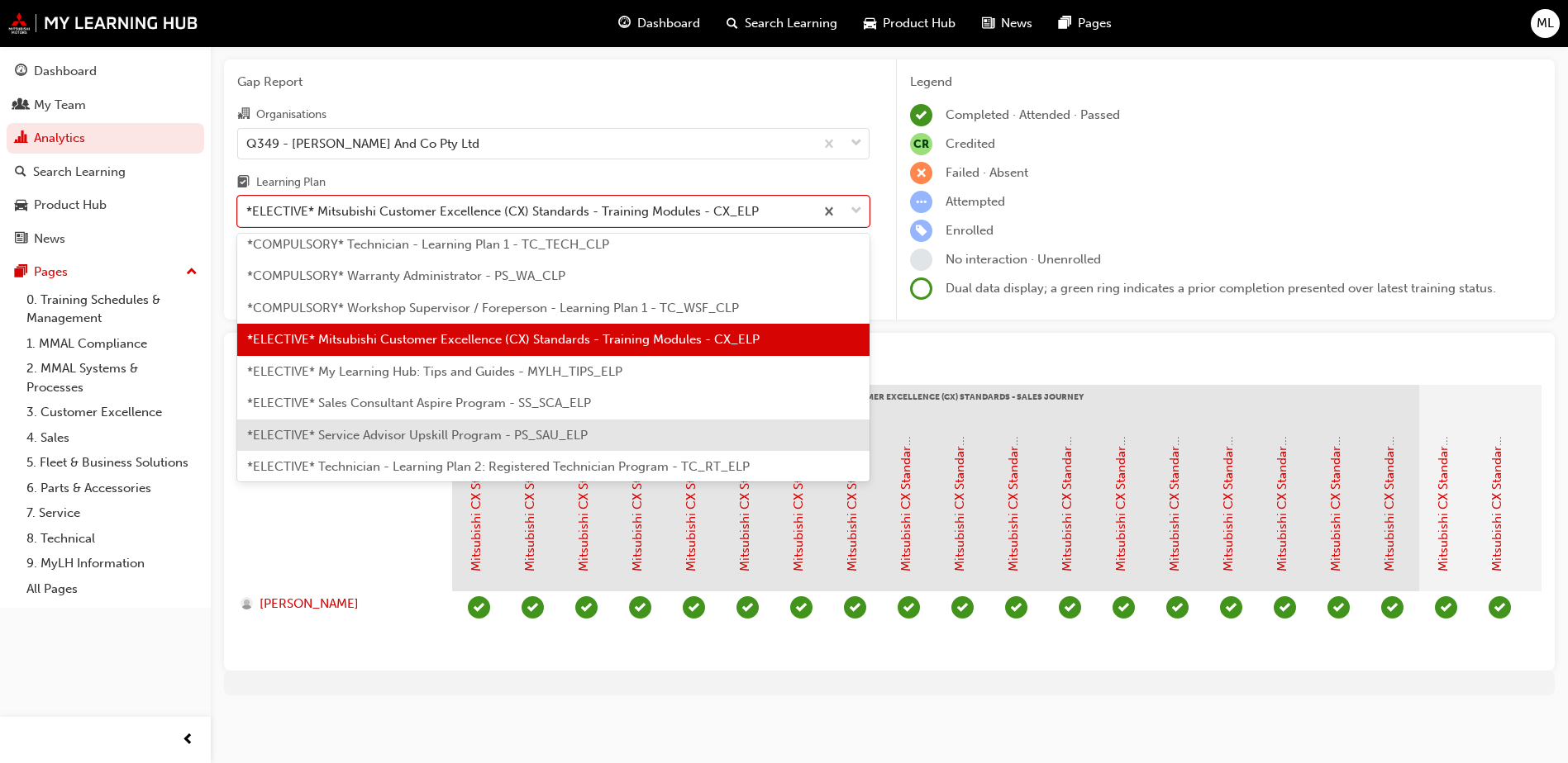
scroll to position [727, 0]
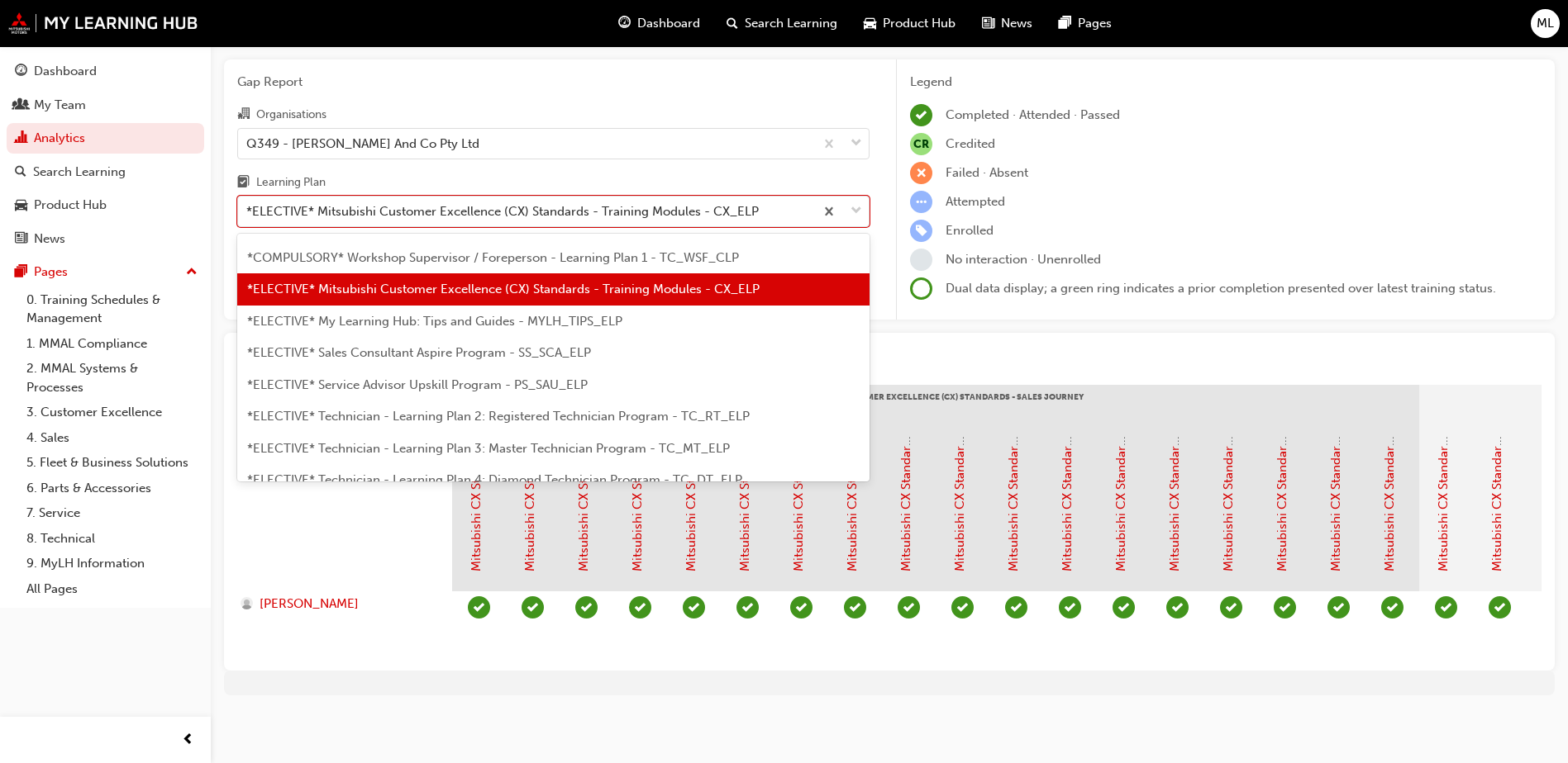
click at [491, 314] on span "*ELECTIVE* My Learning Hub: Tips and Guides - MYLH_TIPS_ELP" at bounding box center [434, 321] width 375 height 15
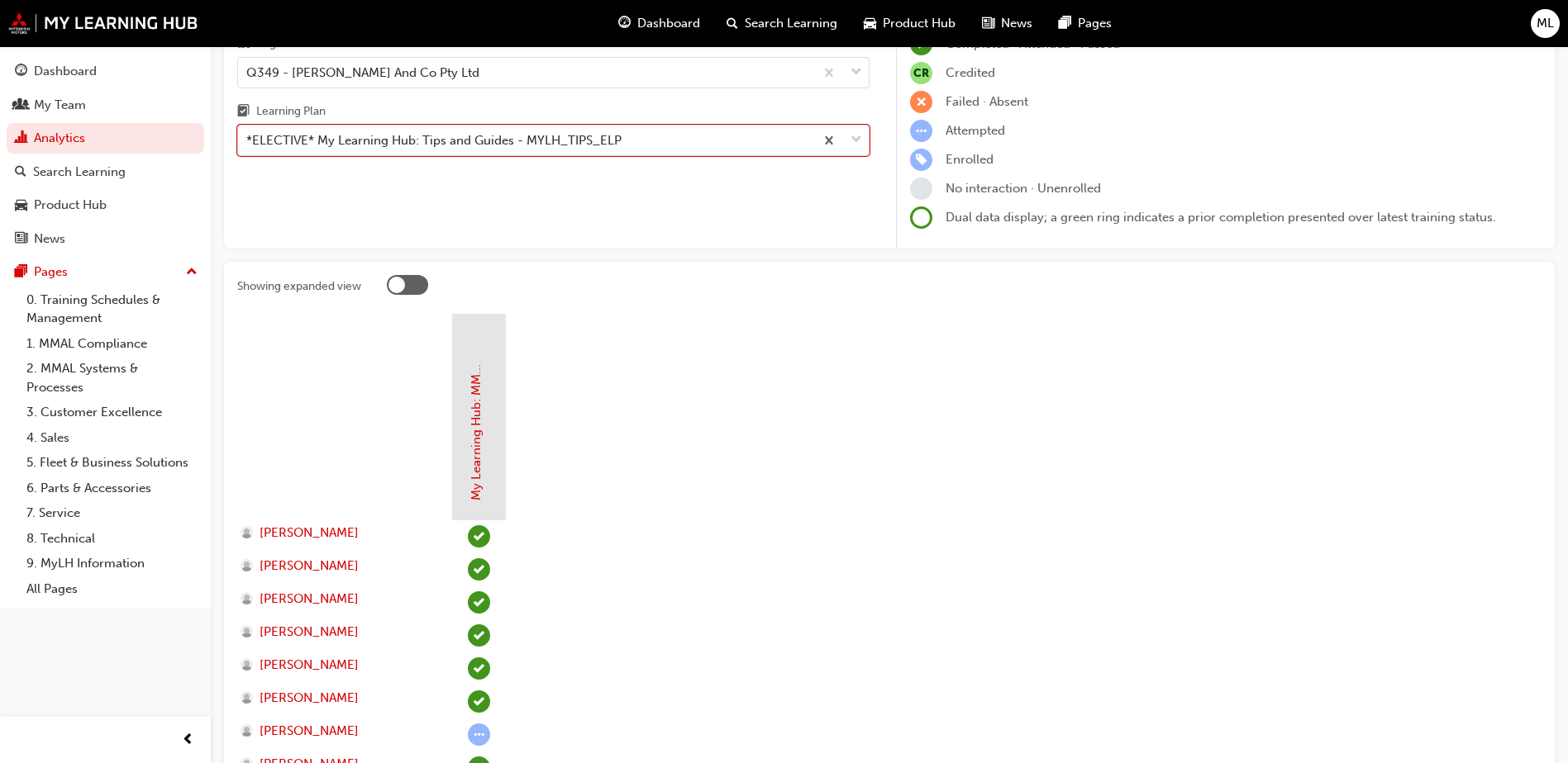
scroll to position [83, 0]
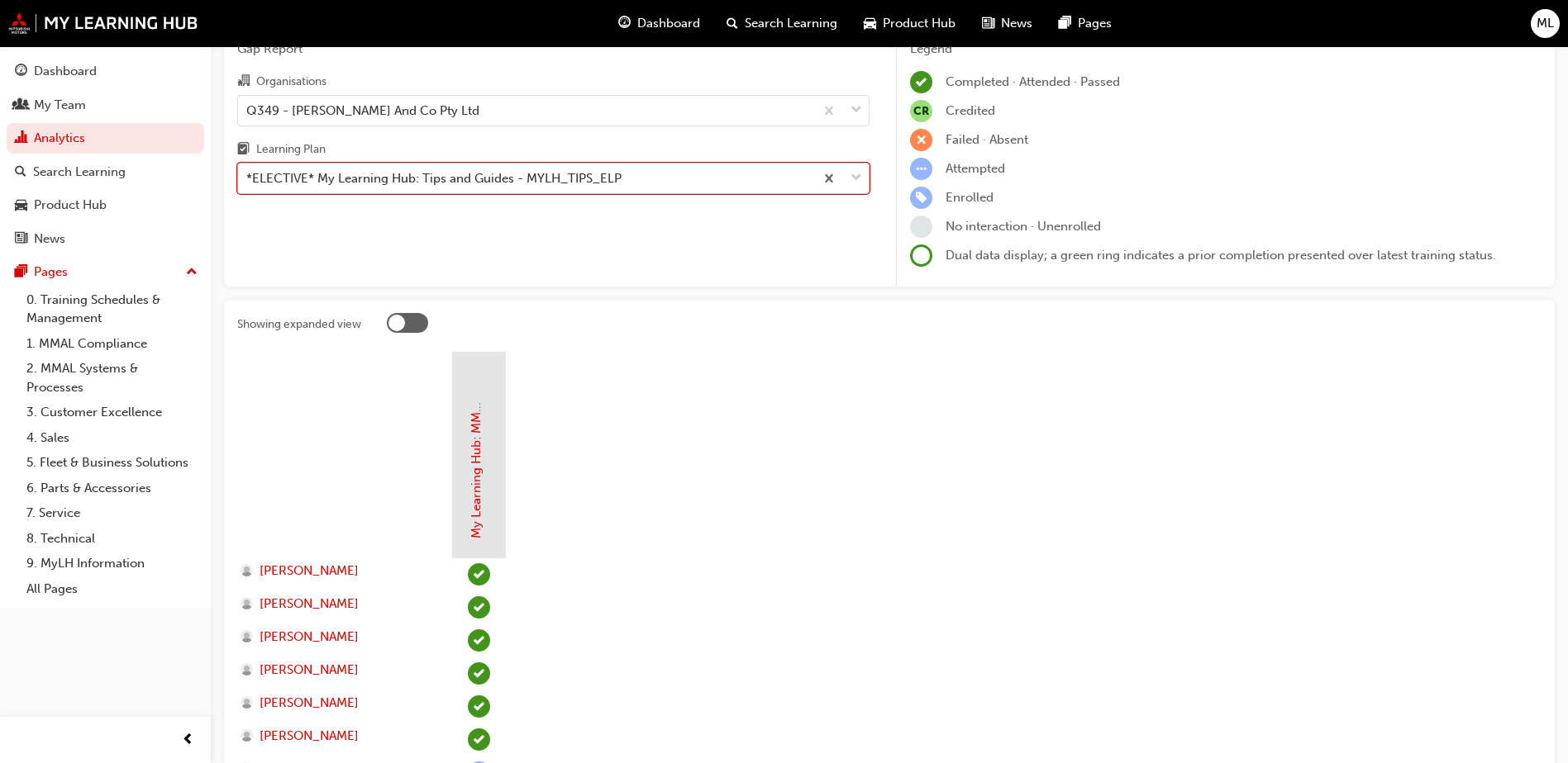
click at [855, 178] on span "down-icon" at bounding box center [856, 178] width 11 height 22
click at [248, 178] on input "Learning Plan option *ELECTIVE* My Learning Hub: Tips and Guides - MYLH_TIPS_EL…" at bounding box center [248, 178] width 2 height 14
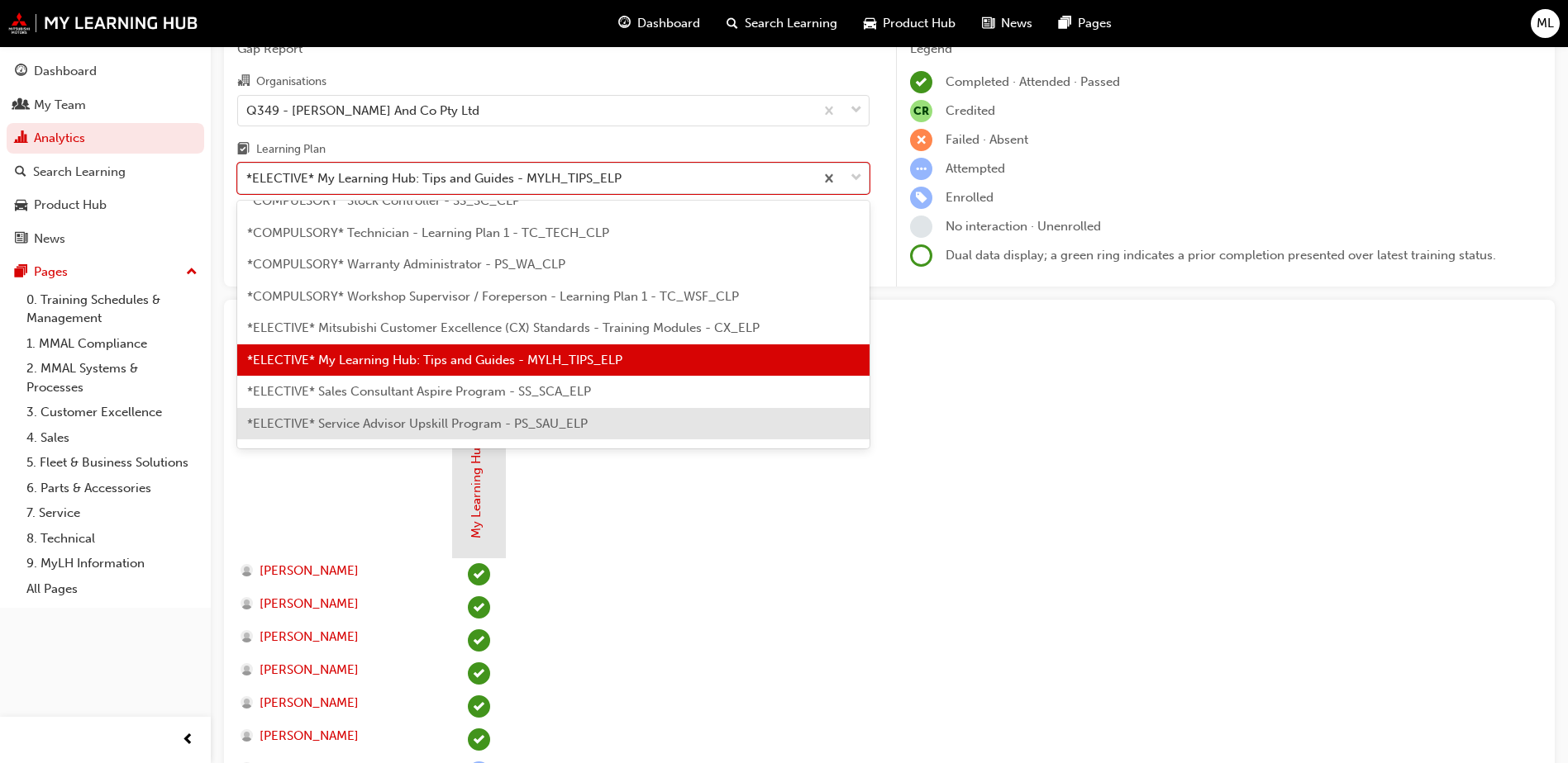
scroll to position [677, 0]
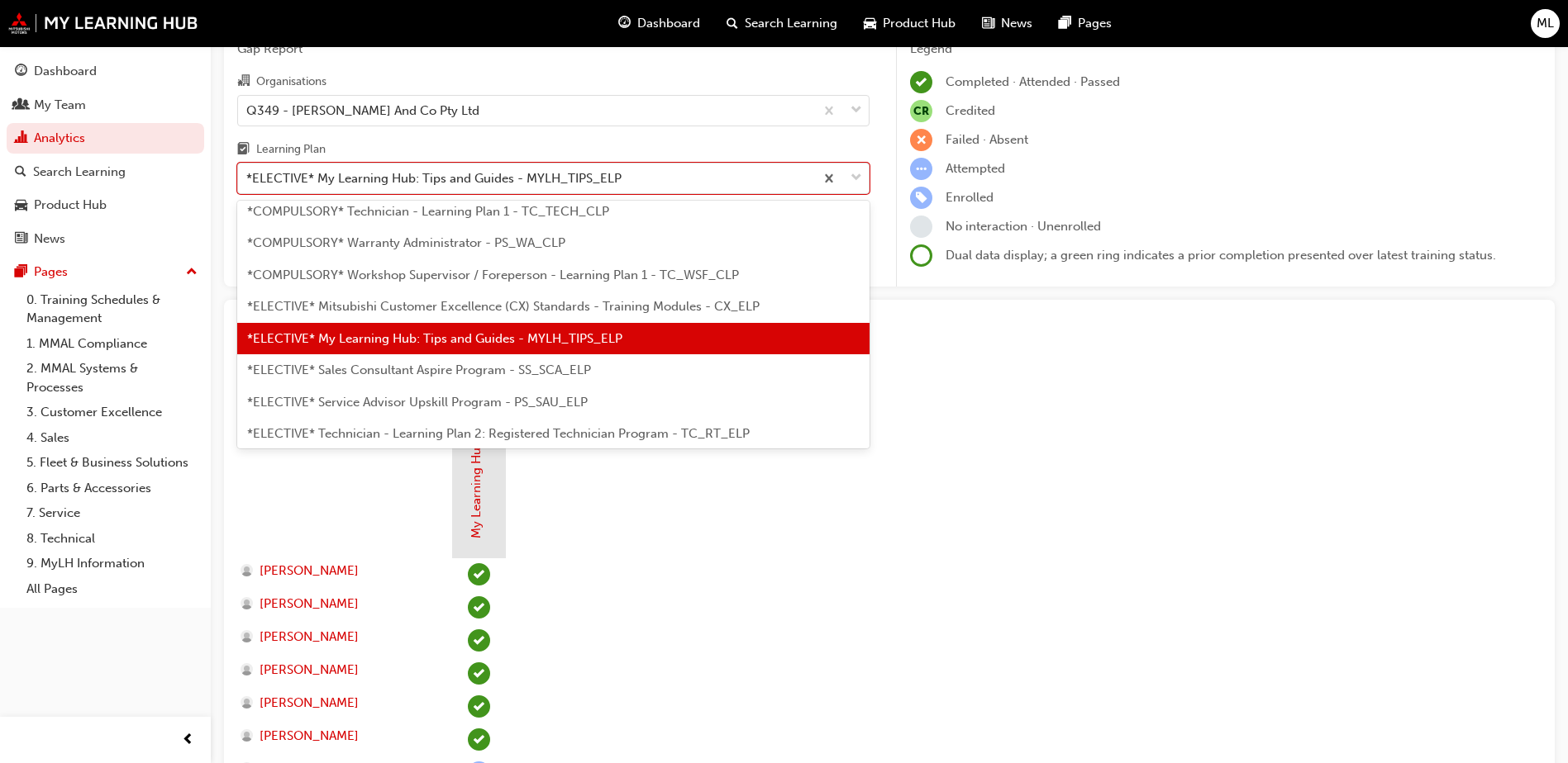
click at [503, 372] on span "*ELECTIVE* Sales Consultant Aspire Program - SS_SCA_ELP" at bounding box center [418, 370] width 344 height 15
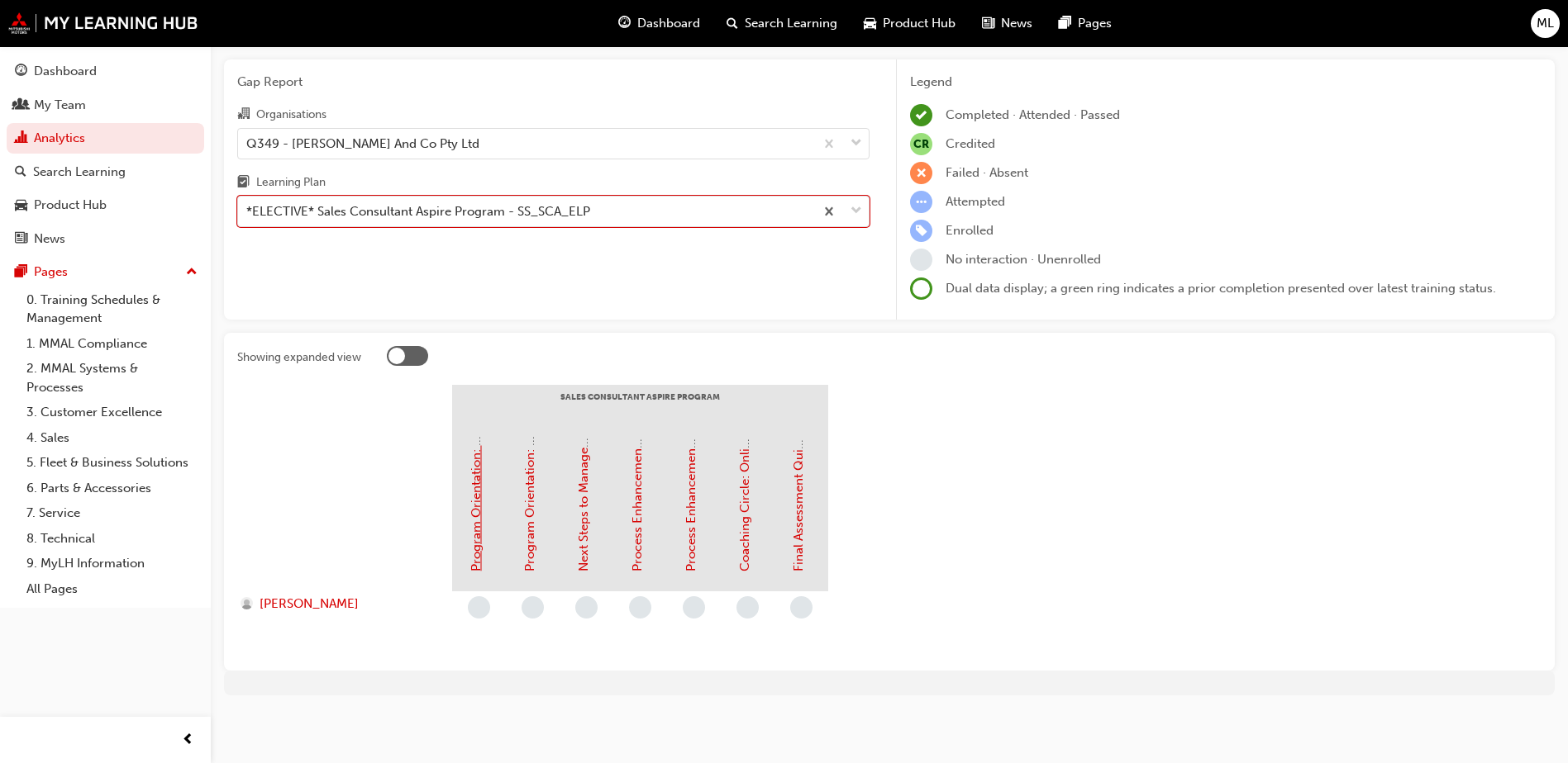
click at [474, 510] on link "Program Orientation: Online Instructor Led Training (Sales Consultant Aspire Pr…" at bounding box center [475, 323] width 15 height 497
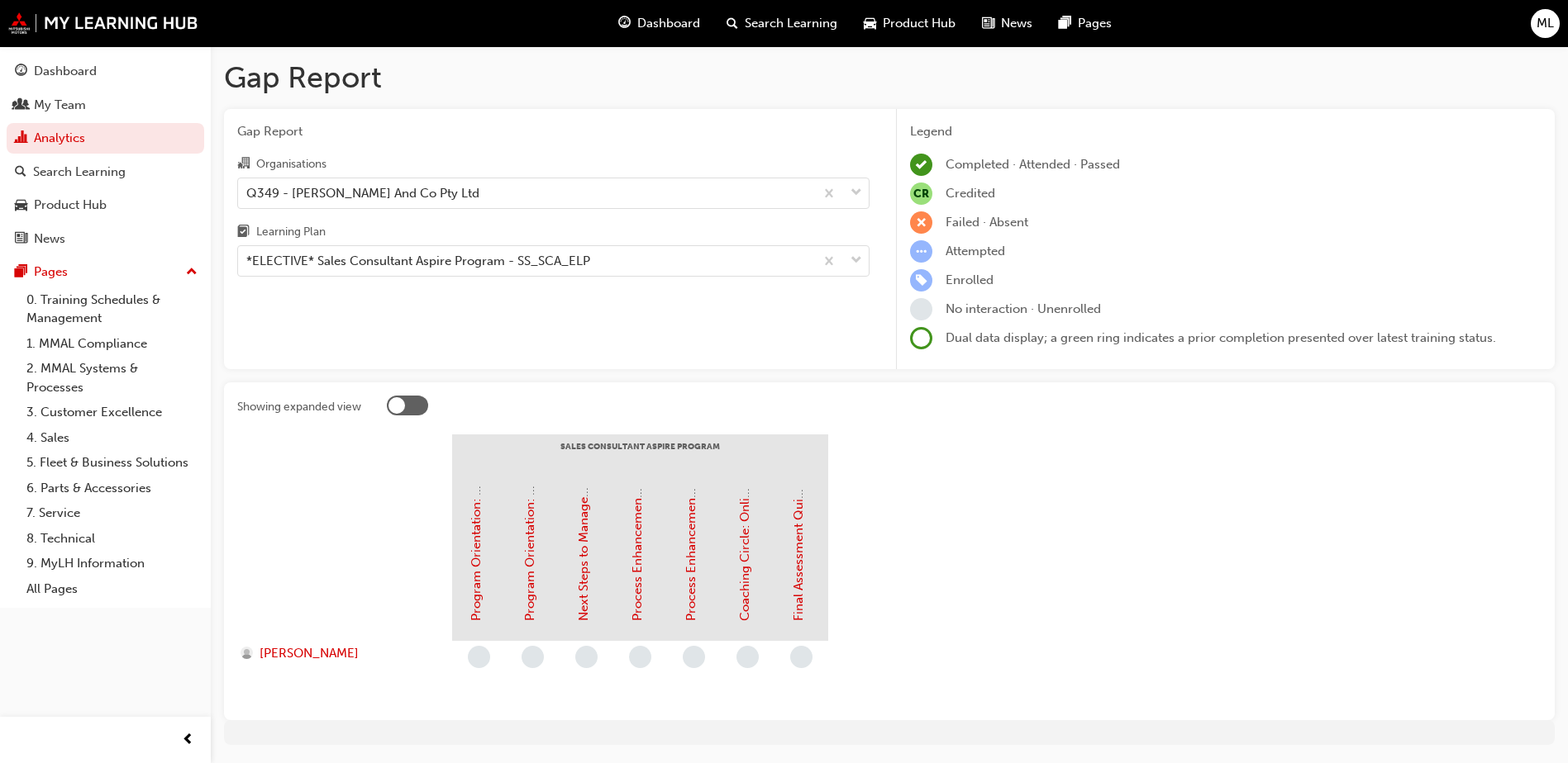
scroll to position [49, 0]
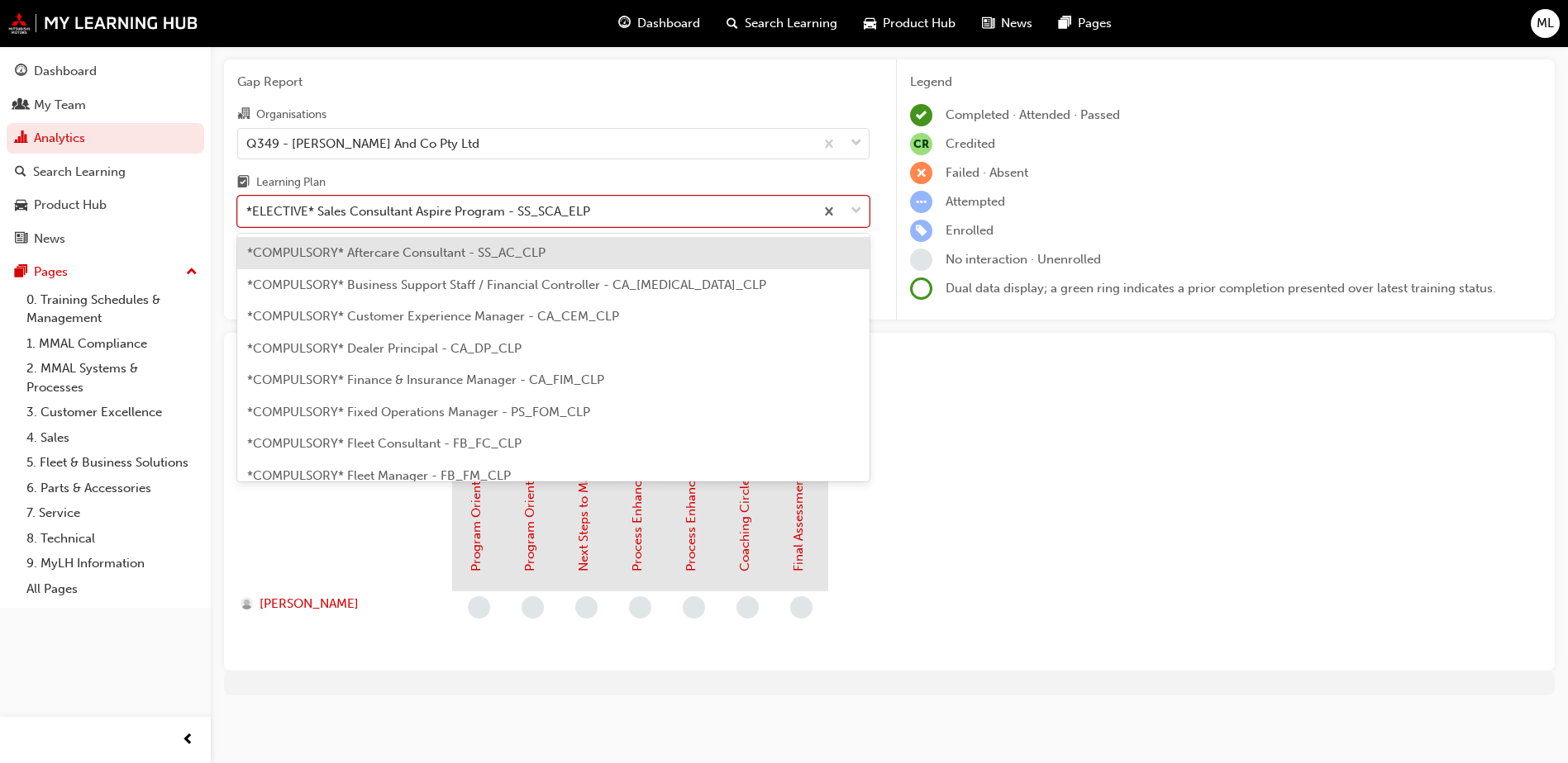
click at [859, 208] on span "down-icon" at bounding box center [856, 211] width 11 height 22
click at [248, 208] on input "Learning Plan option *COMPULSORY* Aftercare Consultant - SS_AC_CLP focused, 1 o…" at bounding box center [248, 211] width 2 height 14
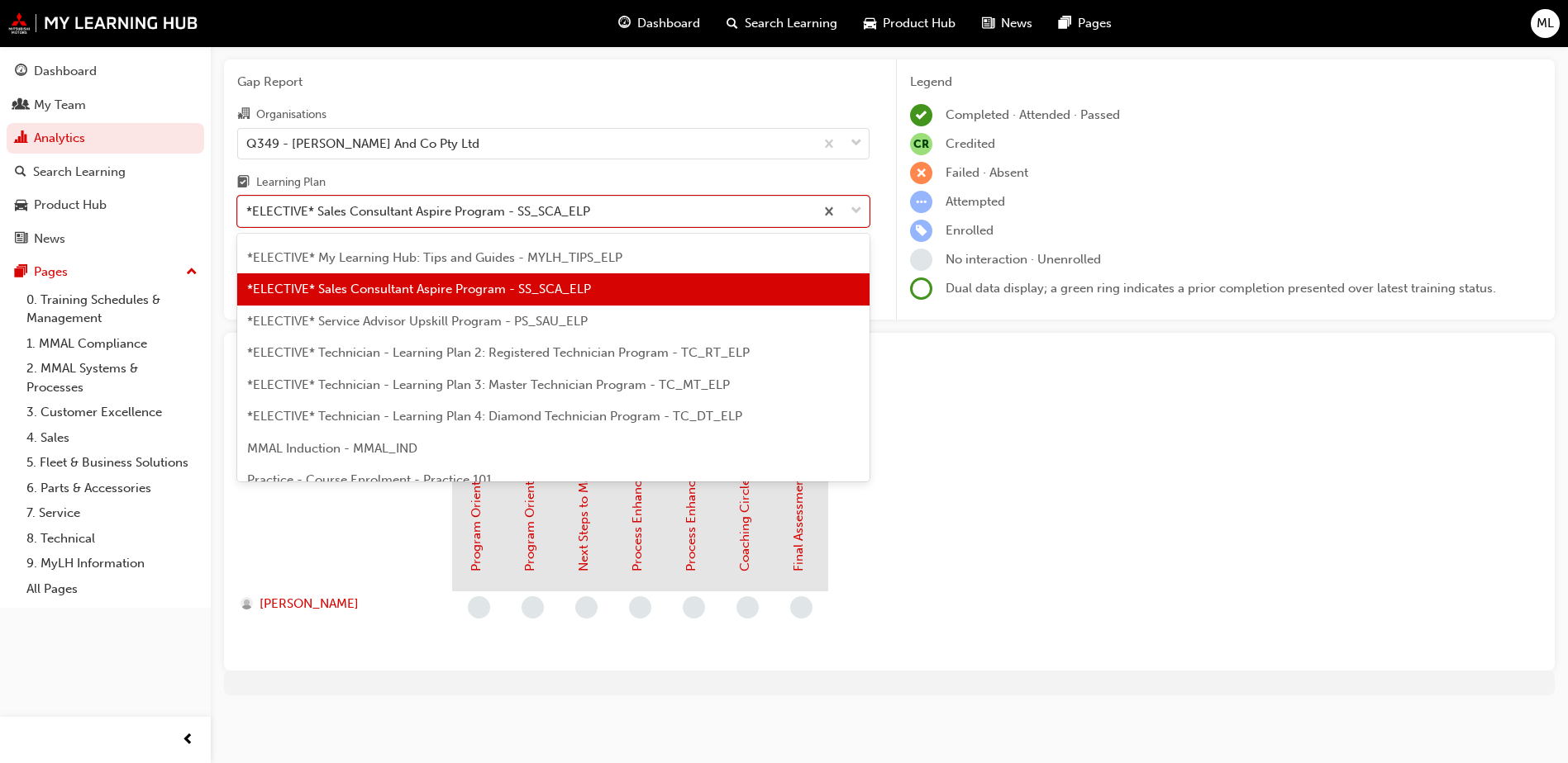
scroll to position [809, 0]
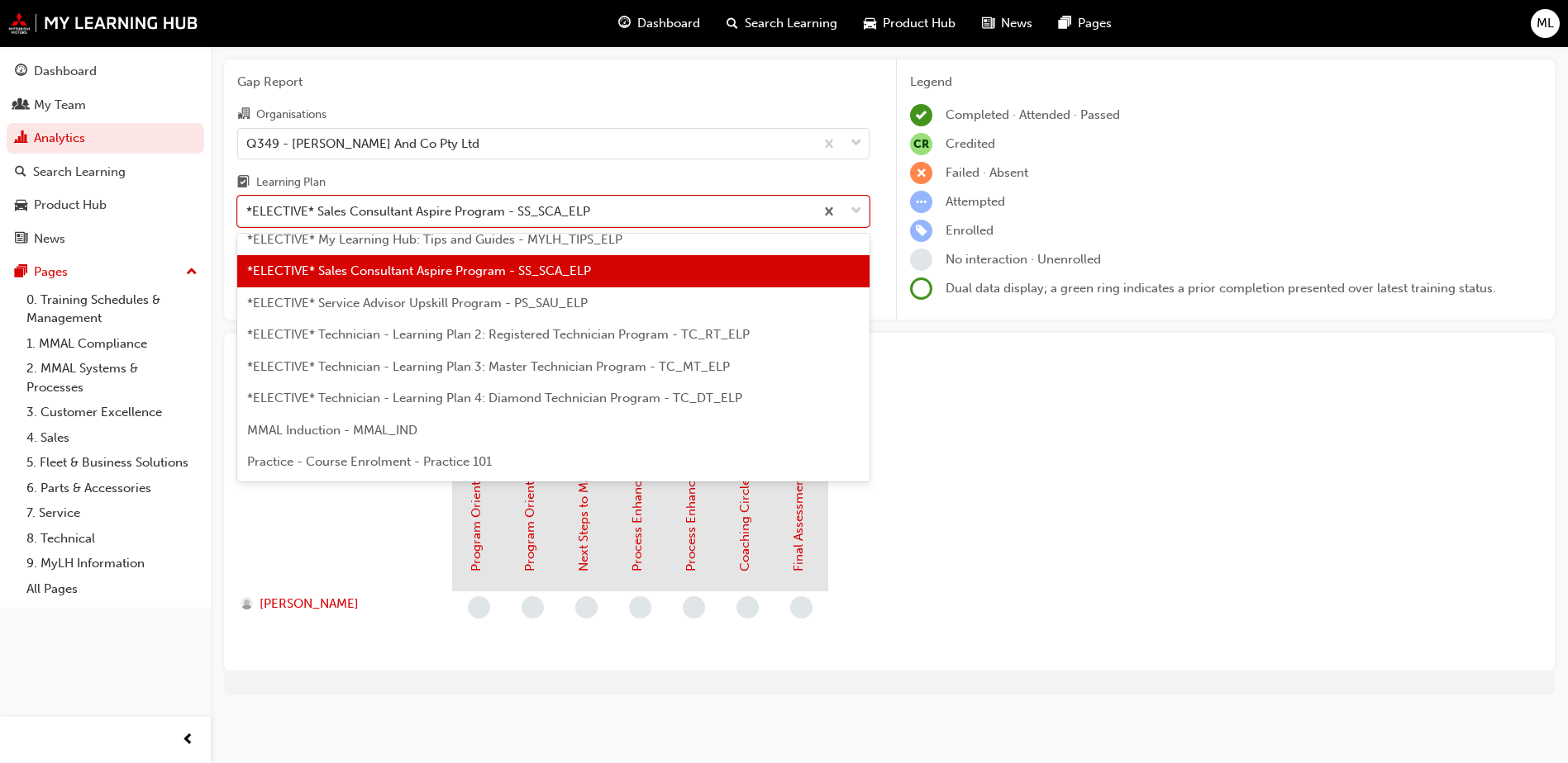
click at [354, 433] on span "MMAL Induction - MMAL_IND" at bounding box center [331, 430] width 170 height 15
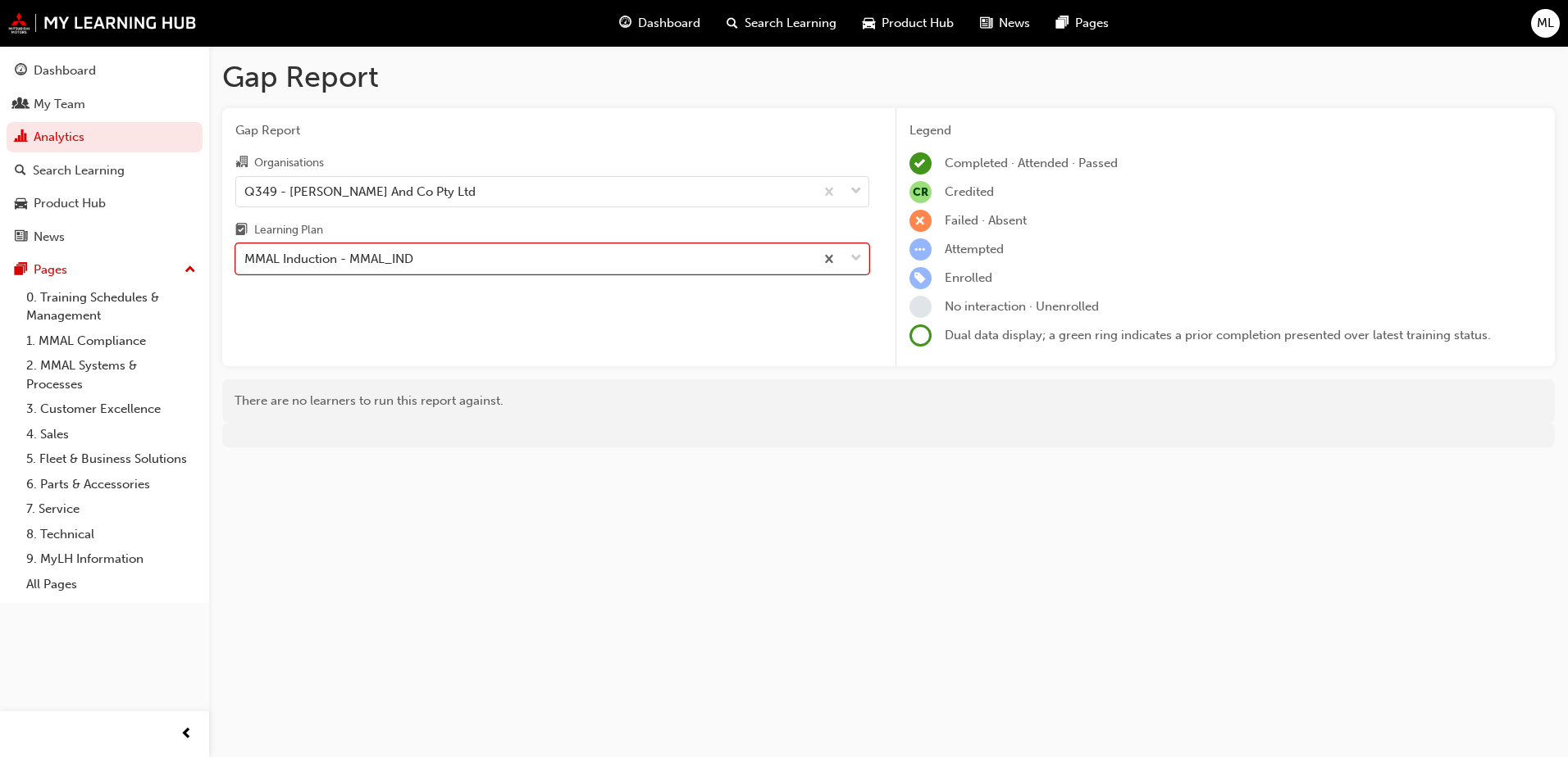
click at [716, 254] on div "MMAL Induction - MMAL_IND" at bounding box center [526, 259] width 579 height 29
click at [246, 254] on input "Learning Plan option MMAL Induction - MMAL_IND, selected. 0 results available. …" at bounding box center [246, 258] width 2 height 14
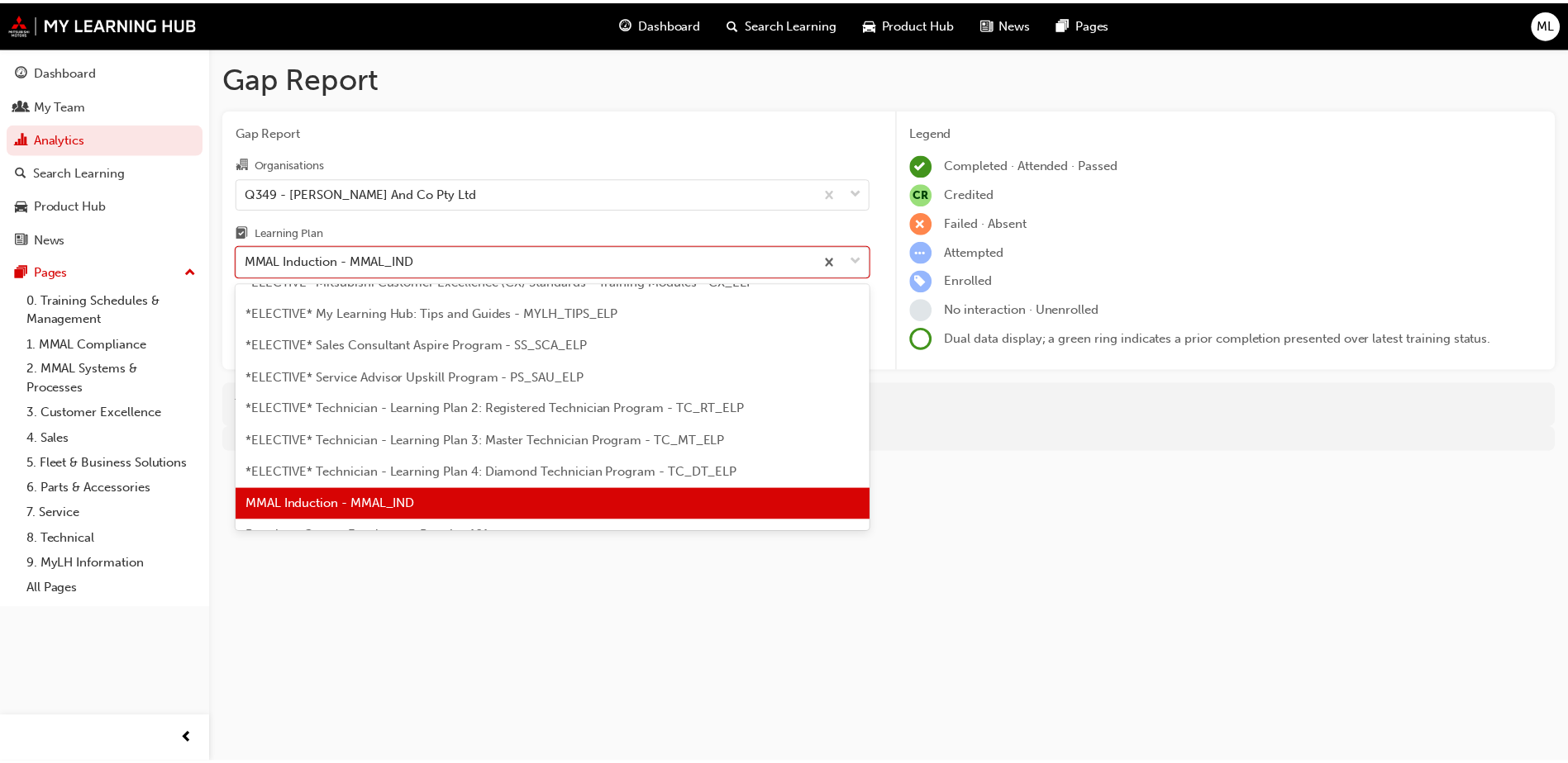
scroll to position [809, 0]
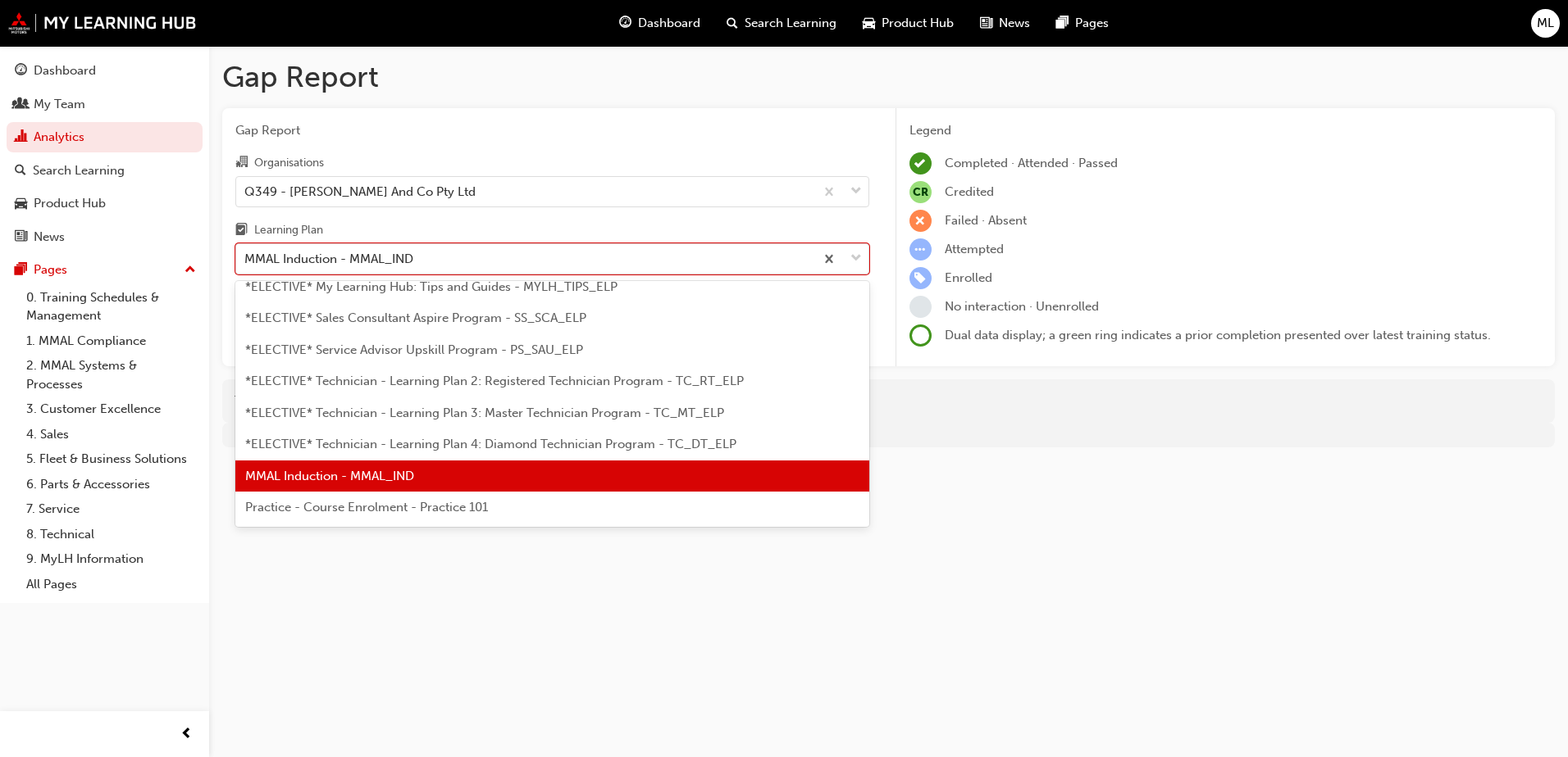
click at [569, 381] on span "*ELECTIVE* Technician - Learning Plan 2: Registered Technician Program - TC_RT_…" at bounding box center [494, 381] width 499 height 15
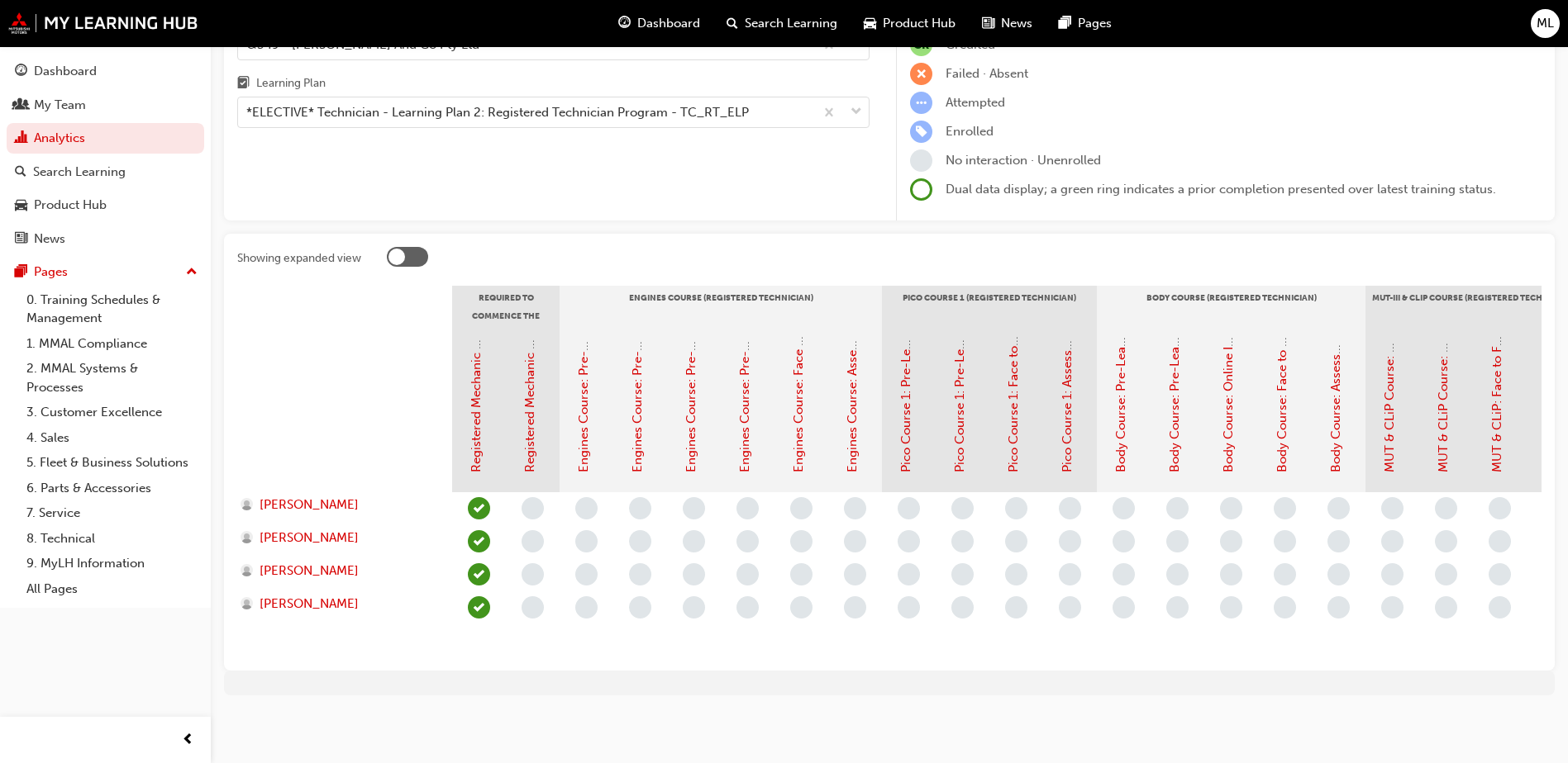
click at [410, 140] on div "Gap Report Organisations Q349 - [PERSON_NAME] And Co Pty Ltd Learning Plan *ELE…" at bounding box center [554, 91] width 659 height 261
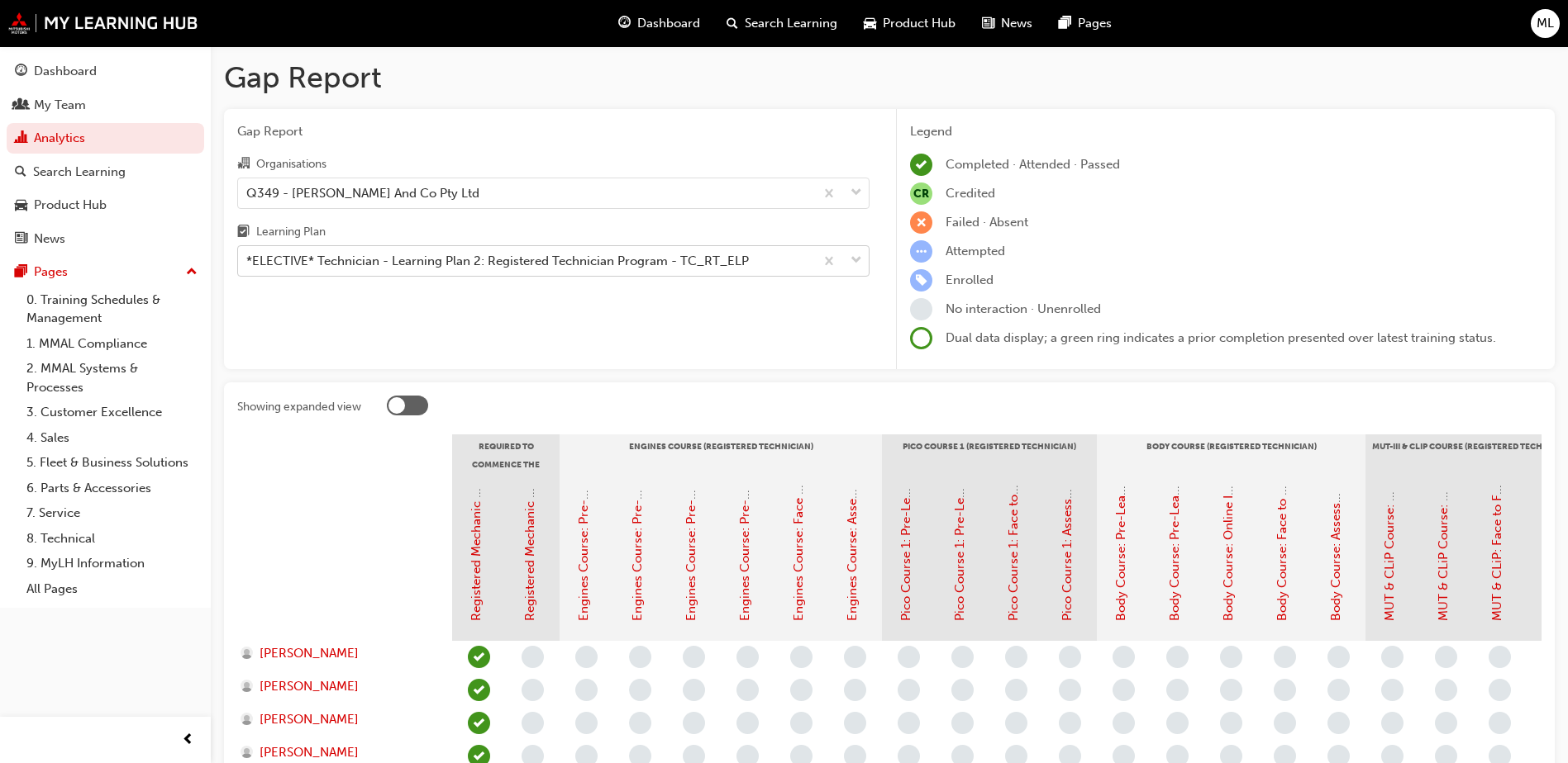
click at [852, 266] on span "down-icon" at bounding box center [856, 260] width 11 height 22
click at [248, 266] on input "Learning Plan *ELECTIVE* Technician - Learning Plan 2: Registered Technician Pr…" at bounding box center [248, 260] width 2 height 14
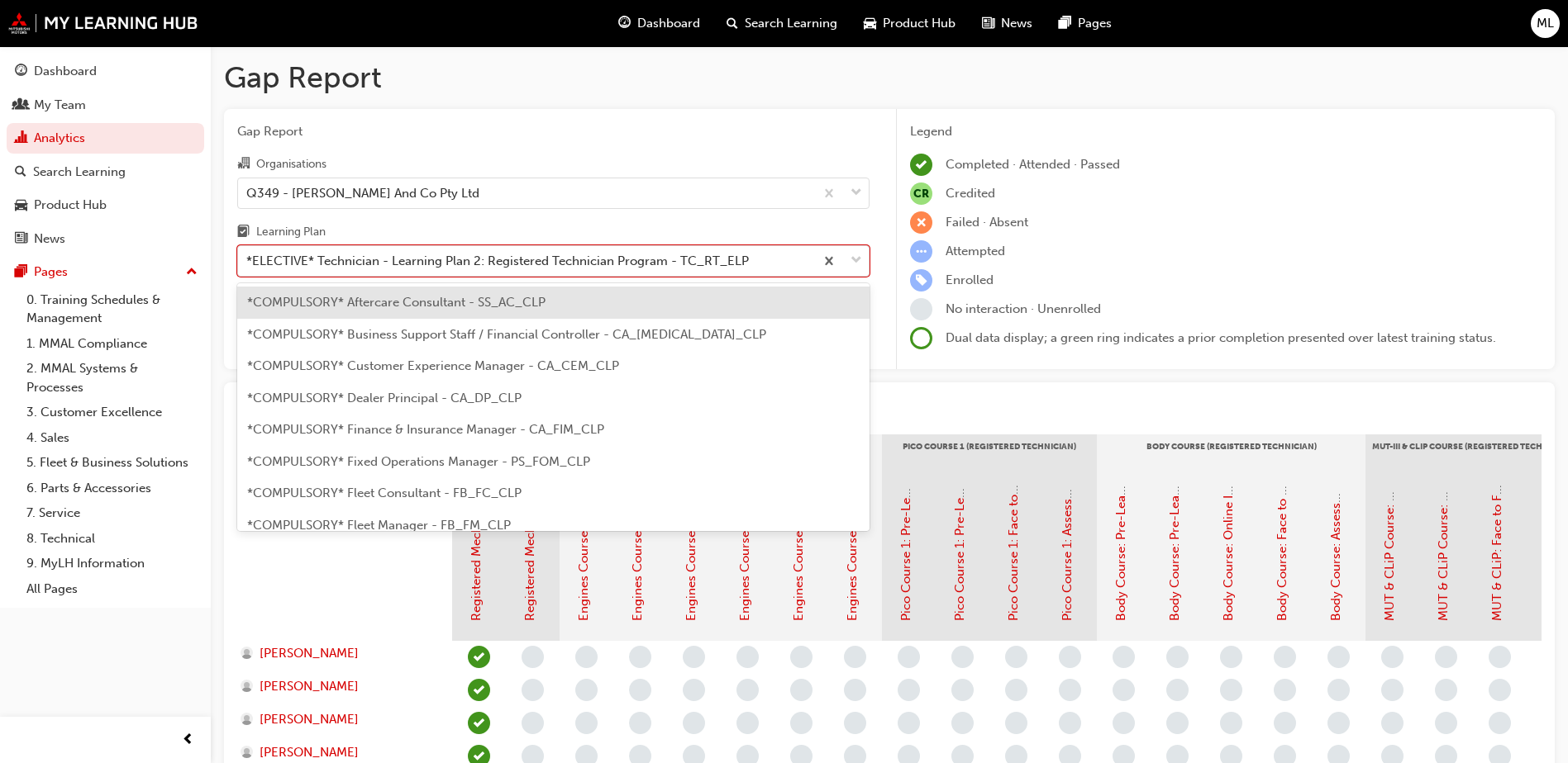
click at [501, 306] on span "*COMPULSORY* Aftercare Consultant - SS_AC_CLP" at bounding box center [396, 302] width 298 height 15
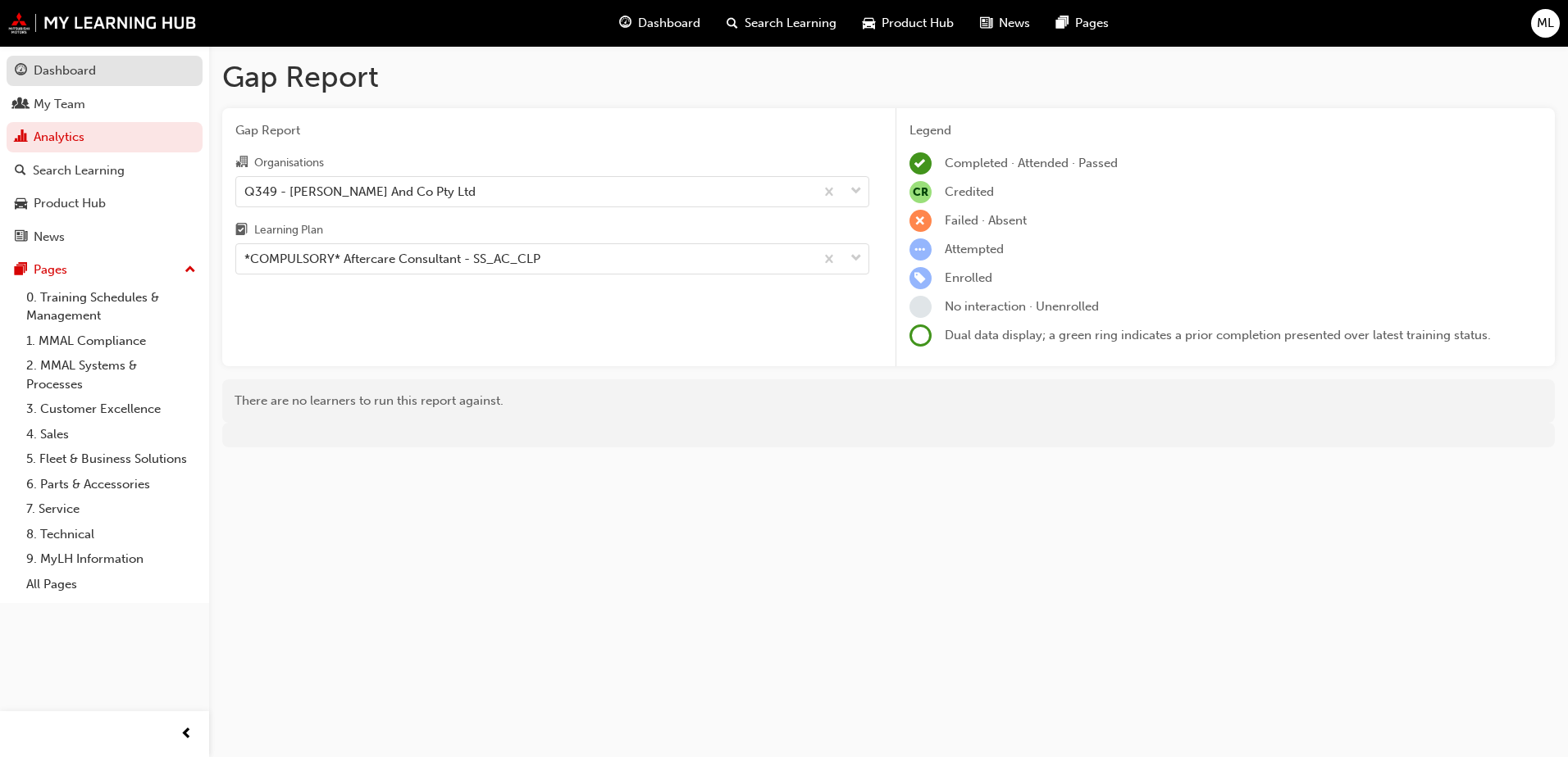
click at [86, 80] on div "Dashboard" at bounding box center [64, 71] width 62 height 19
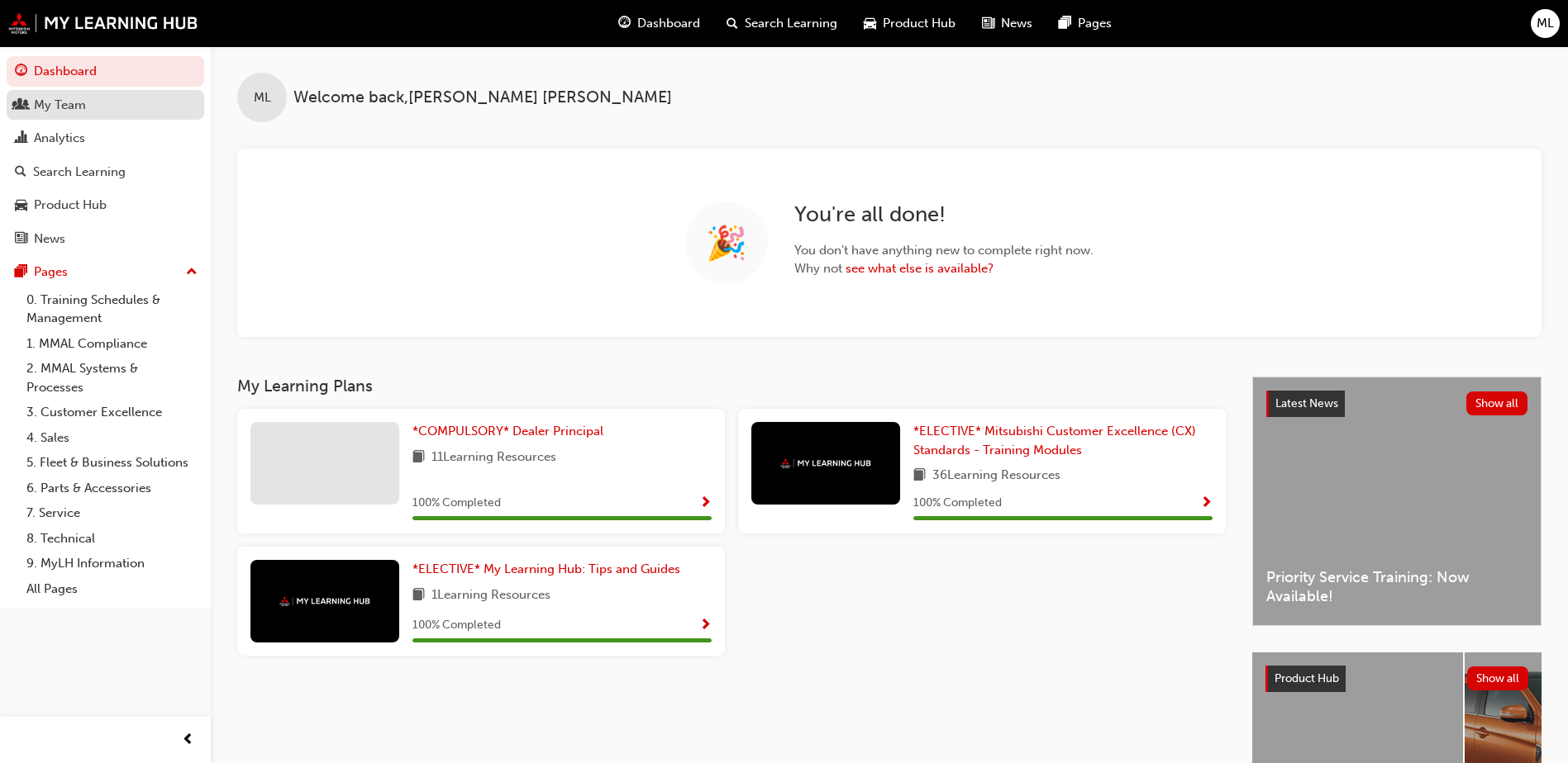
click at [116, 98] on div "My Team" at bounding box center [105, 105] width 181 height 21
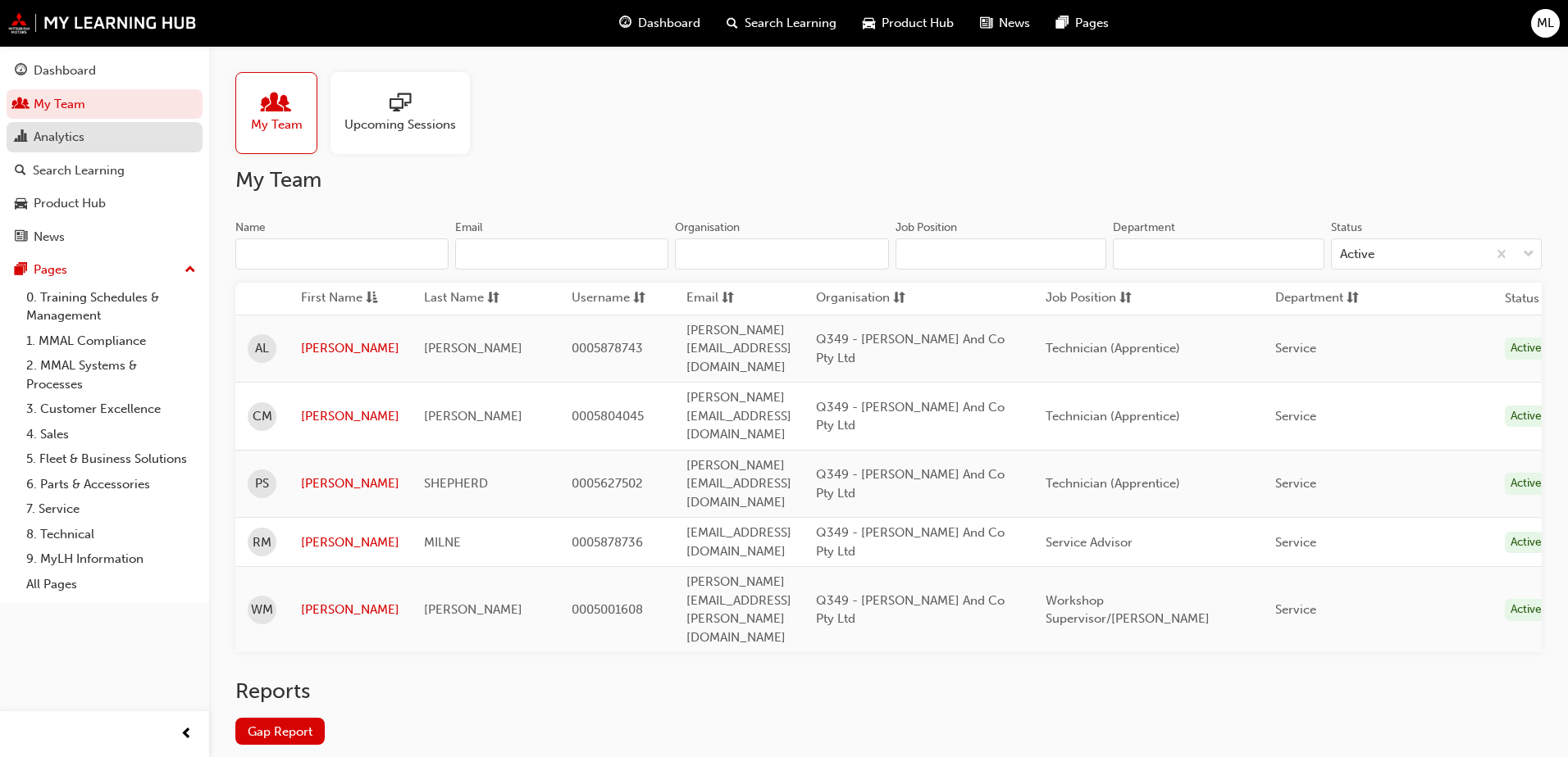
click at [96, 145] on div "Analytics" at bounding box center [104, 138] width 180 height 21
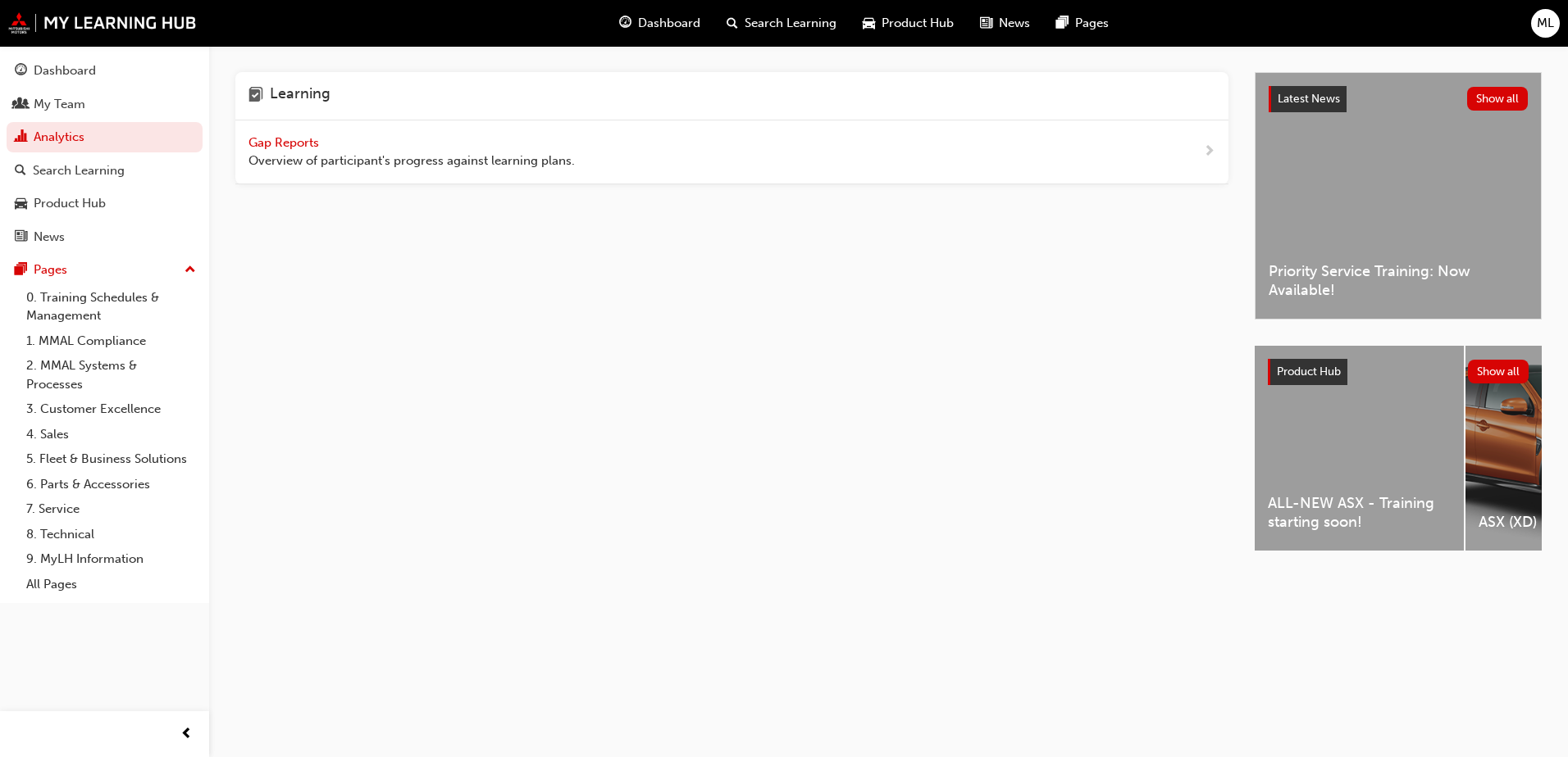
click at [284, 139] on span "Gap Reports" at bounding box center [285, 142] width 74 height 15
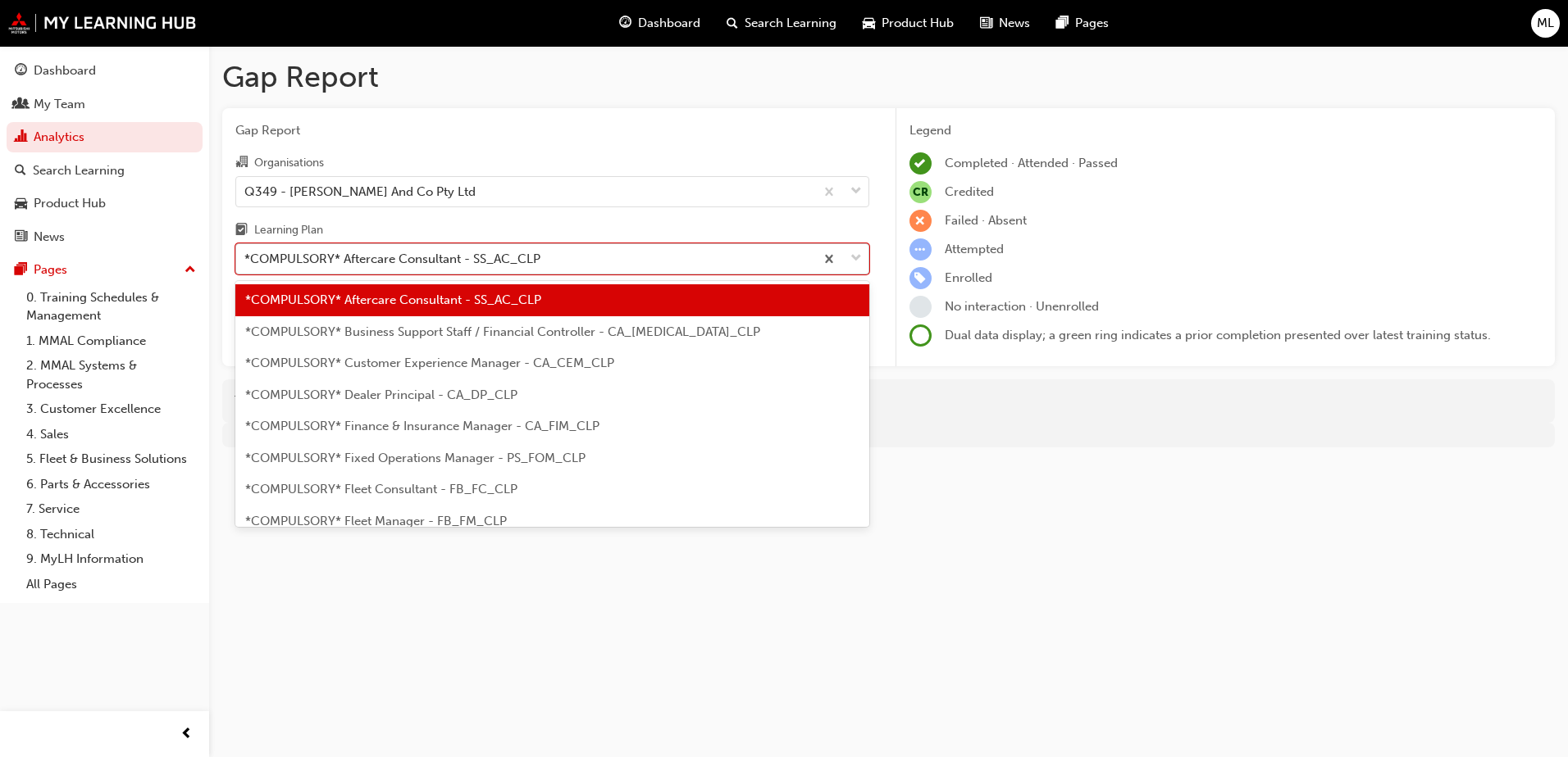
click at [383, 254] on div "*COMPULSORY* Aftercare Consultant - SS_AC_CLP" at bounding box center [393, 259] width 296 height 19
click at [246, 254] on input "Learning Plan option *COMPULSORY* Aftercare Consultant - SS_AC_CLP focused, 1 o…" at bounding box center [246, 258] width 2 height 14
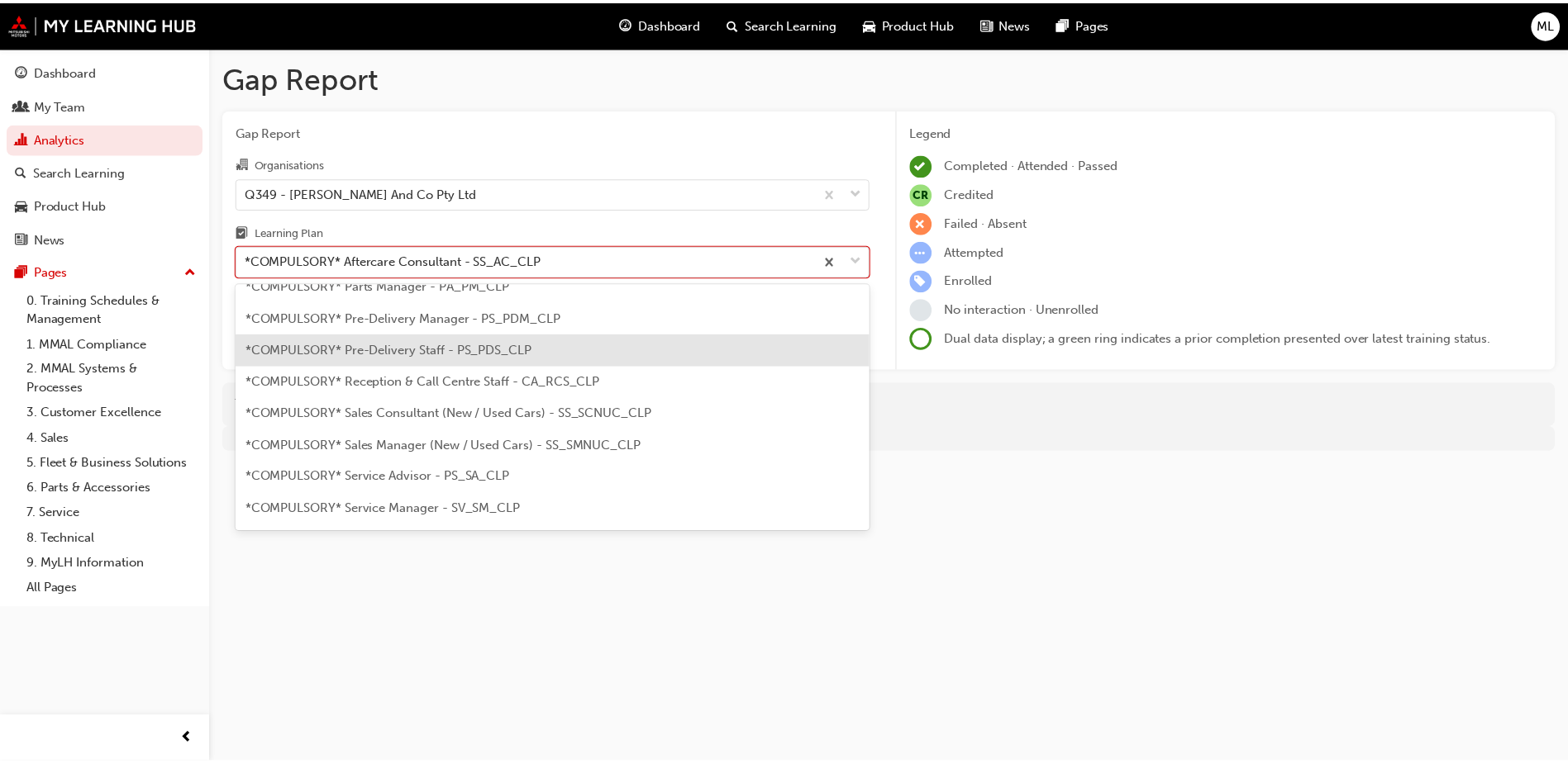
scroll to position [496, 0]
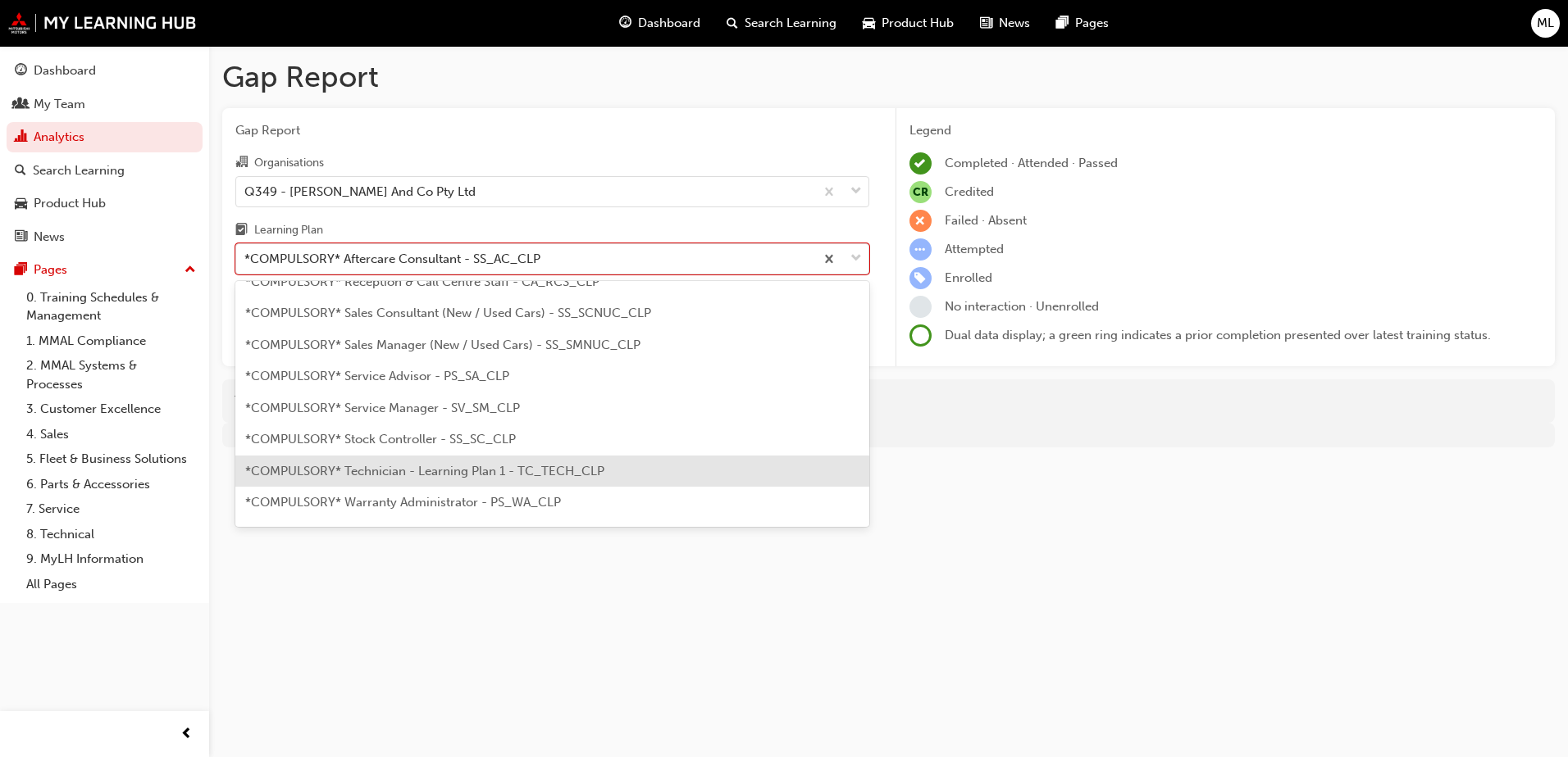
click at [429, 476] on span "*COMPULSORY* Technician - Learning Plan 1 - TC_TECH_CLP" at bounding box center [425, 470] width 359 height 15
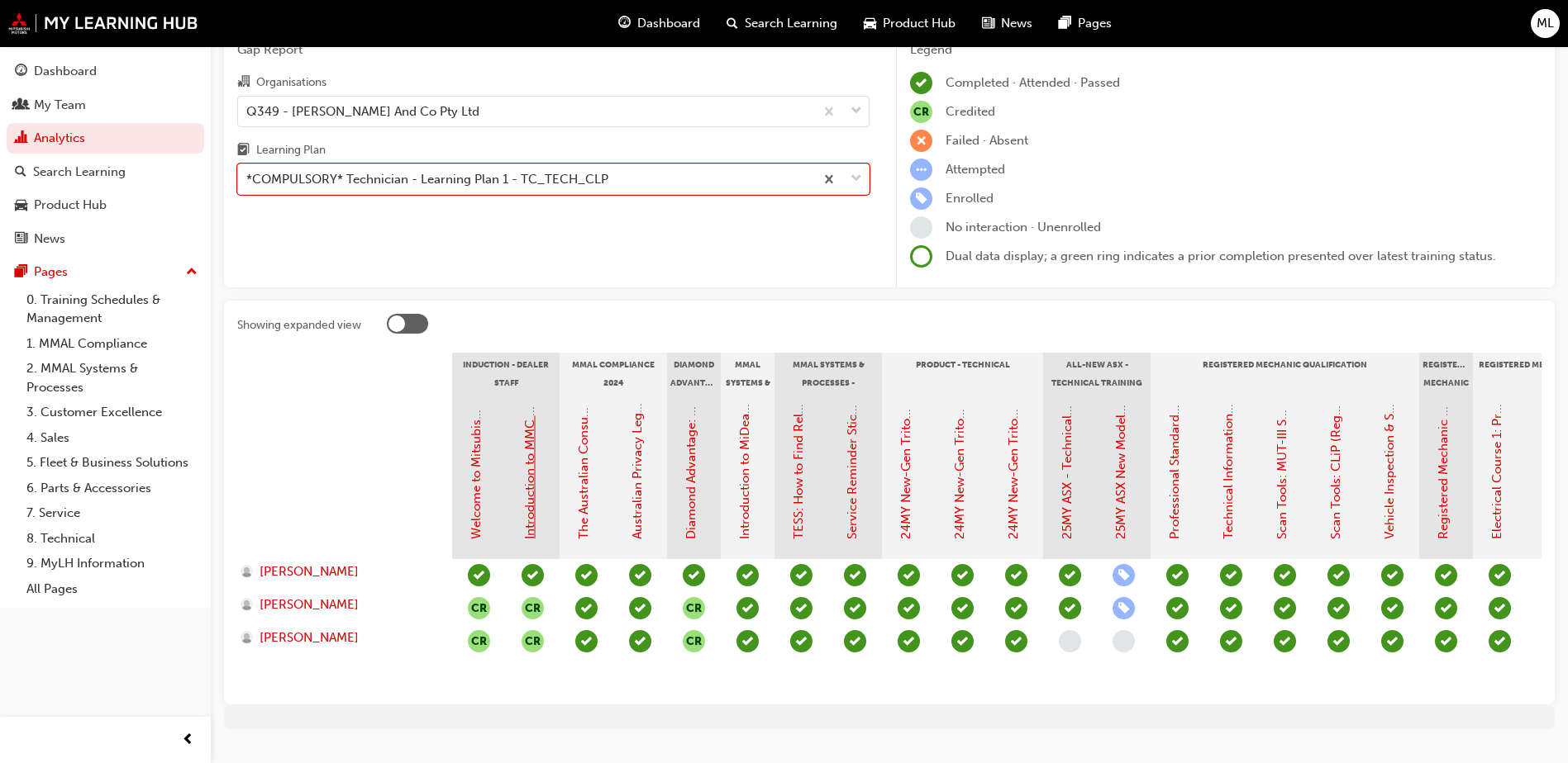
scroll to position [83, 0]
click at [1123, 571] on span "learningRecordVerb_ENROLL-icon" at bounding box center [1124, 574] width 22 height 22
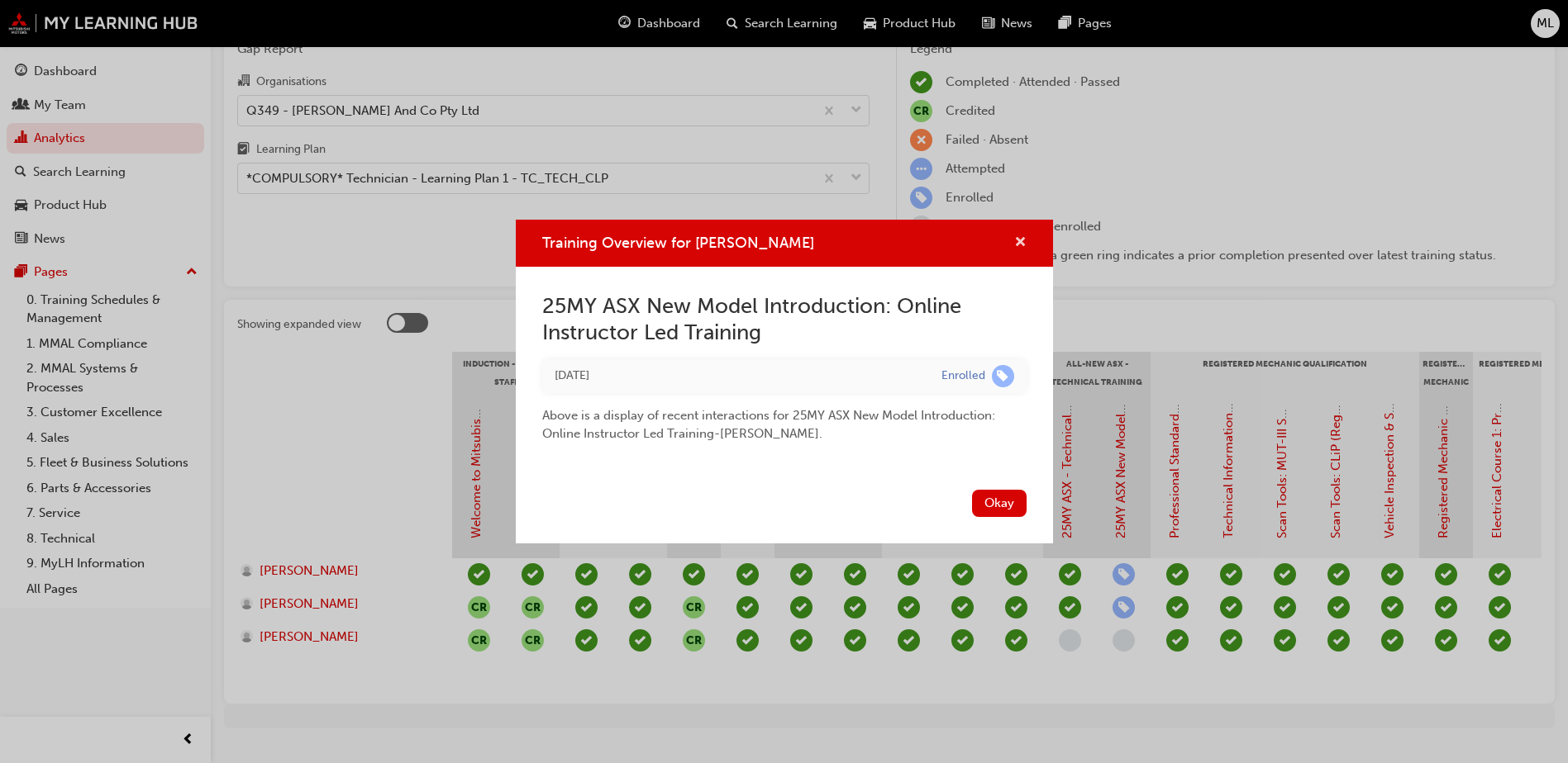
click at [1017, 240] on span "cross-icon" at bounding box center [1020, 243] width 12 height 15
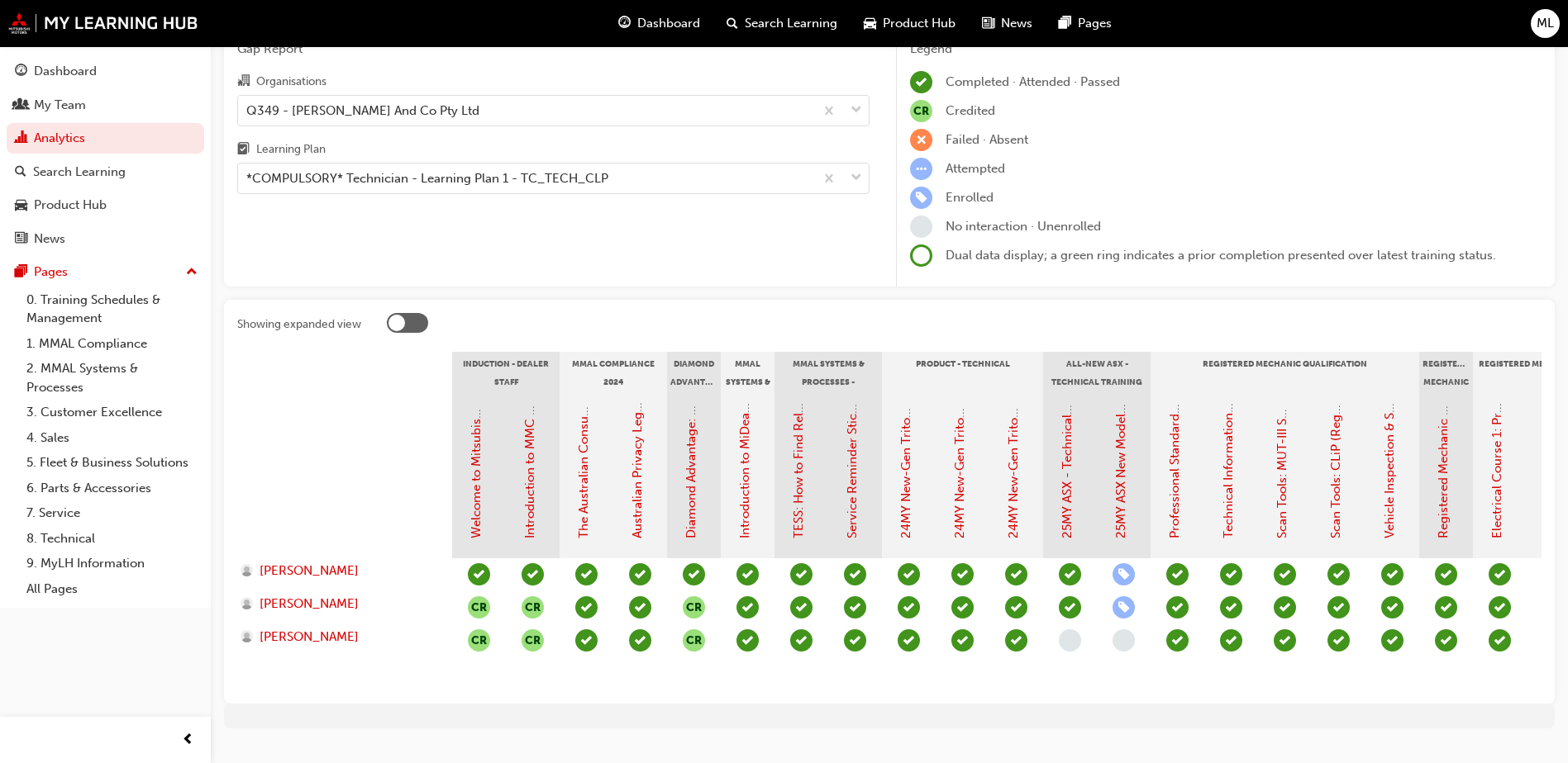
click at [1120, 608] on span "learningRecordVerb_ENROLL-icon" at bounding box center [1124, 608] width 22 height 22
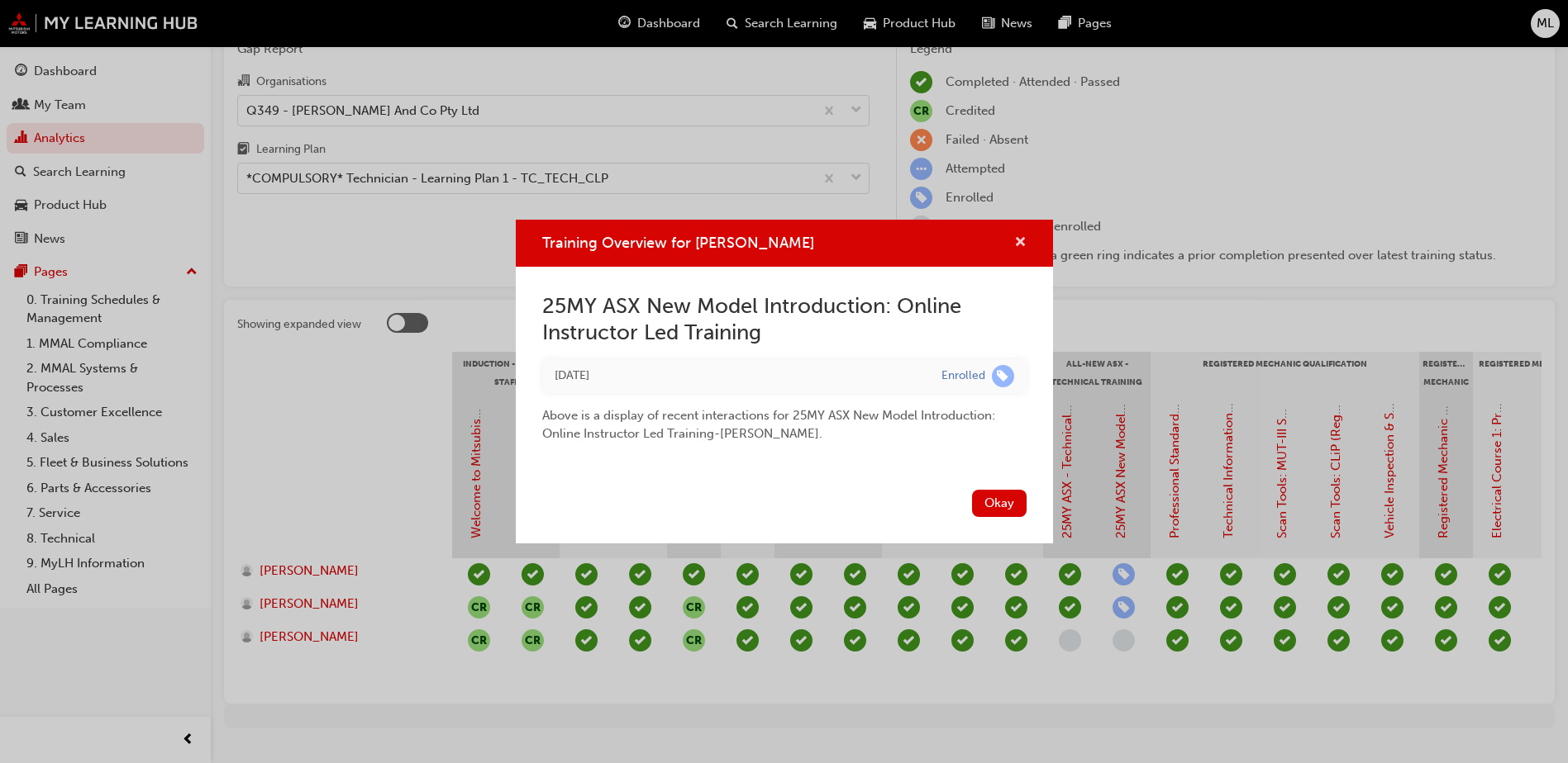
click at [1024, 236] on span "cross-icon" at bounding box center [1020, 243] width 12 height 15
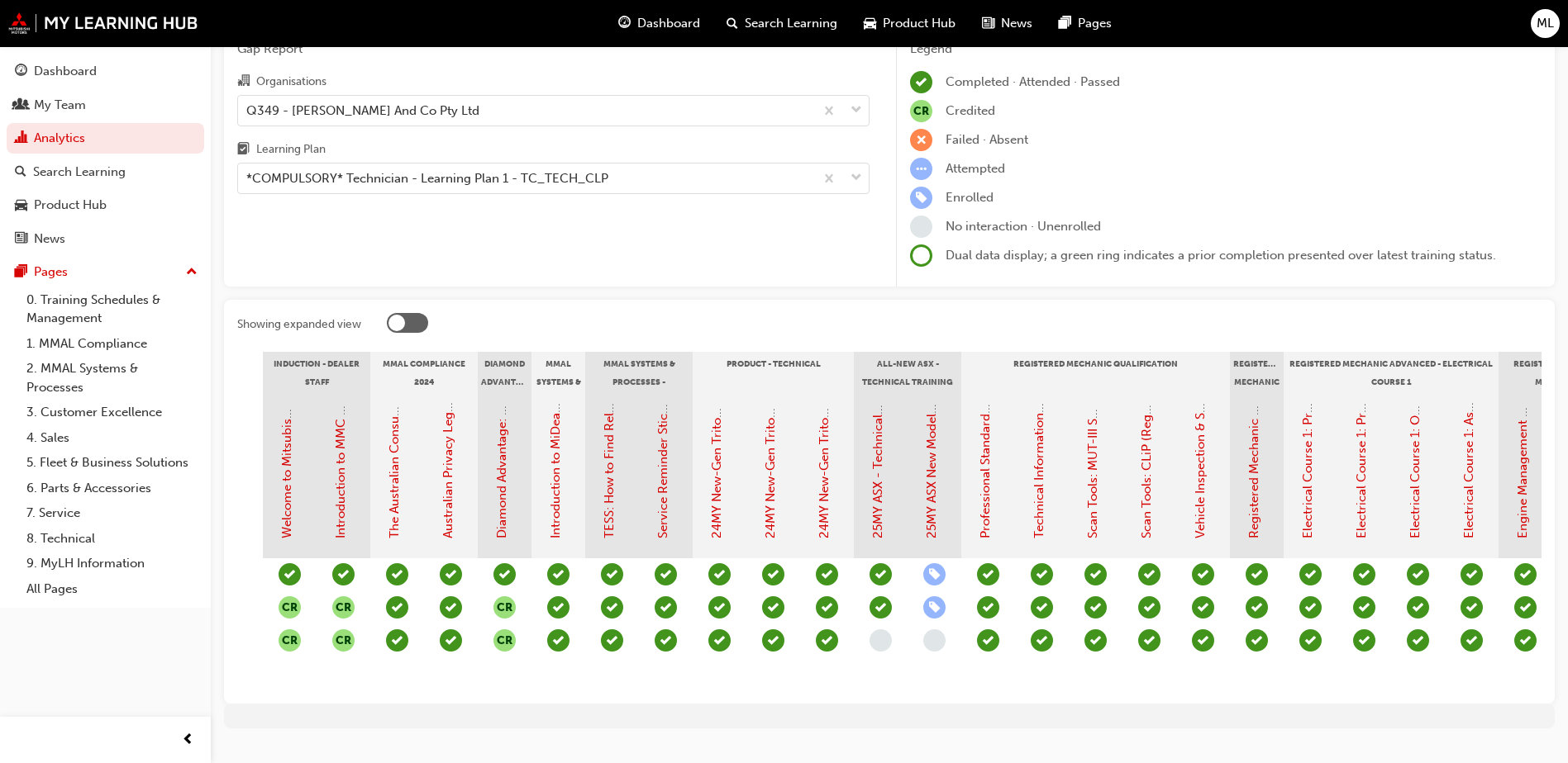
scroll to position [0, 683]
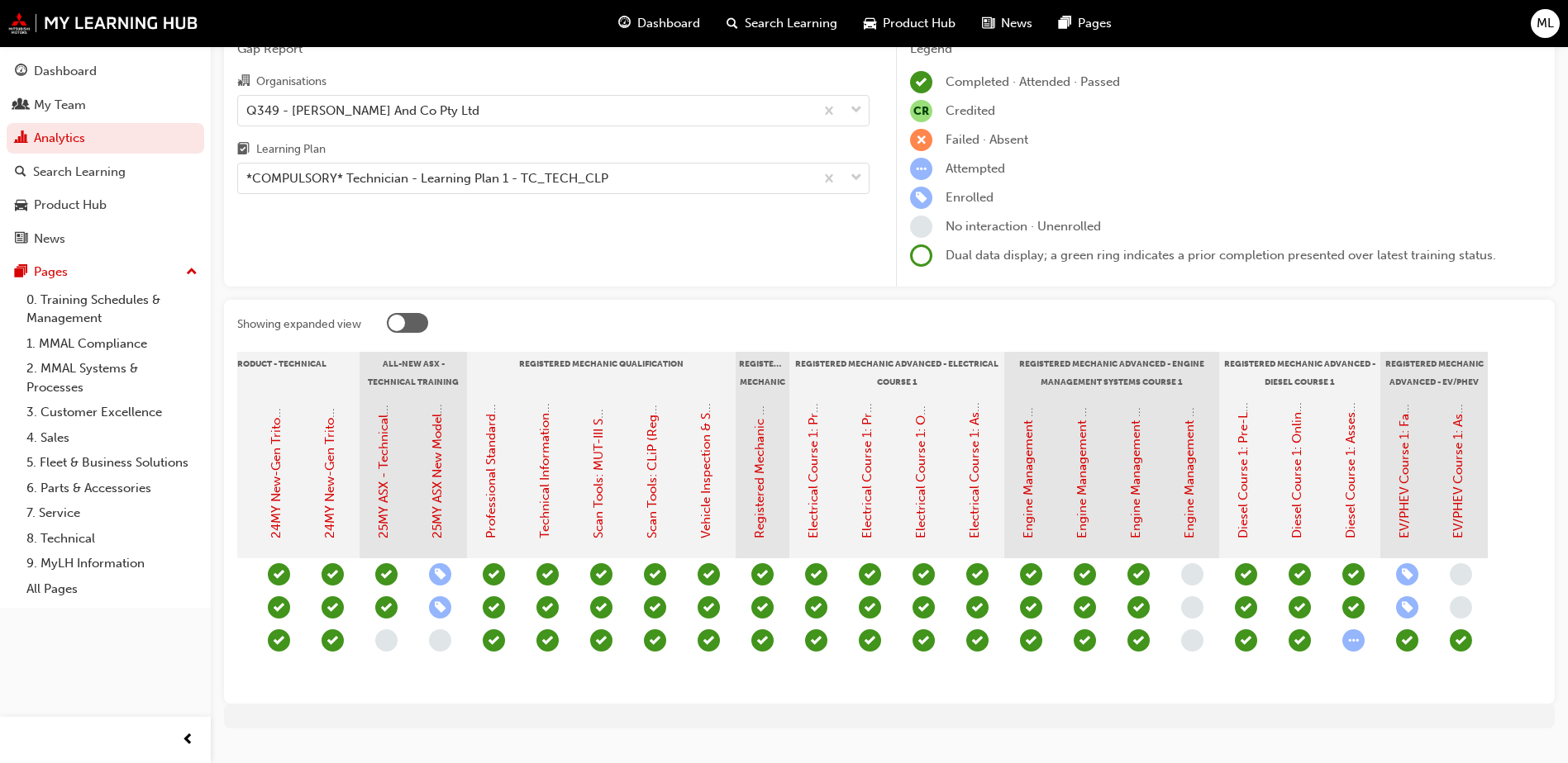
click at [1409, 571] on span "learningRecordVerb_ENROLL-icon" at bounding box center [1407, 574] width 22 height 22
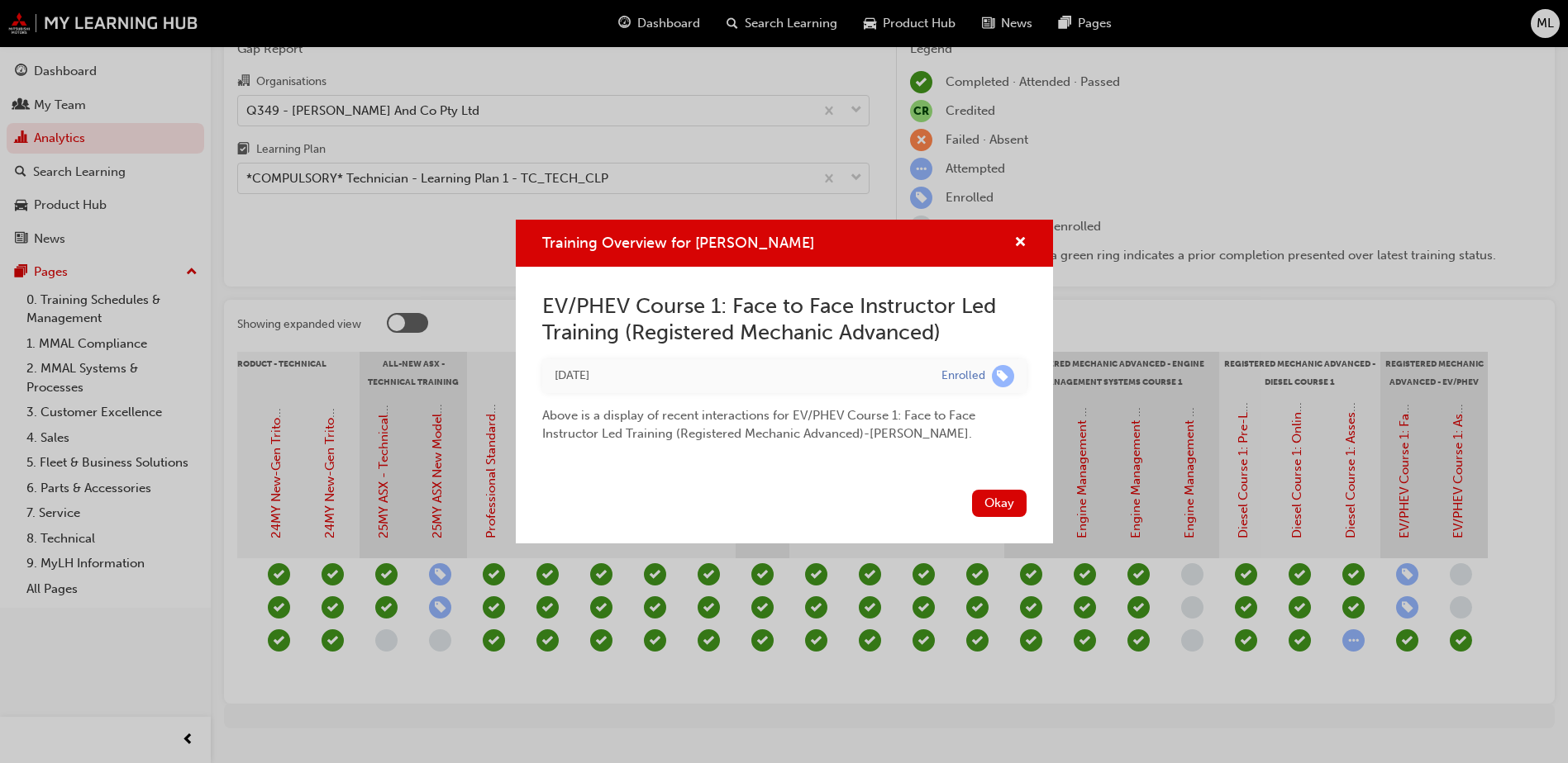
click at [1408, 605] on div "Training Overview for [PERSON_NAME] EV/PHEV Course 1: Face to Face Instructor L…" at bounding box center [784, 381] width 1568 height 763
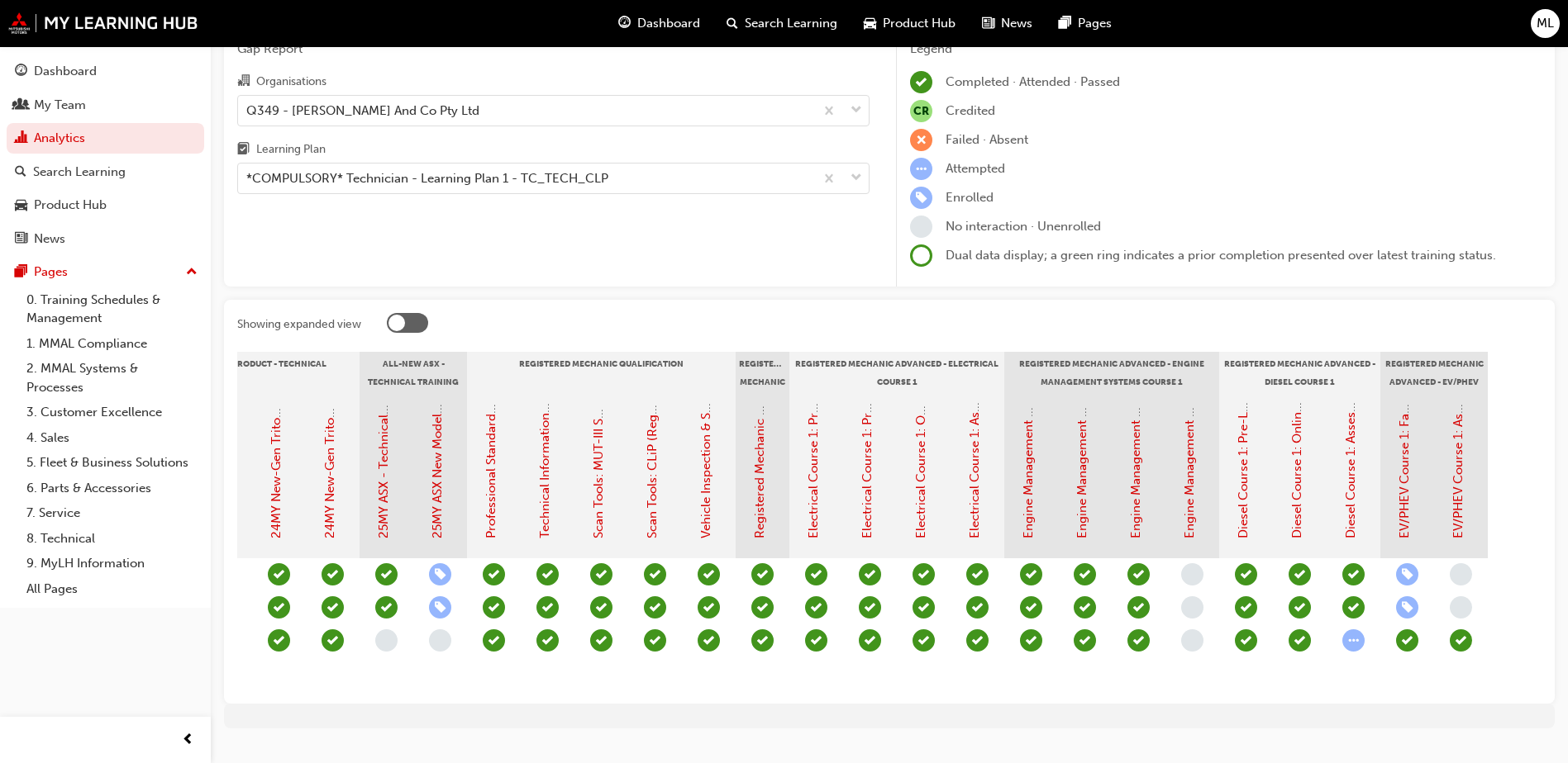
click at [1408, 605] on span "learningRecordVerb_ENROLL-icon" at bounding box center [1407, 608] width 22 height 22
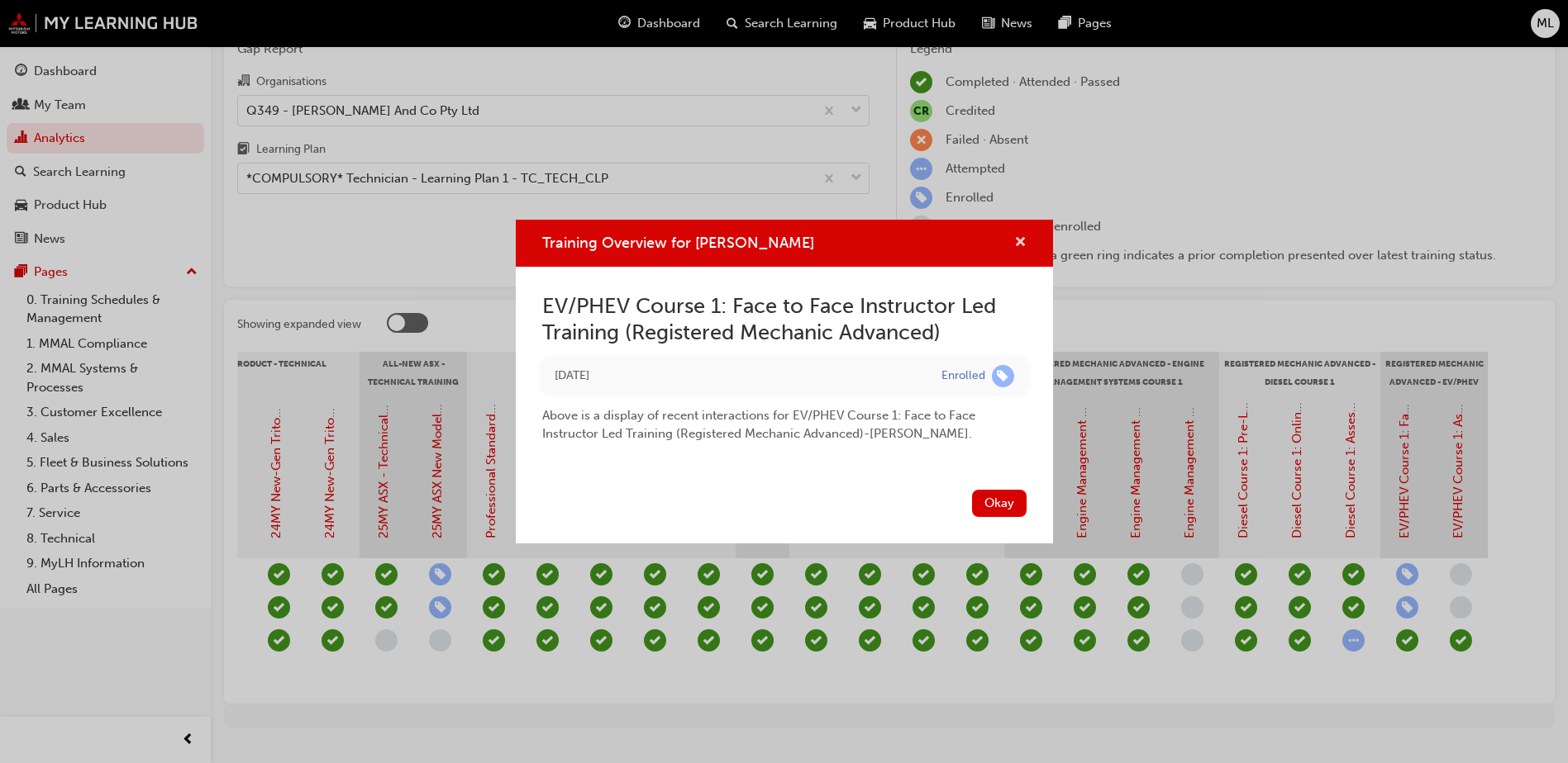
click at [1019, 243] on span "cross-icon" at bounding box center [1020, 243] width 12 height 15
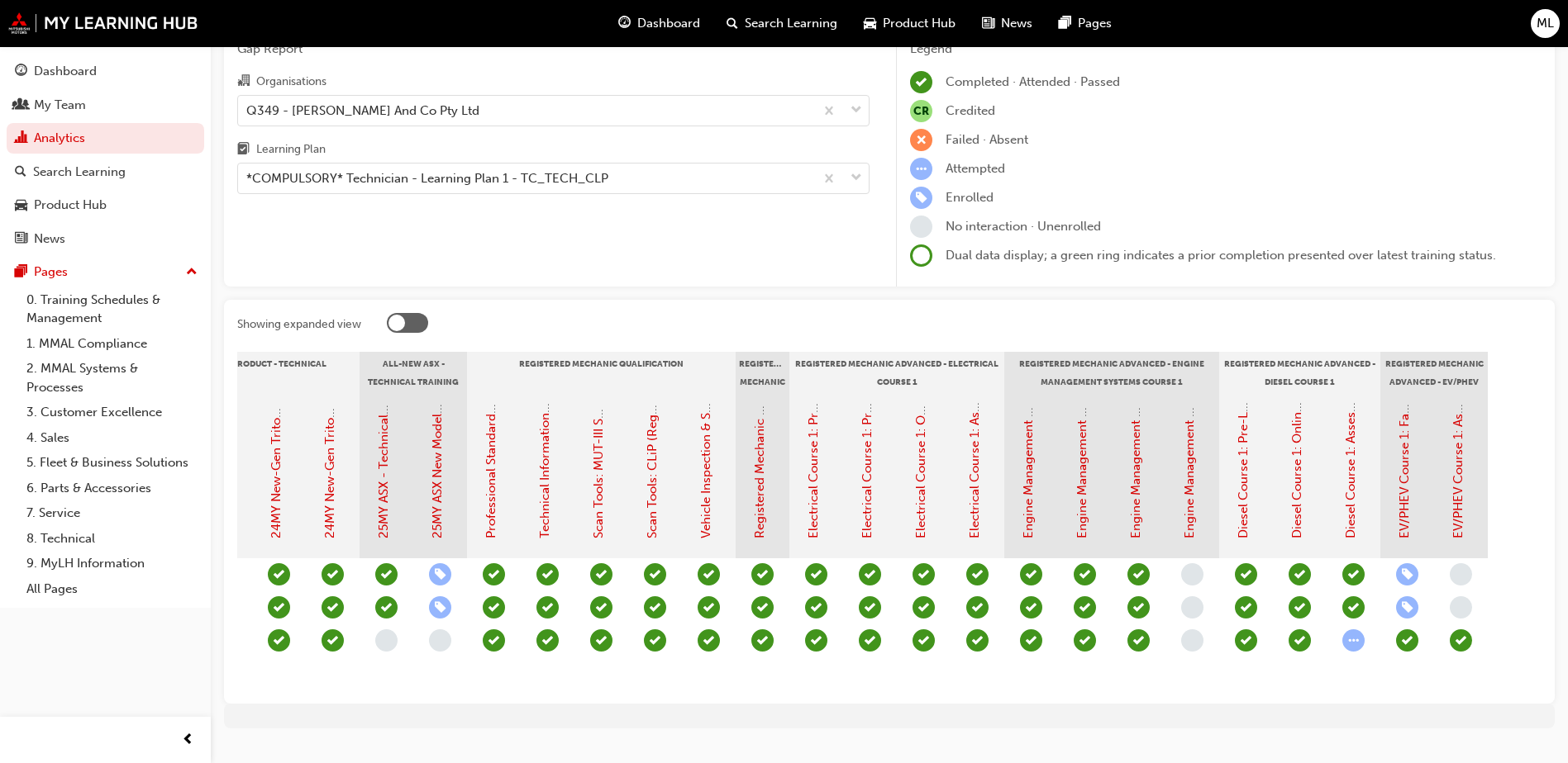
click at [443, 610] on span "learningRecordVerb_ENROLL-icon" at bounding box center [440, 608] width 22 height 22
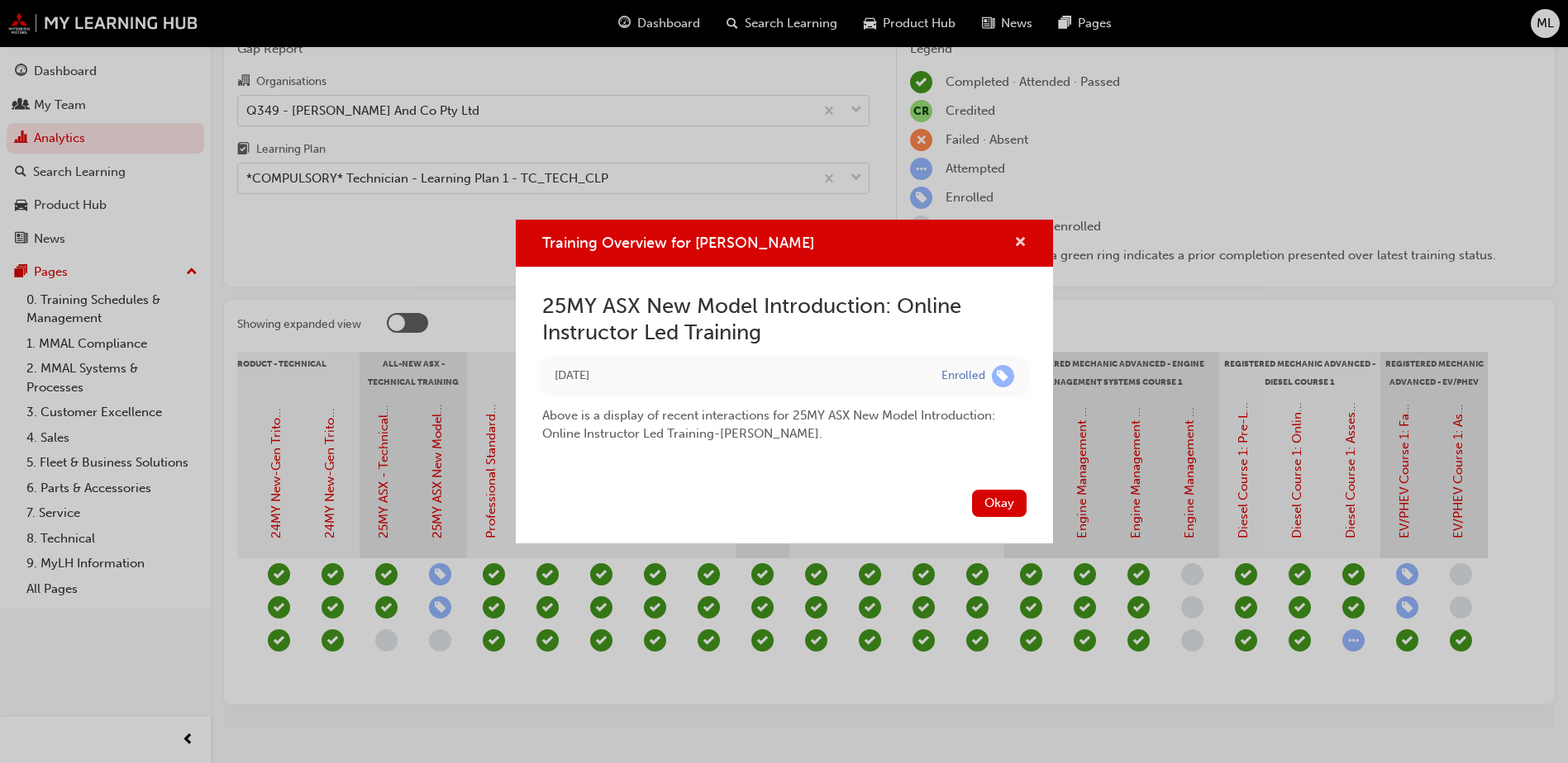
click at [1025, 247] on span "cross-icon" at bounding box center [1020, 243] width 12 height 15
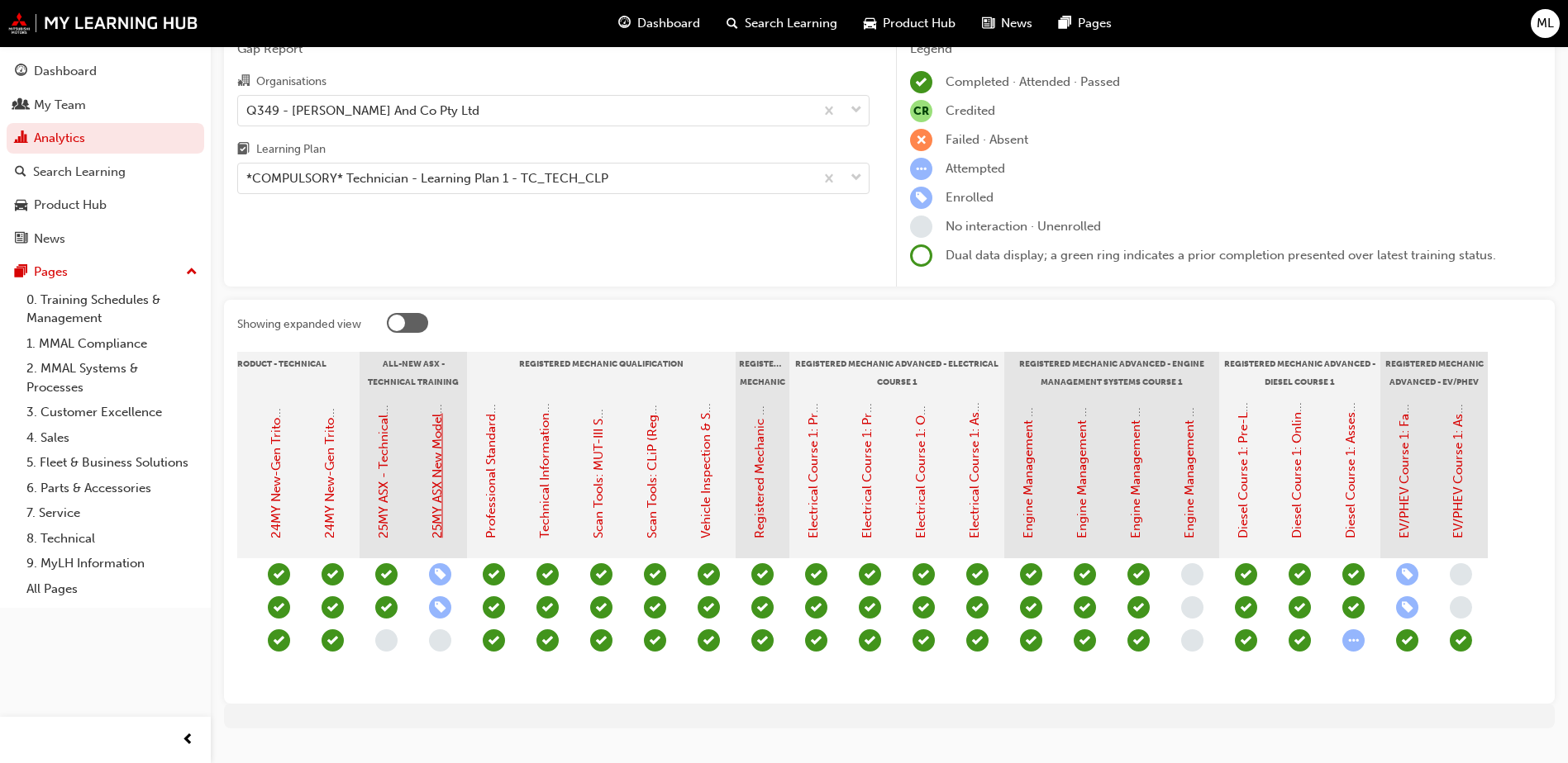
click at [439, 494] on link "25MY ASX New Model Introduction: Online Instructor Led Training" at bounding box center [436, 350] width 15 height 378
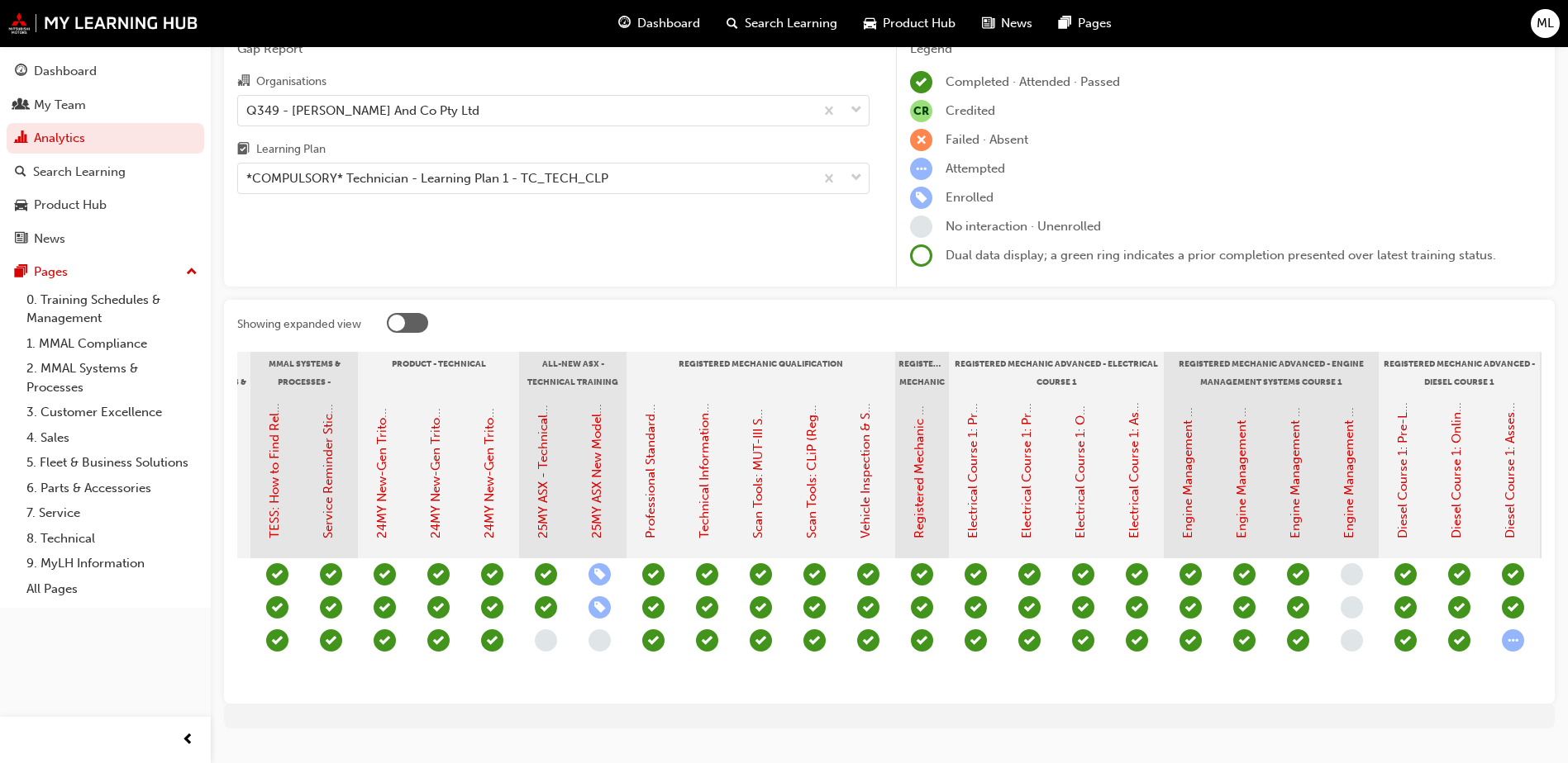
scroll to position [0, 683]
